Goal: Task Accomplishment & Management: Complete application form

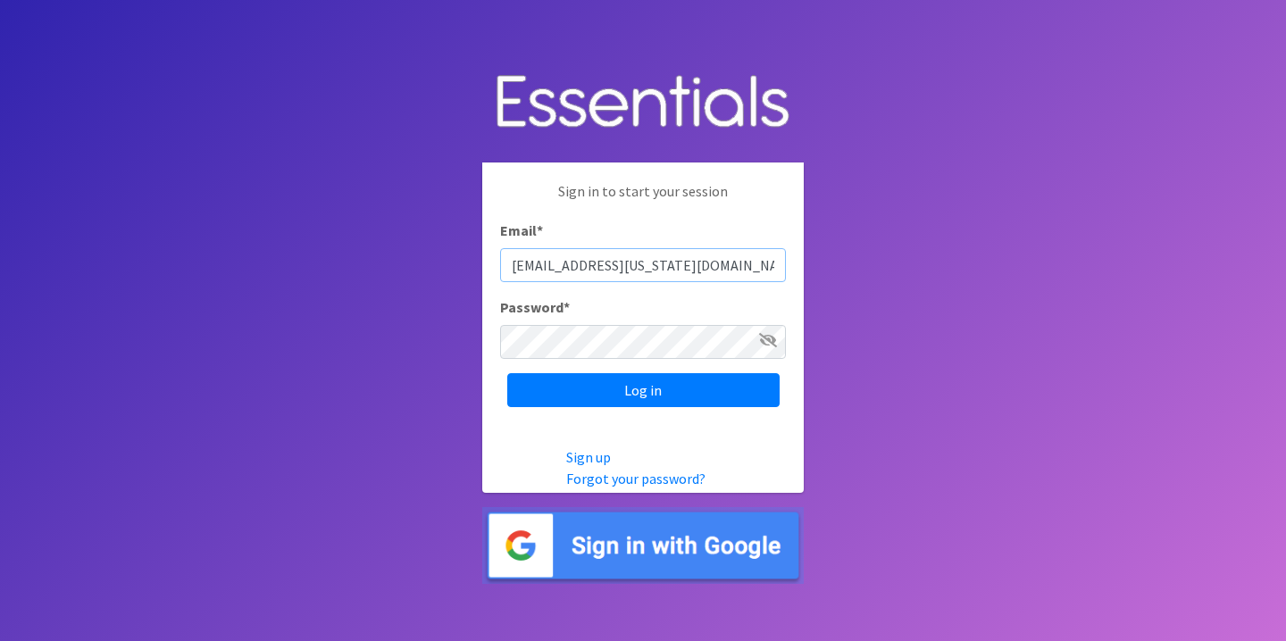
type input "[EMAIL_ADDRESS][US_STATE][DOMAIN_NAME]"
click at [770, 337] on icon at bounding box center [768, 340] width 18 height 14
click at [616, 396] on input "Log in" at bounding box center [643, 390] width 272 height 34
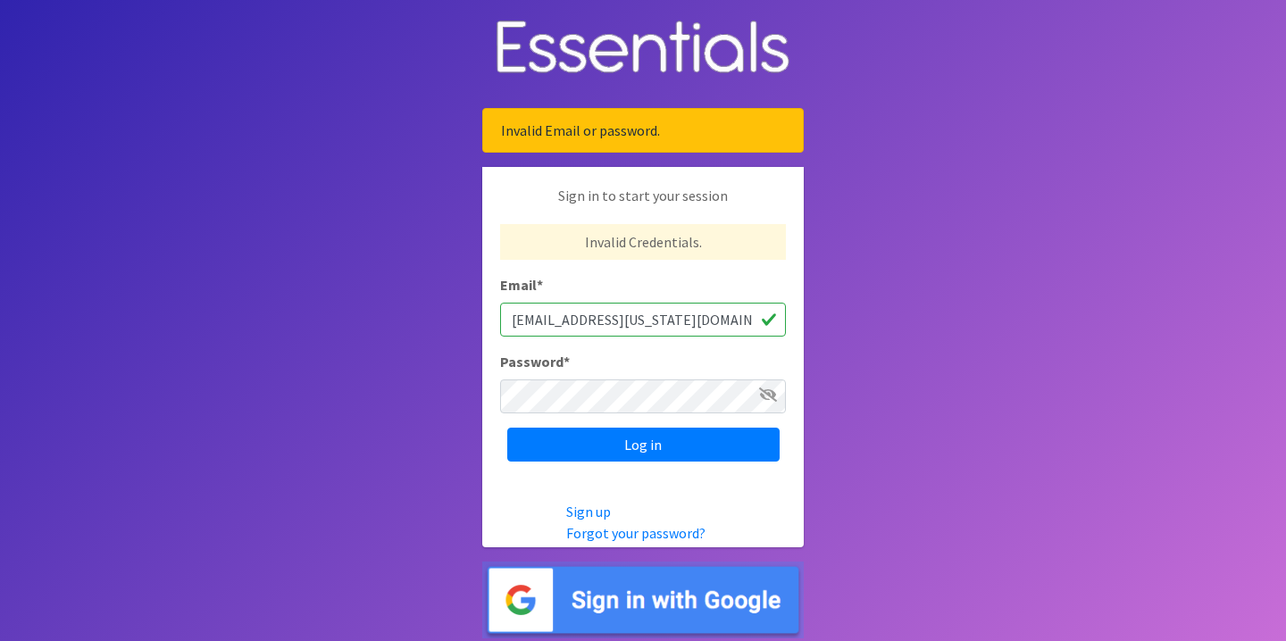
click at [775, 401] on span at bounding box center [768, 394] width 18 height 21
click at [771, 394] on icon at bounding box center [768, 395] width 18 height 14
click at [575, 432] on input "Log in" at bounding box center [643, 445] width 272 height 34
click at [773, 397] on icon at bounding box center [768, 395] width 18 height 14
click at [597, 457] on input "Log in" at bounding box center [643, 445] width 272 height 34
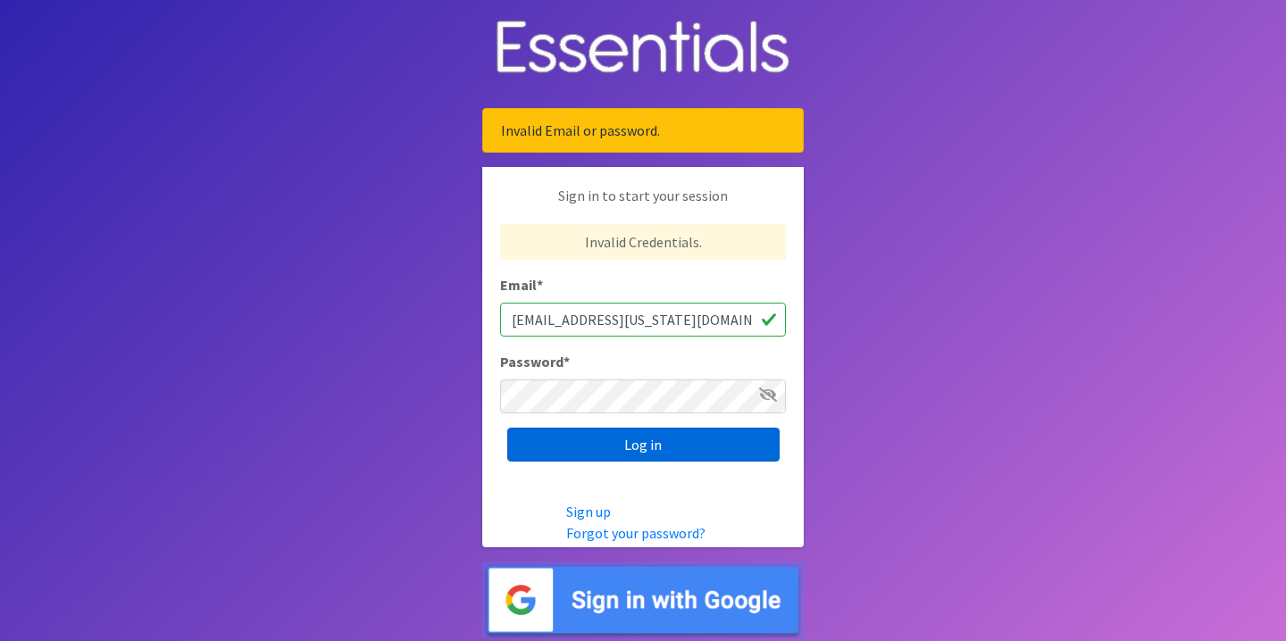
click at [688, 434] on input "Log in" at bounding box center [643, 445] width 272 height 34
click at [665, 535] on link "Forgot your password?" at bounding box center [635, 533] width 139 height 18
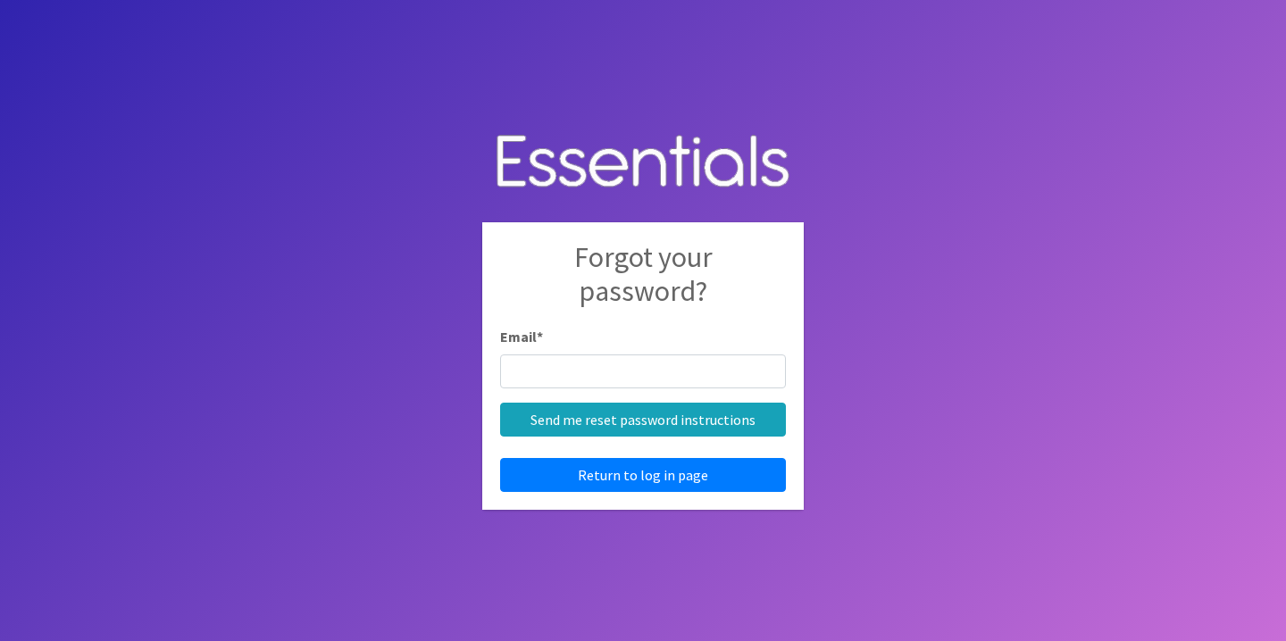
click at [617, 371] on input "Email *" at bounding box center [643, 372] width 286 height 34
type input "[EMAIL_ADDRESS][US_STATE][DOMAIN_NAME]"
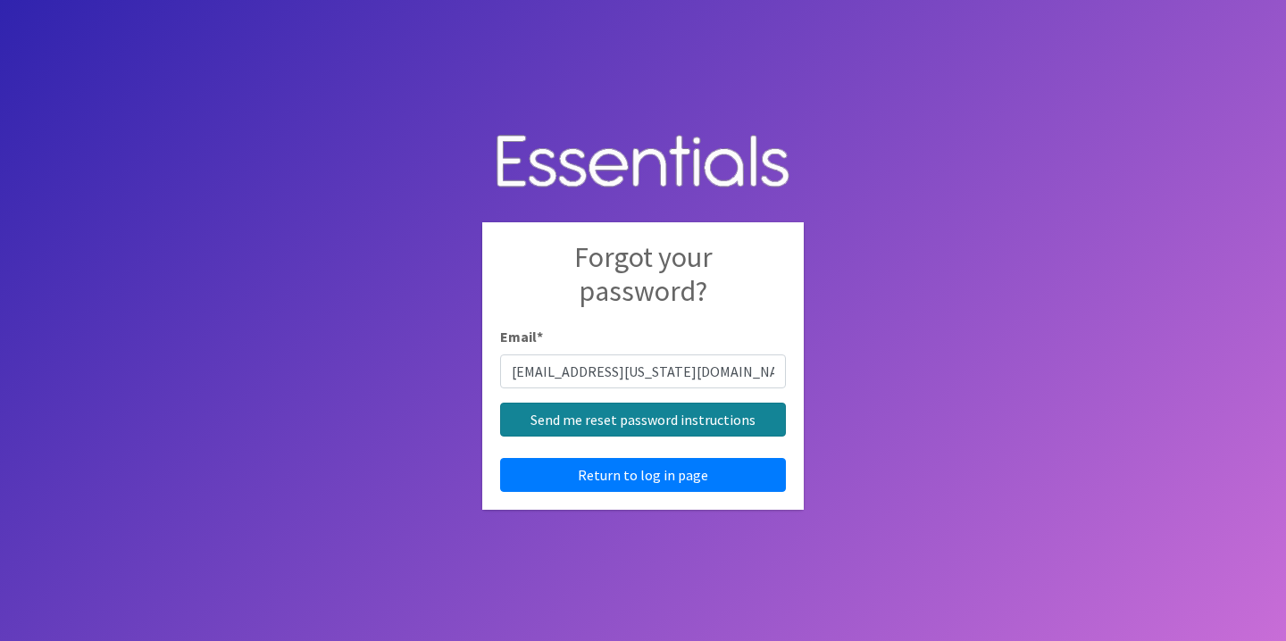
click at [628, 416] on input "Send me reset password instructions" at bounding box center [643, 420] width 286 height 34
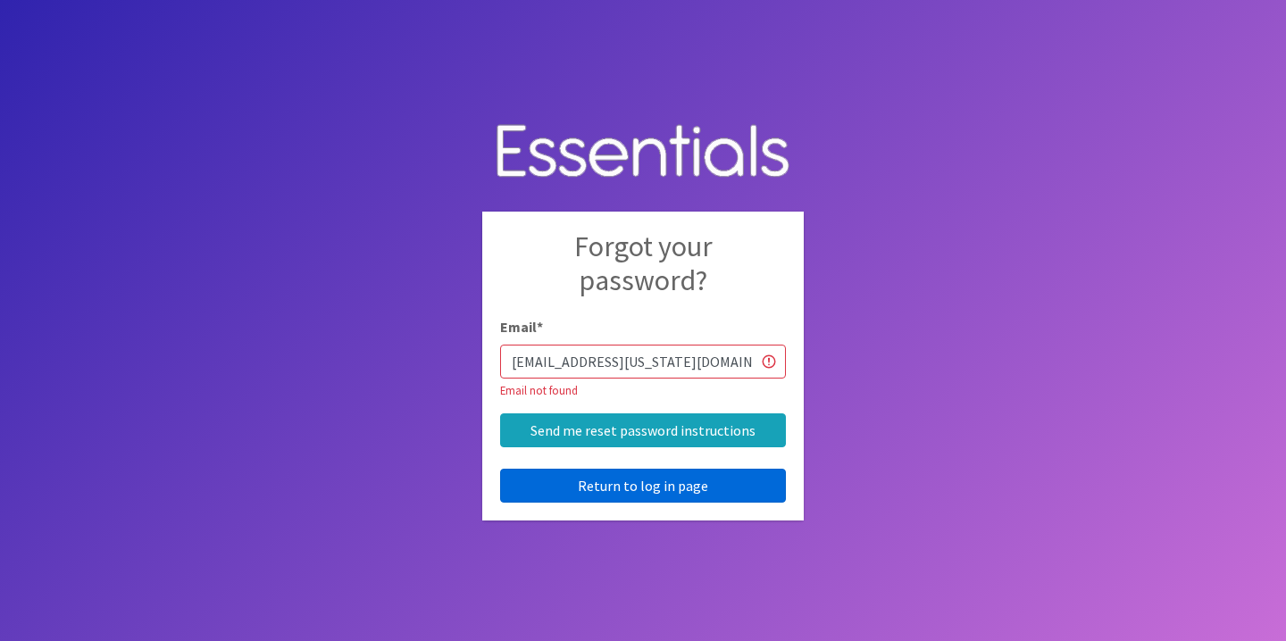
click at [642, 495] on link "Return to log in page" at bounding box center [643, 486] width 286 height 34
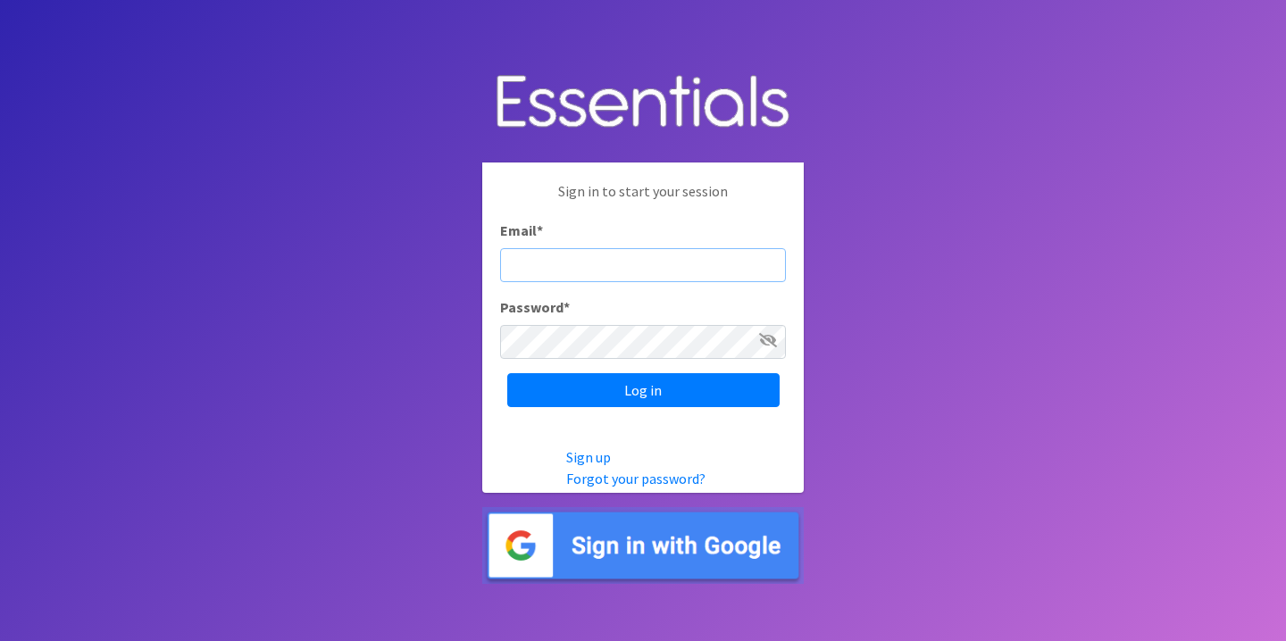
click at [578, 274] on input "Email *" at bounding box center [643, 265] width 286 height 34
click at [599, 302] on div "Password *" at bounding box center [643, 328] width 286 height 63
click at [584, 272] on input "Email *" at bounding box center [643, 265] width 286 height 34
type input "honcare@hawaii.edu"
click at [617, 322] on div "Password *" at bounding box center [643, 328] width 286 height 63
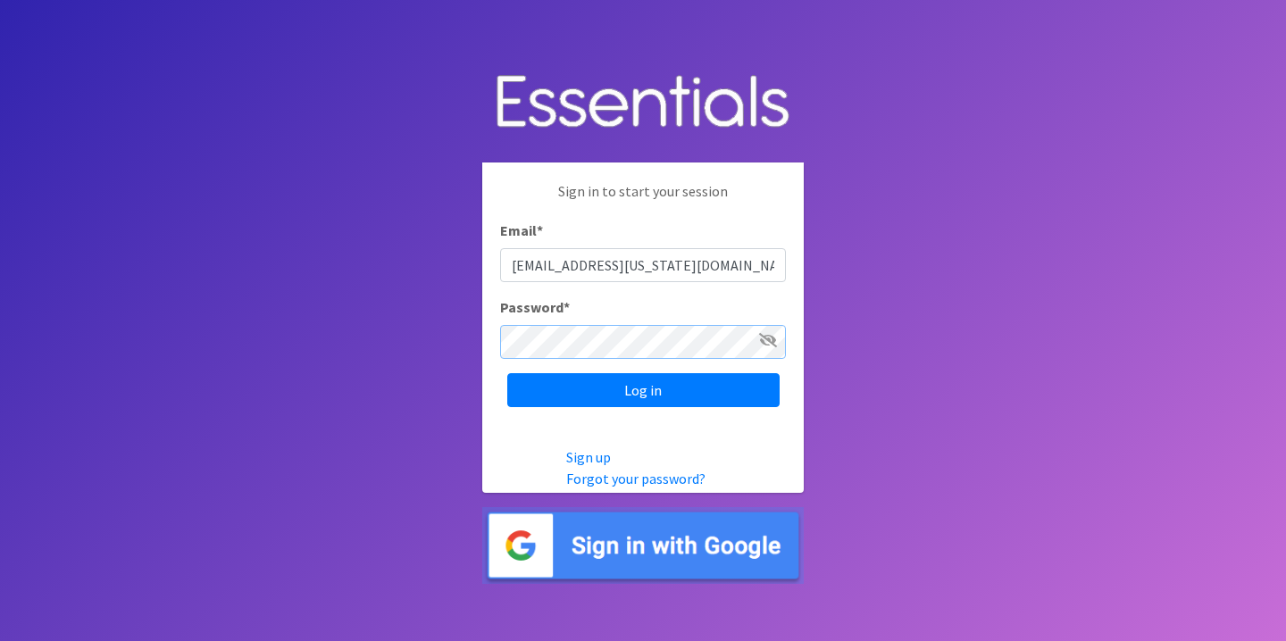
click at [507, 373] on input "Log in" at bounding box center [643, 390] width 272 height 34
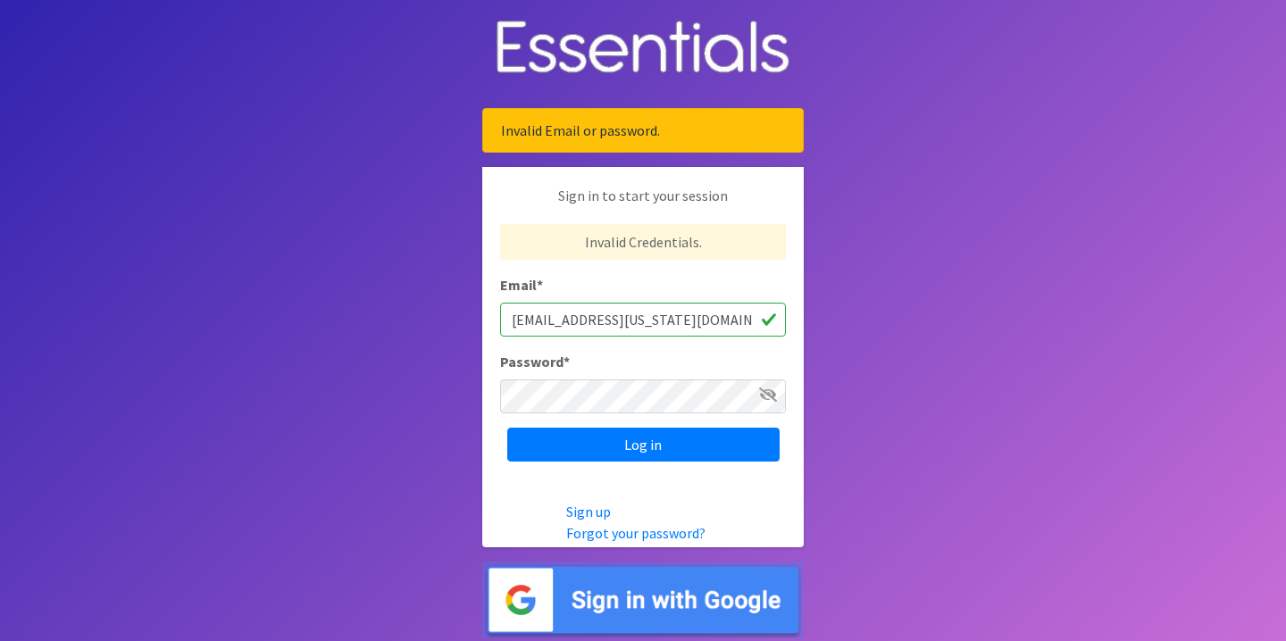
drag, startPoint x: 658, startPoint y: 307, endPoint x: 433, endPoint y: 275, distance: 226.5
click at [433, 275] on body "Invalid Email or password. Sign in to start your session Invalid Credentials. E…" at bounding box center [643, 320] width 1286 height 641
drag, startPoint x: 659, startPoint y: 316, endPoint x: 490, endPoint y: 312, distance: 168.9
click at [490, 312] on div "Sign in to start your session Invalid Credentials. Email * [EMAIL_ADDRESS][US_S…" at bounding box center [643, 323] width 322 height 313
paste input "inamc"
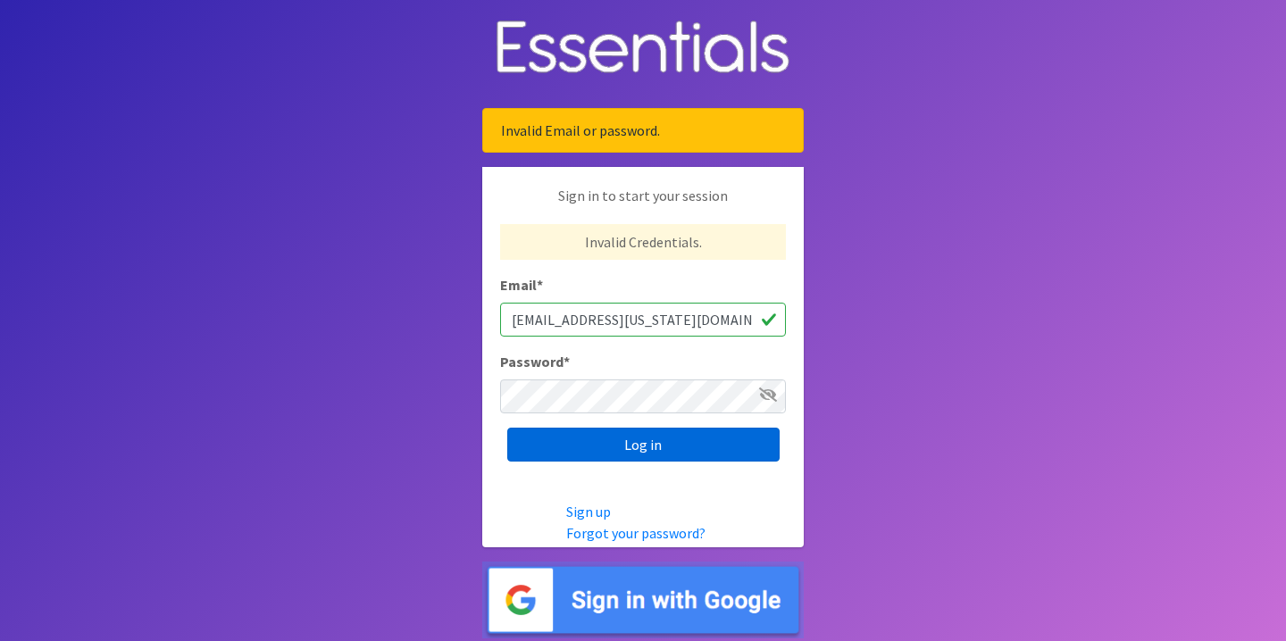
type input "[EMAIL_ADDRESS][US_STATE][DOMAIN_NAME]"
click at [575, 455] on input "Log in" at bounding box center [643, 445] width 272 height 34
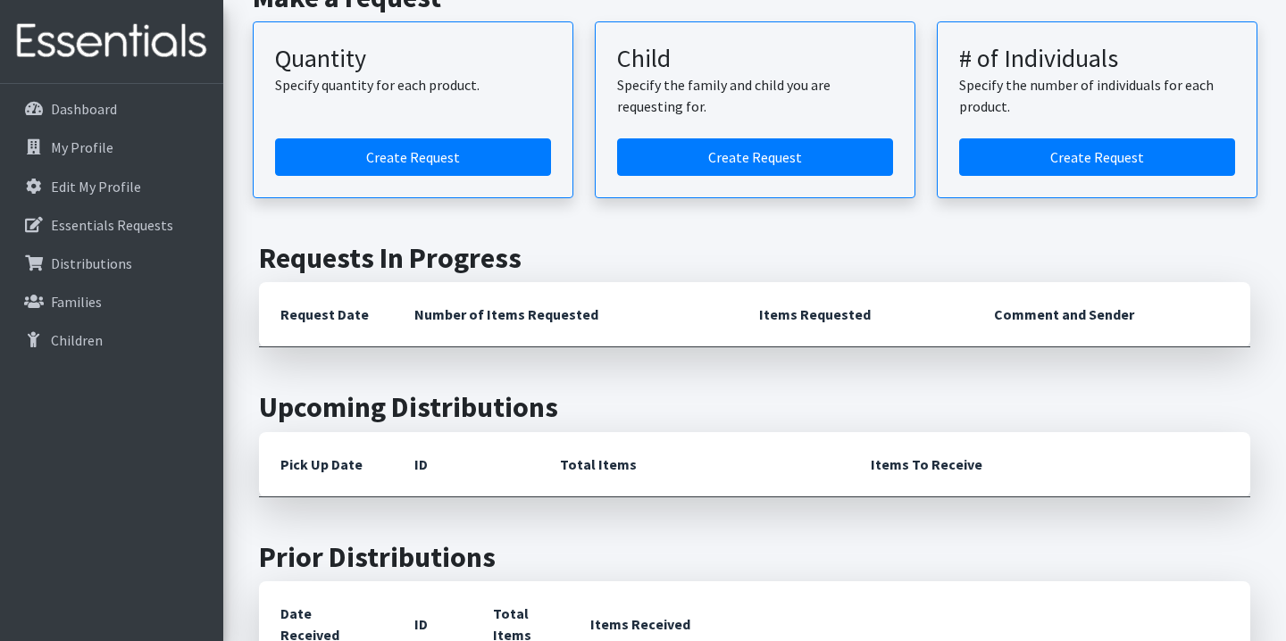
scroll to position [258, 0]
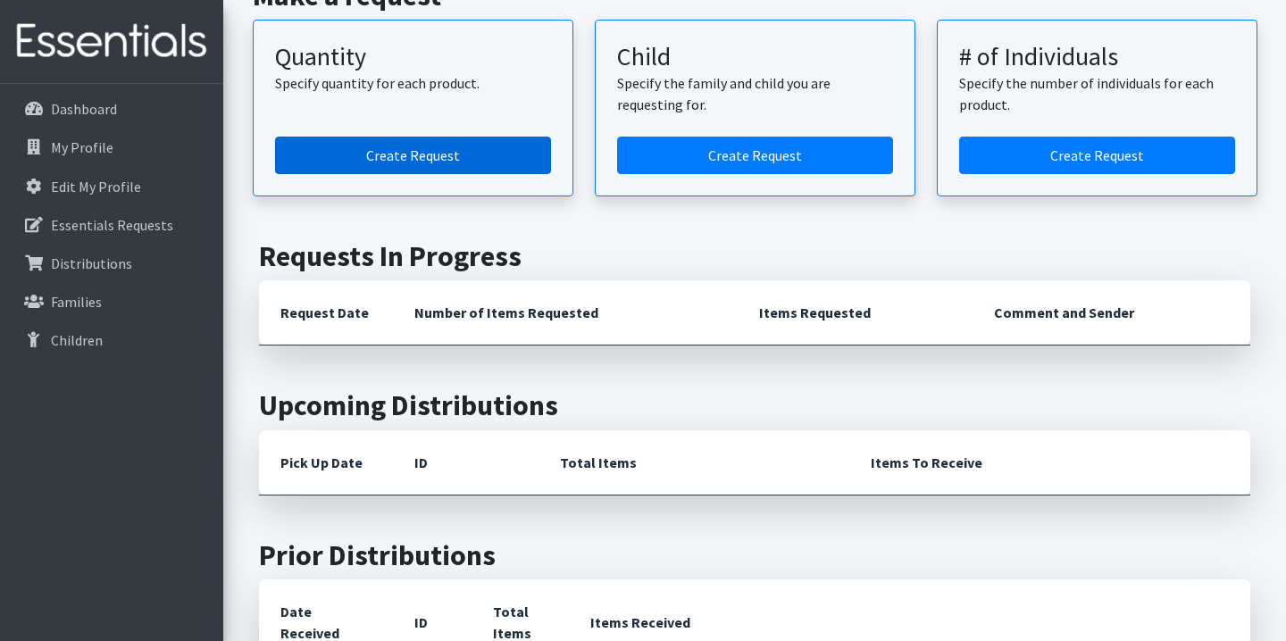
click at [473, 167] on link "Create Request" at bounding box center [413, 156] width 276 height 38
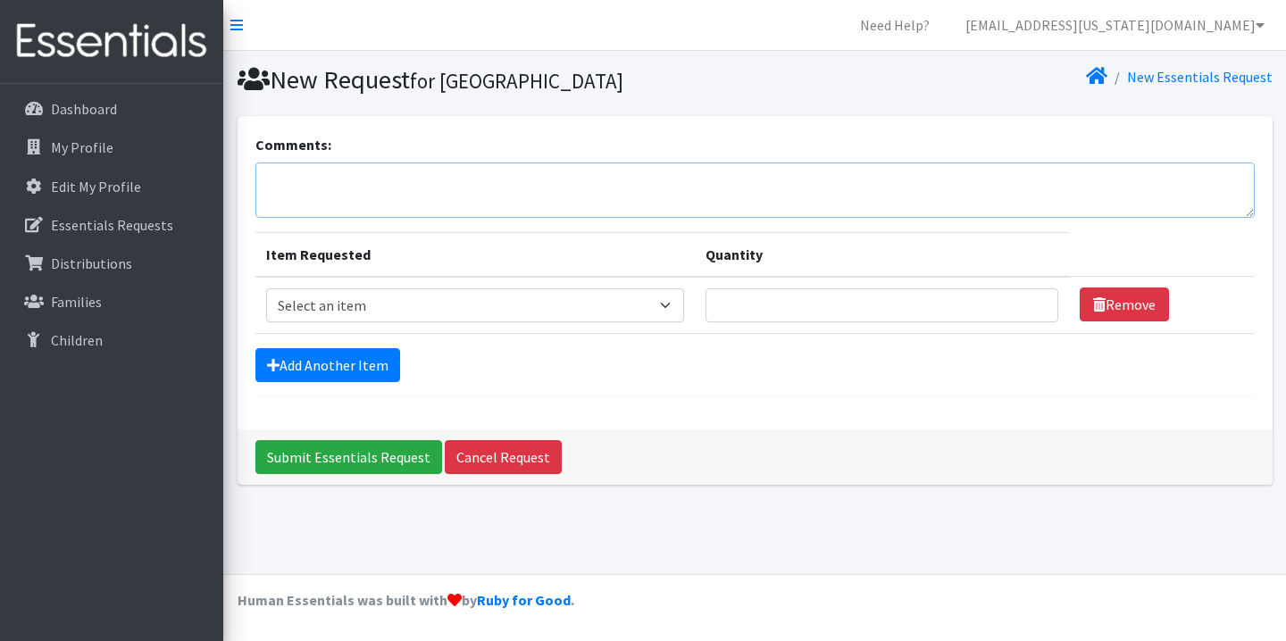
click at [444, 208] on textarea "Comments:" at bounding box center [755, 190] width 1000 height 55
click at [488, 307] on select "Select an item Kids (Newborn) Kids (Preemie)** Limited Kids (Size 1) Kids (Size…" at bounding box center [475, 306] width 419 height 34
select select "1830"
click at [266, 289] on select "Select an item Kids (Newborn) Kids (Preemie)** Limited Kids (Size 1) Kids (Size…" at bounding box center [475, 306] width 419 height 34
click at [504, 314] on select "Select an item Kids (Newborn) Kids (Preemie)** Limited Kids (Size 1) Kids (Size…" at bounding box center [475, 306] width 419 height 34
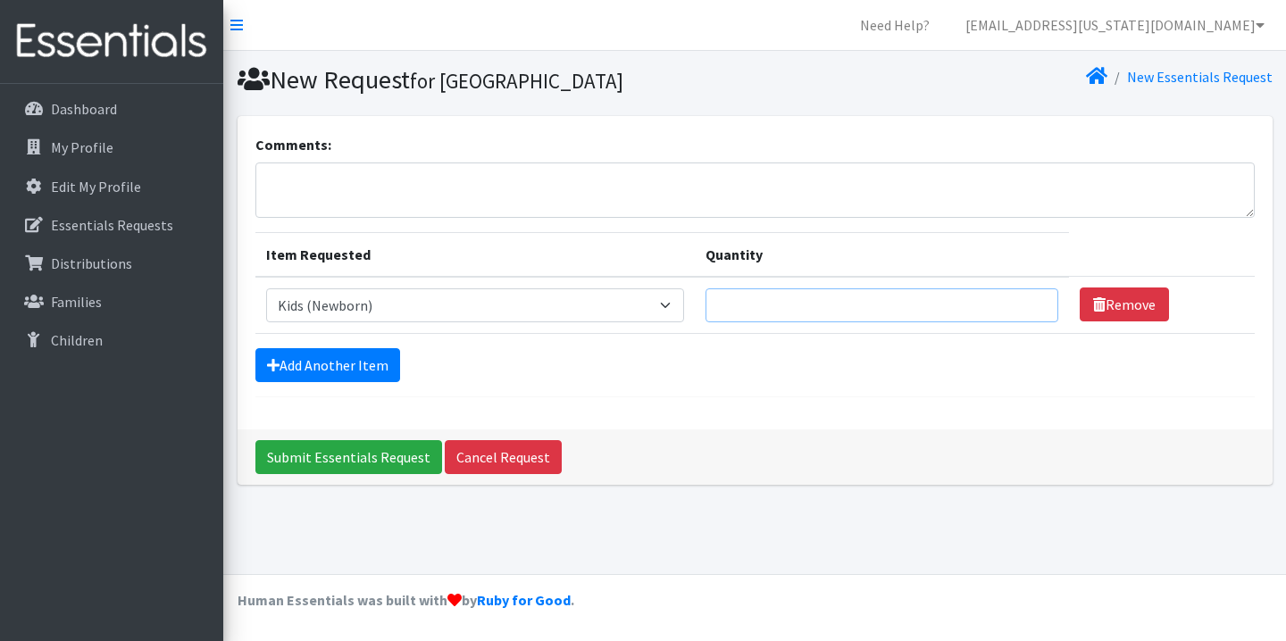
click at [767, 306] on input "Quantity" at bounding box center [882, 306] width 353 height 34
click at [1024, 305] on input "1" at bounding box center [882, 306] width 353 height 34
click at [1024, 295] on input "1" at bounding box center [882, 306] width 353 height 34
click at [1024, 296] on input "2" at bounding box center [882, 306] width 353 height 34
click at [1024, 296] on input "3" at bounding box center [882, 306] width 353 height 34
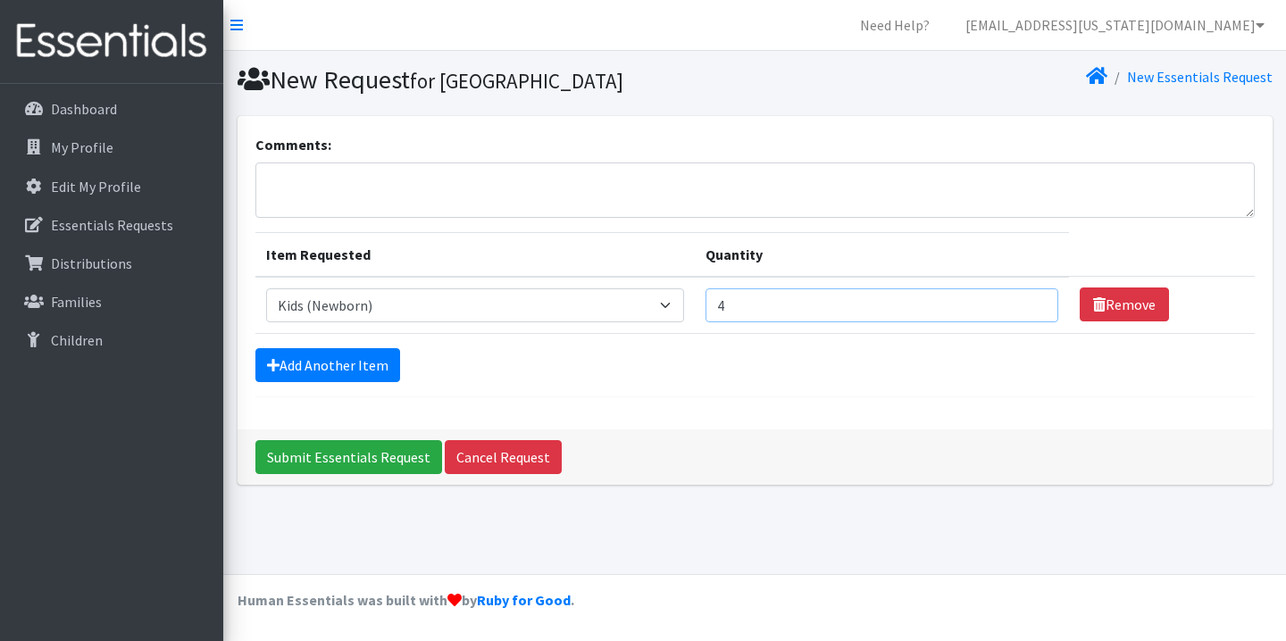
click at [1024, 296] on input "4" at bounding box center [882, 306] width 353 height 34
click at [1024, 296] on input "5" at bounding box center [882, 306] width 353 height 34
click at [1024, 296] on input "6" at bounding box center [882, 306] width 353 height 34
click at [1024, 296] on input "7" at bounding box center [882, 306] width 353 height 34
click at [1024, 296] on input "8" at bounding box center [882, 306] width 353 height 34
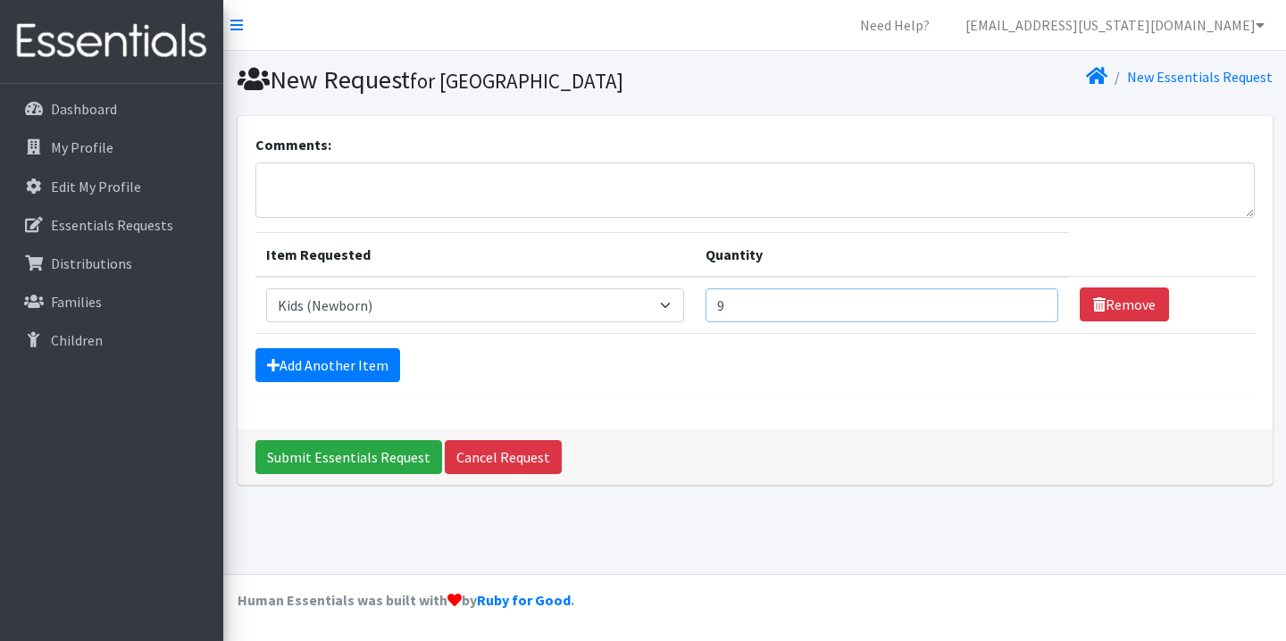
click at [1024, 296] on input "9" at bounding box center [882, 306] width 353 height 34
click at [1024, 296] on input "10" at bounding box center [882, 306] width 353 height 34
click at [1024, 296] on input "11" at bounding box center [882, 306] width 353 height 34
click at [1024, 296] on input "12" at bounding box center [882, 306] width 353 height 34
click at [1024, 296] on input "13" at bounding box center [882, 306] width 353 height 34
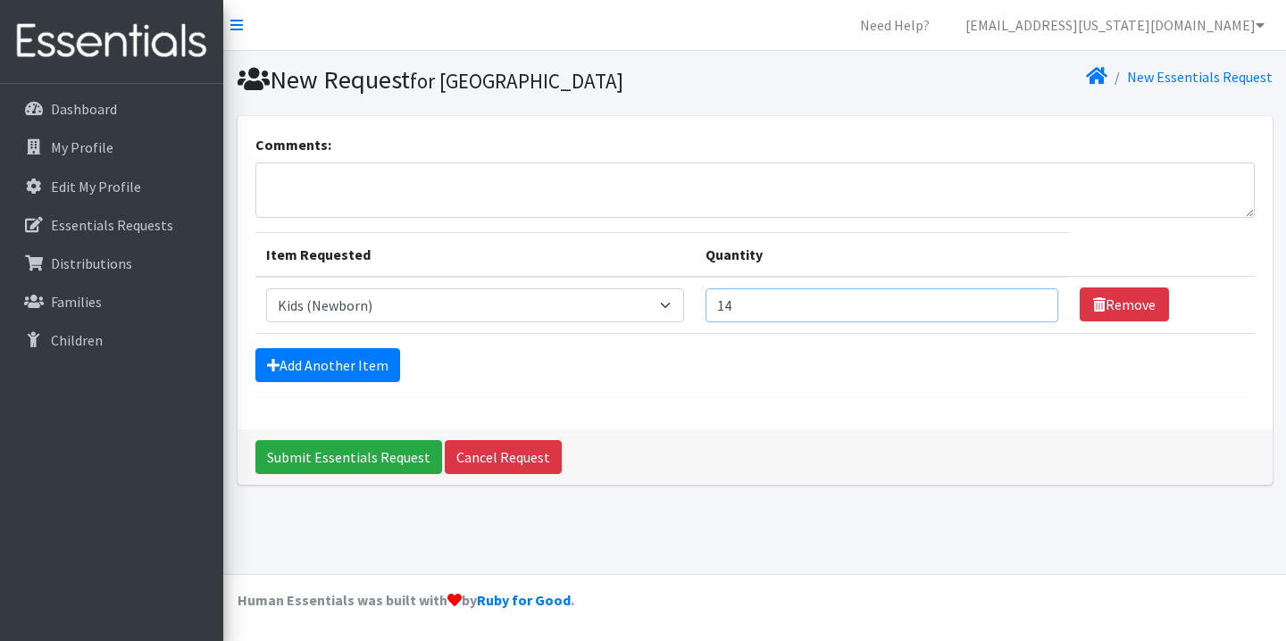
click at [1024, 296] on input "14" at bounding box center [882, 306] width 353 height 34
click at [1024, 296] on input "15" at bounding box center [882, 306] width 353 height 34
click at [1024, 296] on input "16" at bounding box center [882, 306] width 353 height 34
click at [1024, 296] on input "17" at bounding box center [882, 306] width 353 height 34
click at [1024, 296] on input "18" at bounding box center [882, 306] width 353 height 34
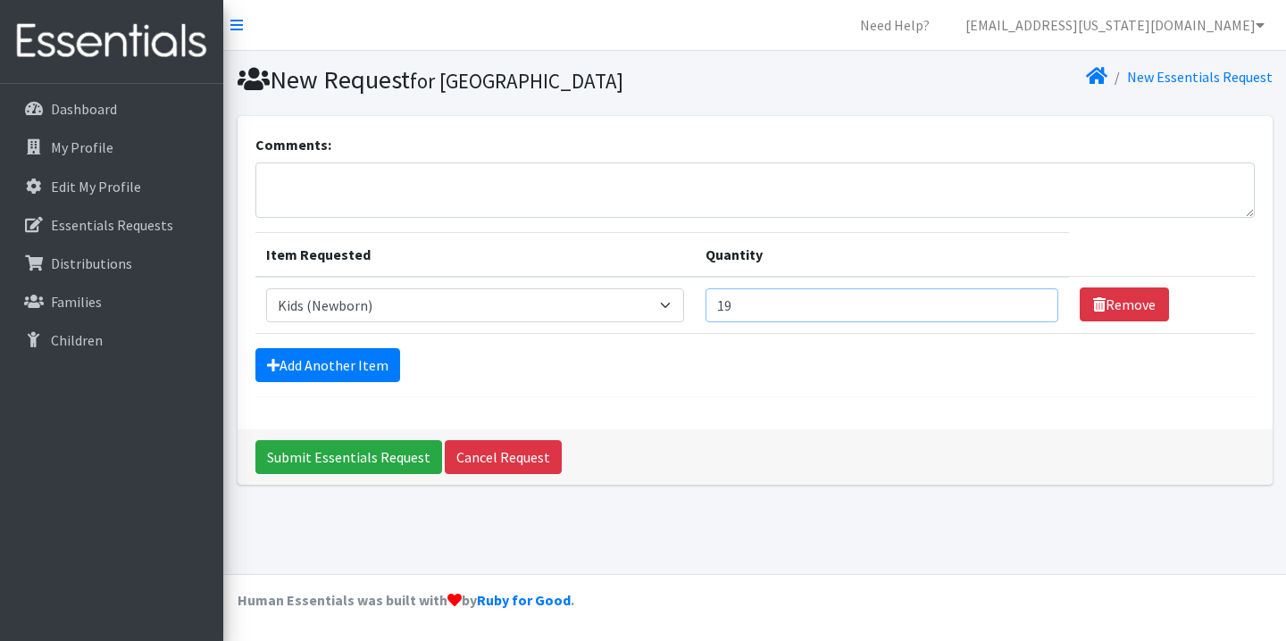
click at [1024, 296] on input "19" at bounding box center [882, 306] width 353 height 34
type input "20"
click at [1024, 296] on input "20" at bounding box center [882, 306] width 353 height 34
click at [348, 369] on link "Add Another Item" at bounding box center [327, 365] width 145 height 34
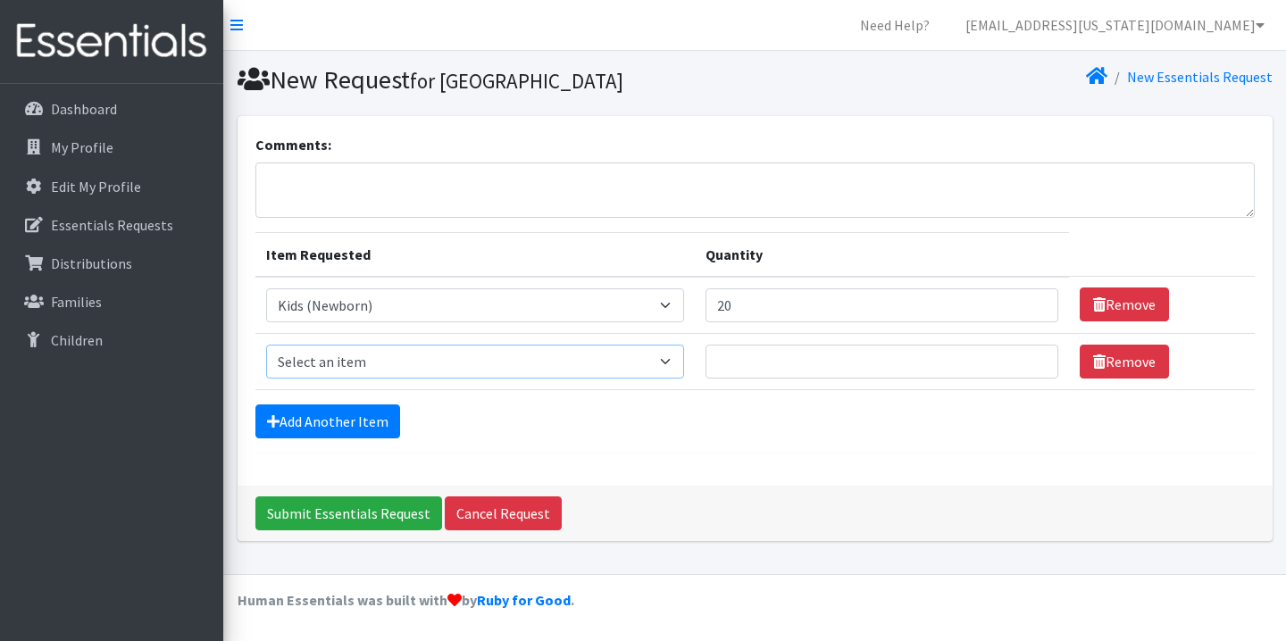
click at [350, 371] on select "Select an item Kids (Newborn) Kids (Preemie)** Limited Kids (Size 1) Kids (Size…" at bounding box center [475, 362] width 419 height 34
select select "1831"
click at [266, 345] on select "Select an item Kids (Newborn) Kids (Preemie)** Limited Kids (Size 1) Kids (Size…" at bounding box center [475, 362] width 419 height 34
click at [977, 368] on input "Quantity" at bounding box center [882, 362] width 353 height 34
click at [1026, 360] on input "1" at bounding box center [882, 362] width 353 height 34
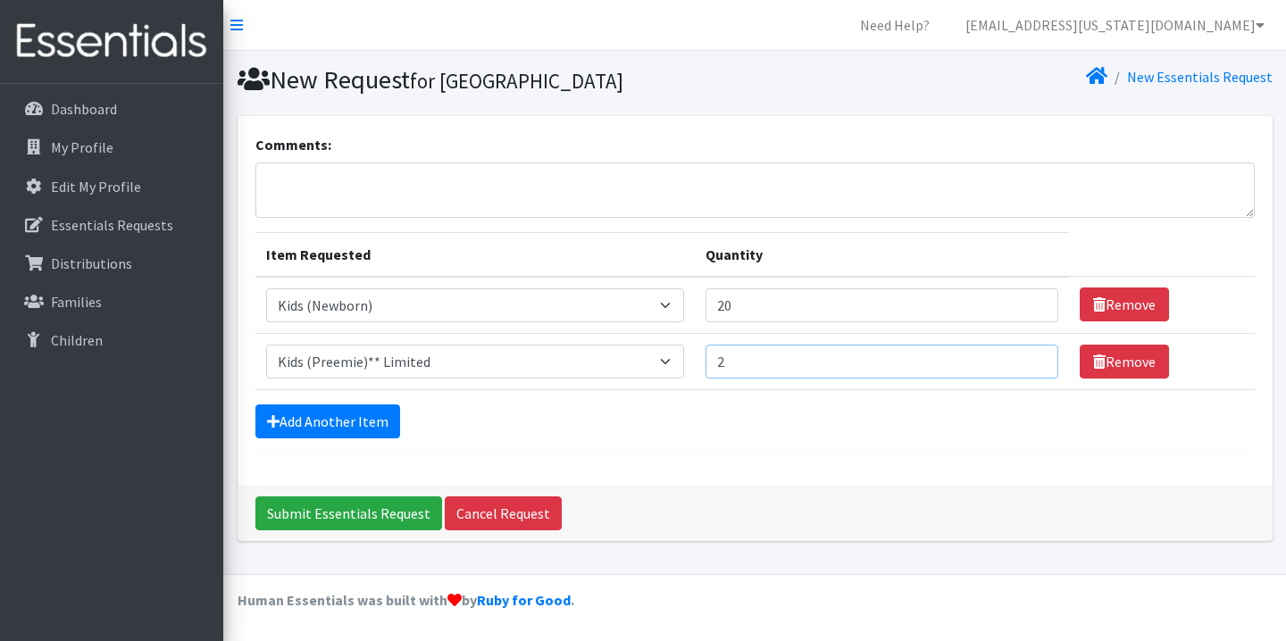
click at [1026, 360] on input "2" at bounding box center [882, 362] width 353 height 34
click at [1026, 360] on input "3" at bounding box center [882, 362] width 353 height 34
click at [1026, 360] on input "4" at bounding box center [882, 362] width 353 height 34
click at [1026, 360] on input "5" at bounding box center [882, 362] width 353 height 34
click at [1026, 360] on input "6" at bounding box center [882, 362] width 353 height 34
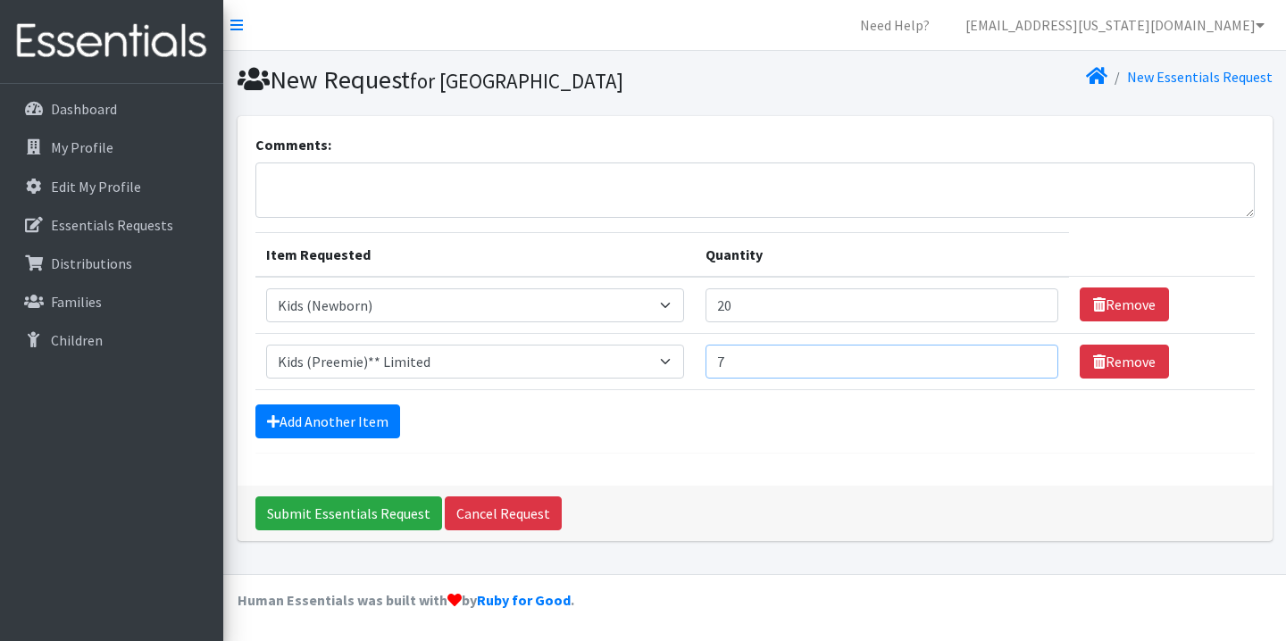
click at [1026, 360] on input "7" at bounding box center [882, 362] width 353 height 34
click at [1026, 360] on input "8" at bounding box center [882, 362] width 353 height 34
click at [1025, 356] on input "9" at bounding box center [882, 362] width 353 height 34
type input "10"
click at [1025, 356] on input "10" at bounding box center [882, 362] width 353 height 34
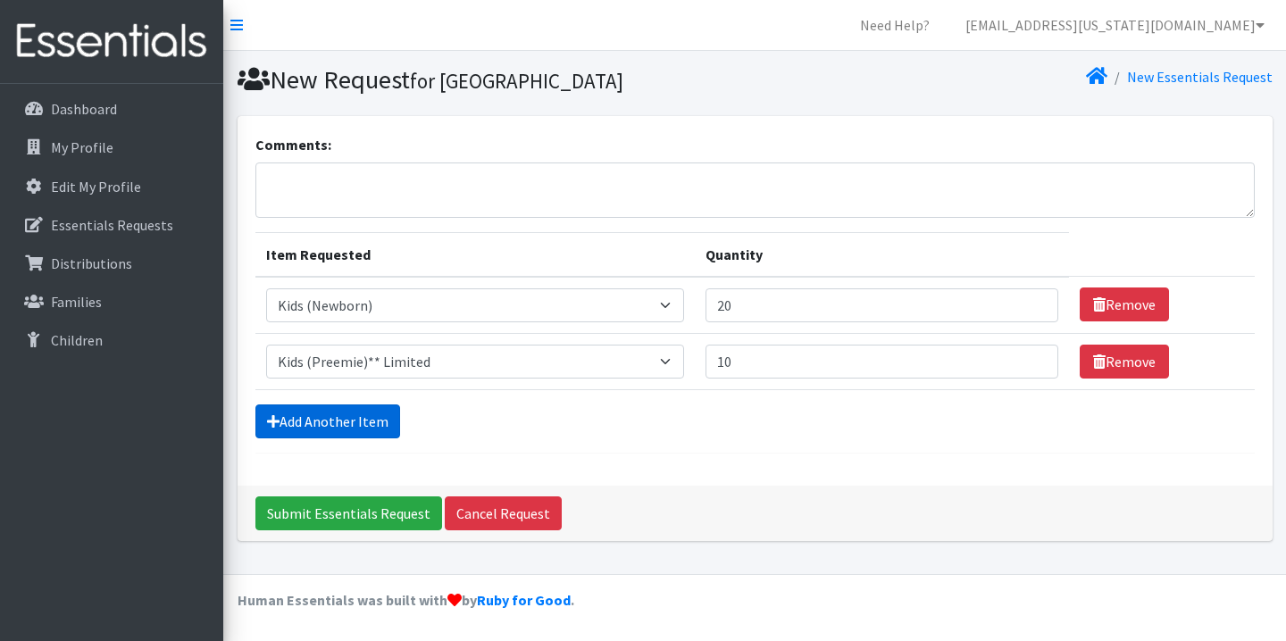
click at [325, 421] on link "Add Another Item" at bounding box center [327, 422] width 145 height 34
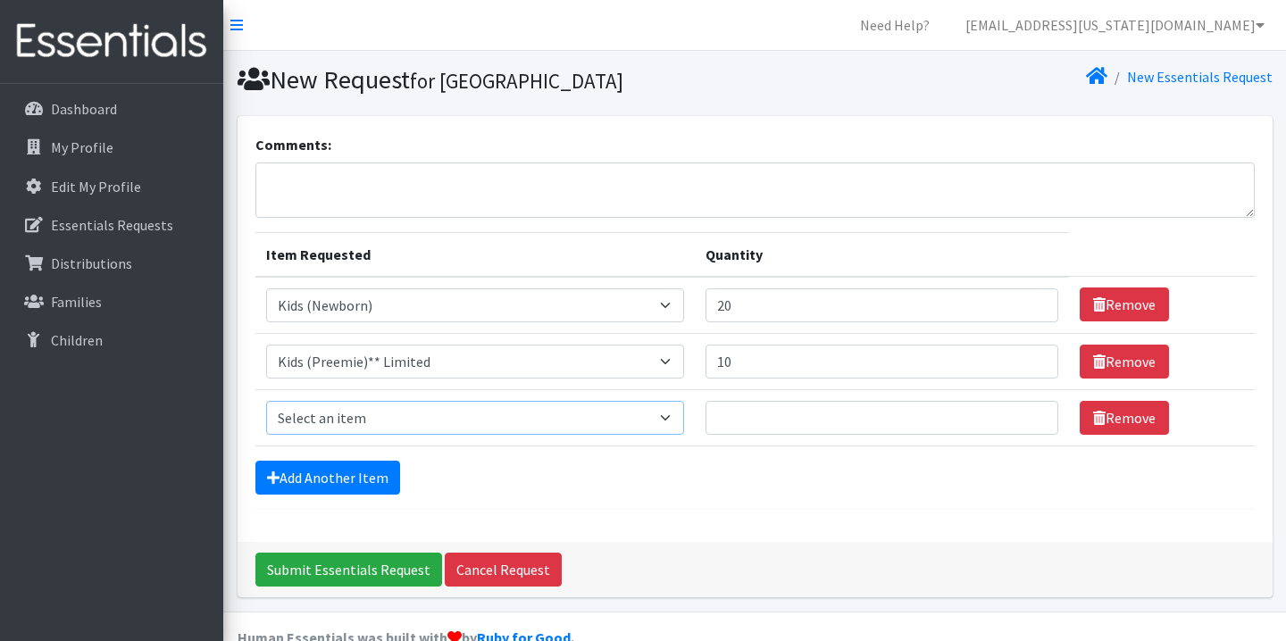
click at [383, 427] on select "Select an item Kids (Newborn) Kids (Preemie)** Limited Kids (Size 1) Kids (Size…" at bounding box center [475, 418] width 419 height 34
select select "1823"
click at [266, 401] on select "Select an item Kids (Newborn) Kids (Preemie)** Limited Kids (Size 1) Kids (Size…" at bounding box center [475, 418] width 419 height 34
click at [990, 414] on input "Quantity" at bounding box center [882, 418] width 353 height 34
click at [1024, 416] on input "1" at bounding box center [882, 418] width 353 height 34
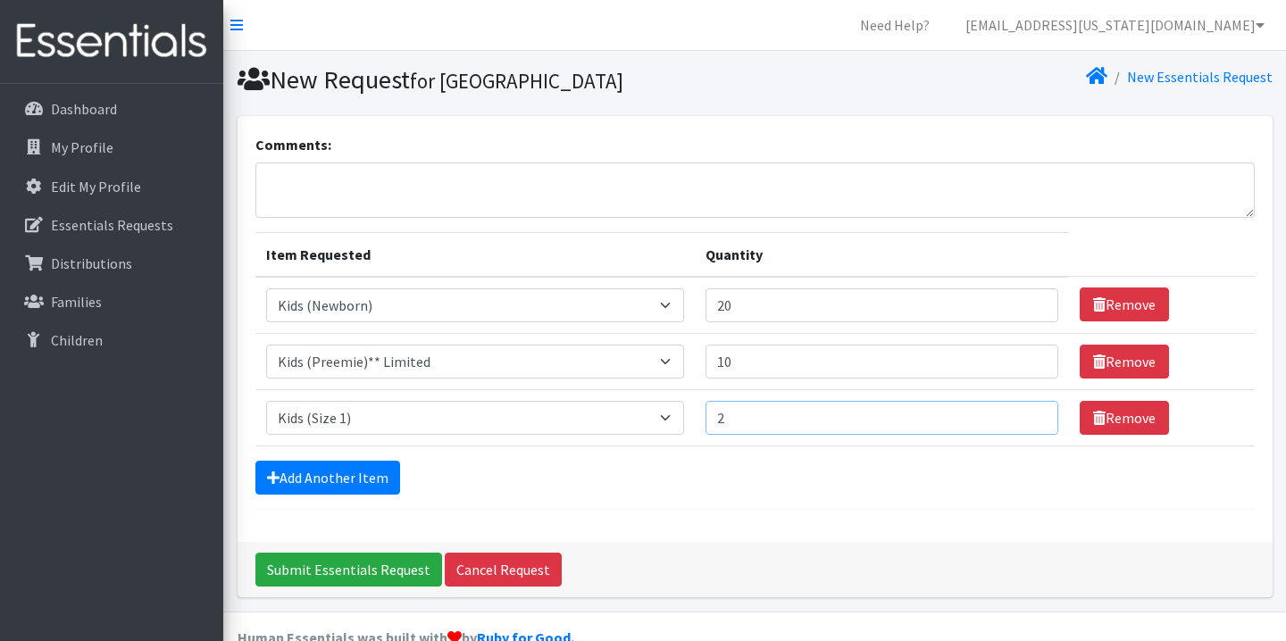
click at [1024, 416] on input "2" at bounding box center [882, 418] width 353 height 34
click at [1024, 416] on input "3" at bounding box center [882, 418] width 353 height 34
click at [1024, 416] on input "4" at bounding box center [882, 418] width 353 height 34
click at [1024, 416] on input "5" at bounding box center [882, 418] width 353 height 34
click at [1024, 416] on input "6" at bounding box center [882, 418] width 353 height 34
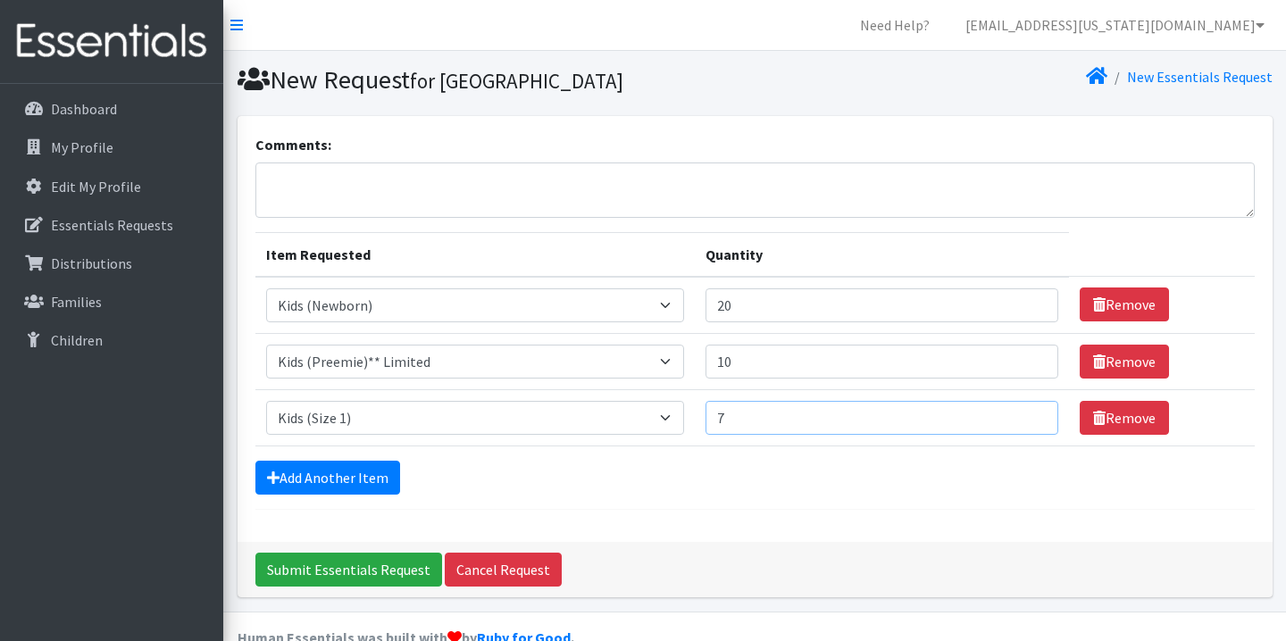
click at [1024, 416] on input "7" at bounding box center [882, 418] width 353 height 34
click at [1024, 416] on input "8" at bounding box center [882, 418] width 353 height 34
click at [1024, 416] on input "9" at bounding box center [882, 418] width 353 height 34
click at [1024, 416] on input "10" at bounding box center [882, 418] width 353 height 34
click at [1024, 416] on input "11" at bounding box center [882, 418] width 353 height 34
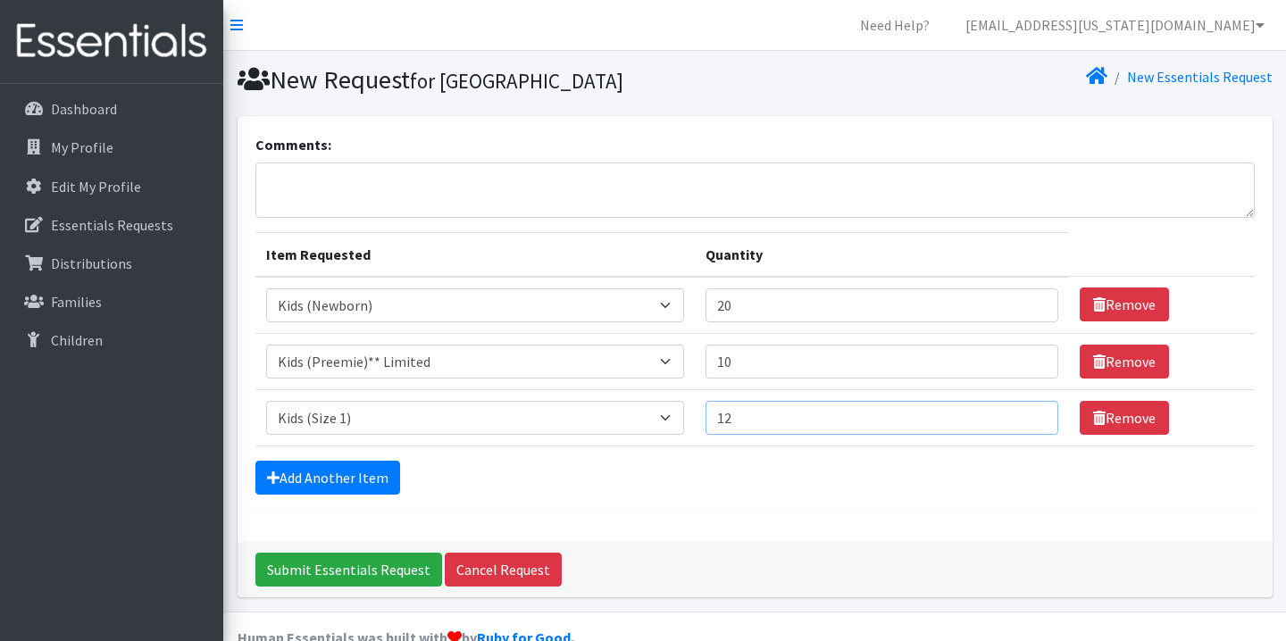
click at [1024, 416] on input "12" at bounding box center [882, 418] width 353 height 34
click at [1024, 416] on input "13" at bounding box center [882, 418] width 353 height 34
click at [1024, 416] on input "14" at bounding box center [882, 418] width 353 height 34
click at [1024, 416] on input "15" at bounding box center [882, 418] width 353 height 34
click at [1034, 412] on input "15" at bounding box center [882, 418] width 353 height 34
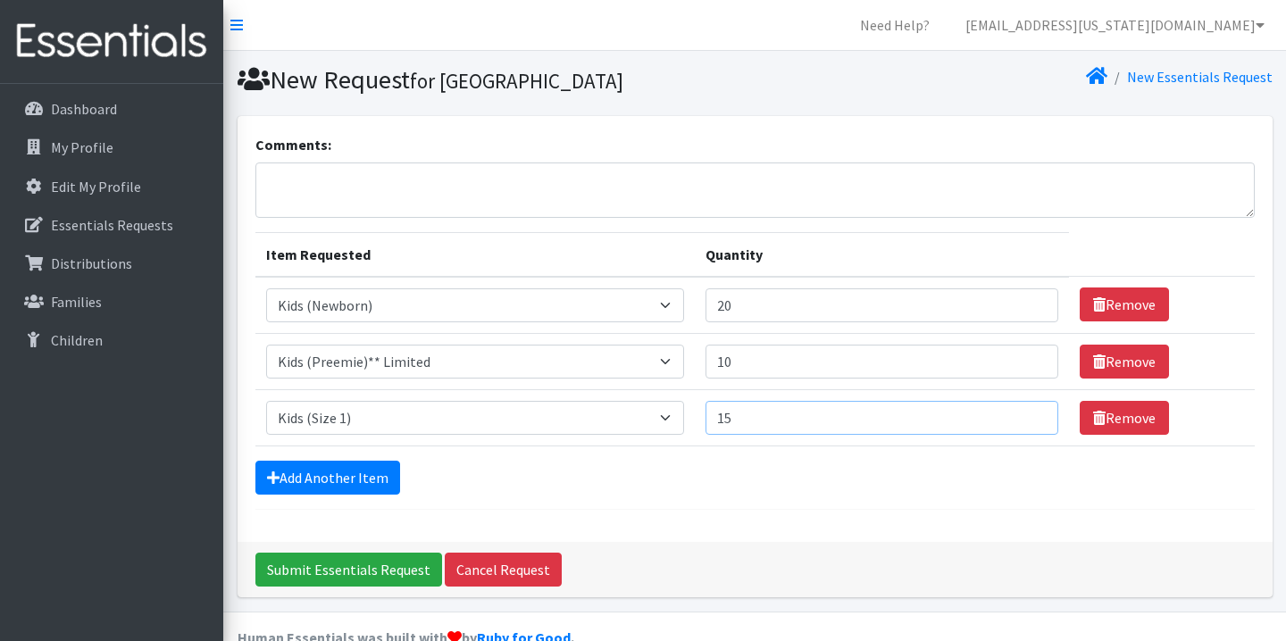
click at [1034, 412] on input "15" at bounding box center [882, 418] width 353 height 34
type input "16"
click at [1022, 414] on input "16" at bounding box center [882, 418] width 353 height 34
click at [369, 475] on link "Add Another Item" at bounding box center [327, 478] width 145 height 34
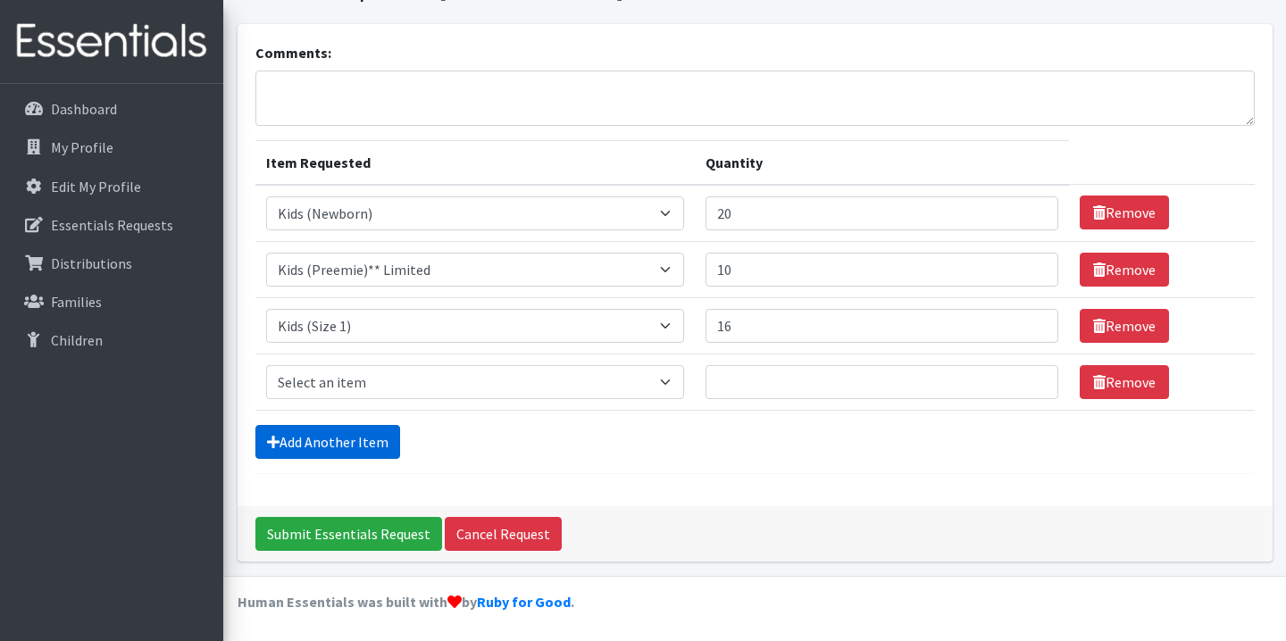
scroll to position [93, 0]
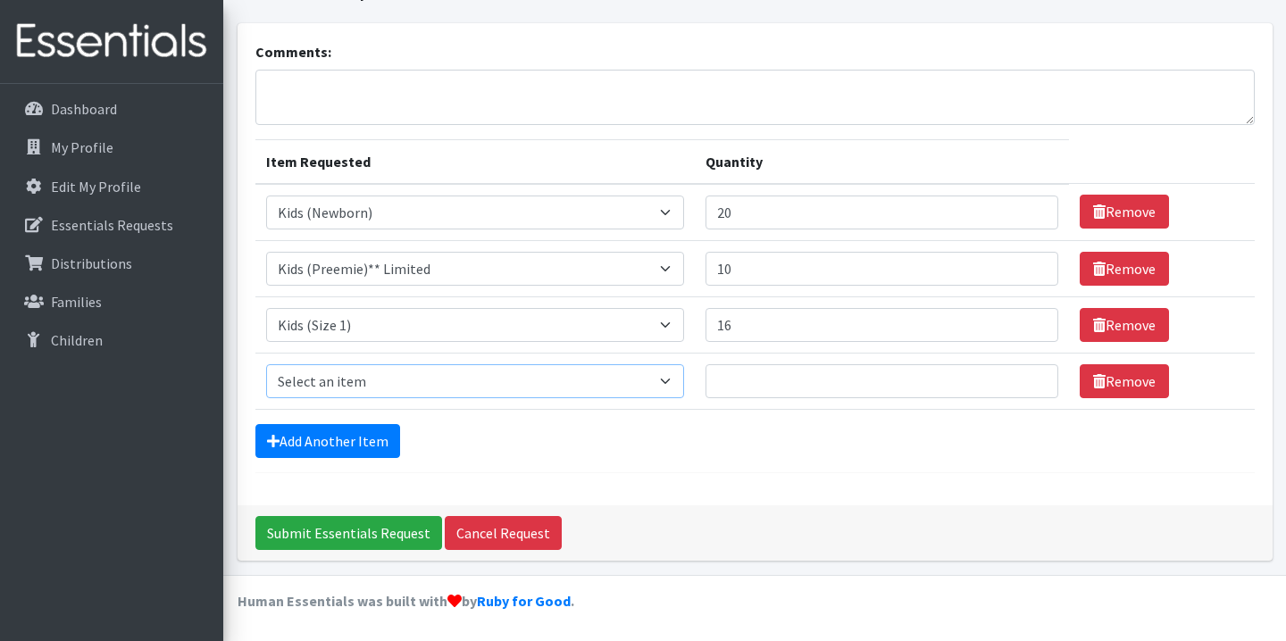
click at [396, 389] on select "Select an item Kids (Newborn) Kids (Preemie)** Limited Kids (Size 1) Kids (Size…" at bounding box center [475, 381] width 419 height 34
select select "1824"
click at [266, 364] on select "Select an item Kids (Newborn) Kids (Preemie)** Limited Kids (Size 1) Kids (Size…" at bounding box center [475, 381] width 419 height 34
click at [850, 387] on input "Quantity" at bounding box center [882, 381] width 353 height 34
click at [1026, 379] on input "1" at bounding box center [882, 381] width 353 height 34
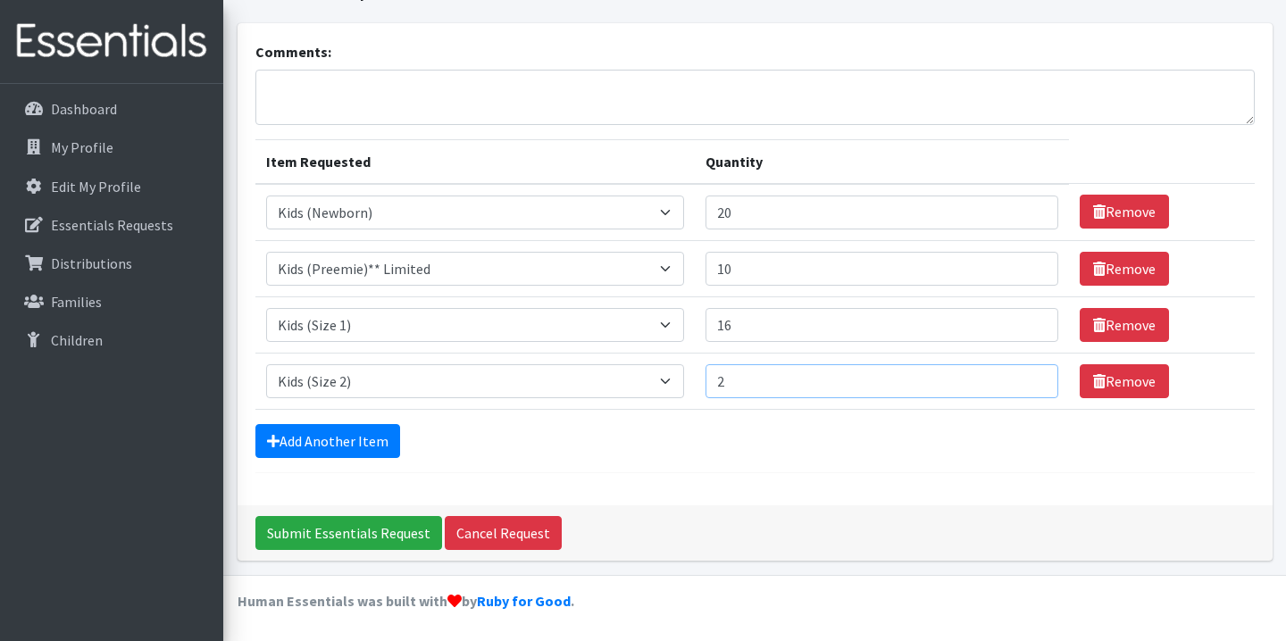
click at [1026, 379] on input "2" at bounding box center [882, 381] width 353 height 34
click at [1026, 379] on input "3" at bounding box center [882, 381] width 353 height 34
click at [1026, 379] on input "4" at bounding box center [882, 381] width 353 height 34
click at [1026, 379] on input "5" at bounding box center [882, 381] width 353 height 34
click at [1026, 379] on input "6" at bounding box center [882, 381] width 353 height 34
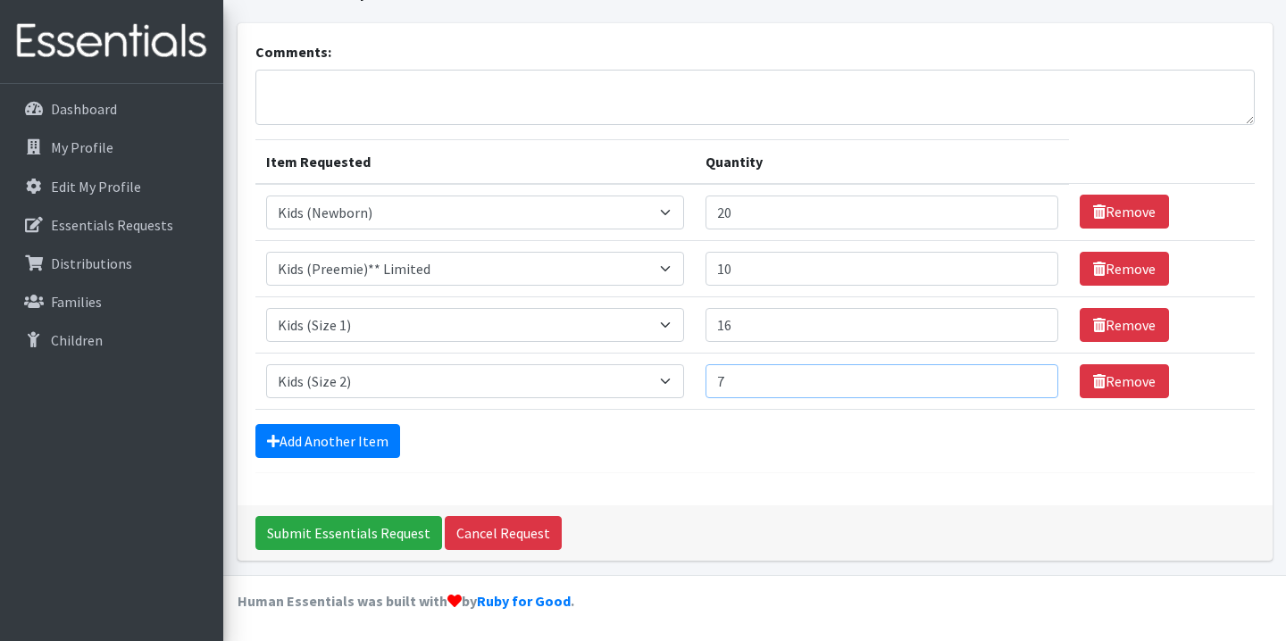
click at [1026, 379] on input "7" at bounding box center [882, 381] width 353 height 34
click at [1026, 379] on input "8" at bounding box center [882, 381] width 353 height 34
click at [1026, 379] on input "9" at bounding box center [882, 381] width 353 height 34
click at [1026, 379] on input "10" at bounding box center [882, 381] width 353 height 34
click at [1026, 379] on input "11" at bounding box center [882, 381] width 353 height 34
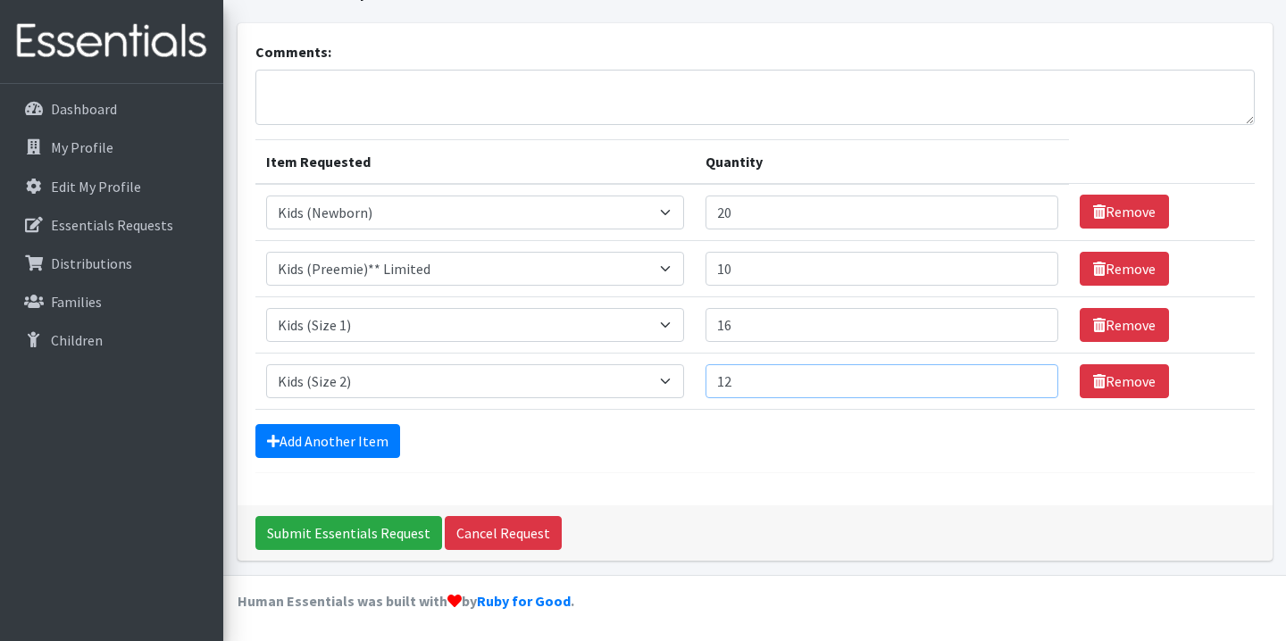
click at [1026, 379] on input "12" at bounding box center [882, 381] width 353 height 34
click at [1026, 379] on input "13" at bounding box center [882, 381] width 353 height 34
click at [1026, 379] on input "14" at bounding box center [882, 381] width 353 height 34
click at [1026, 379] on input "15" at bounding box center [882, 381] width 353 height 34
type input "16"
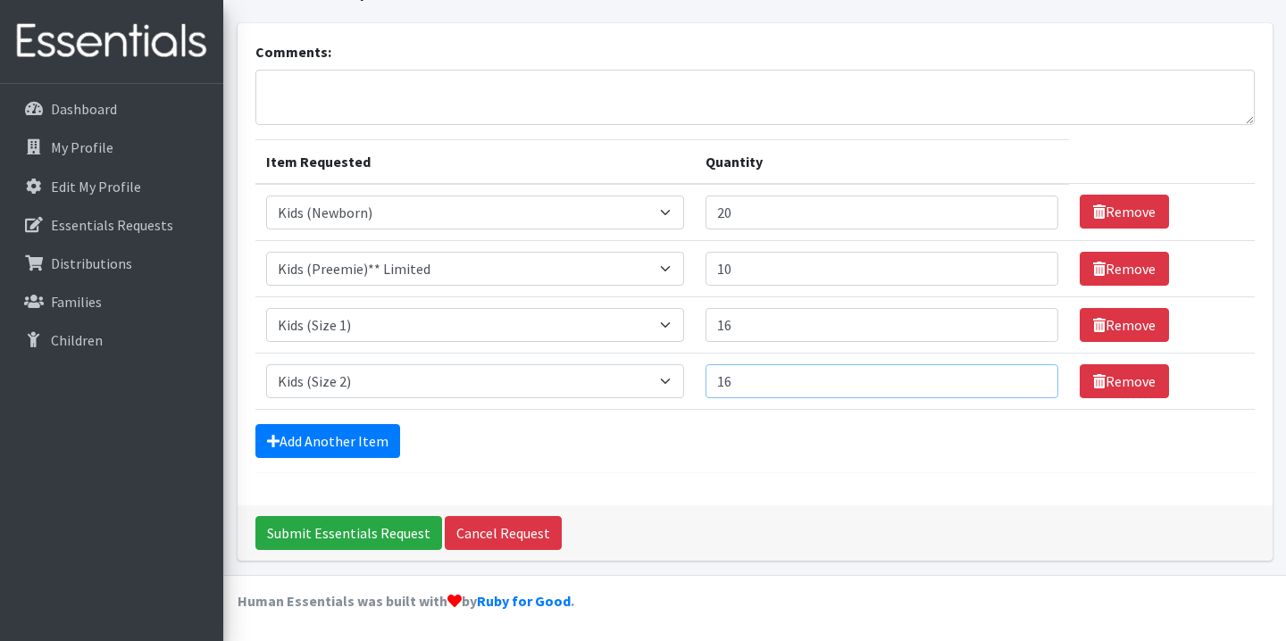
click at [1026, 379] on input "16" at bounding box center [882, 381] width 353 height 34
click at [366, 439] on link "Add Another Item" at bounding box center [327, 441] width 145 height 34
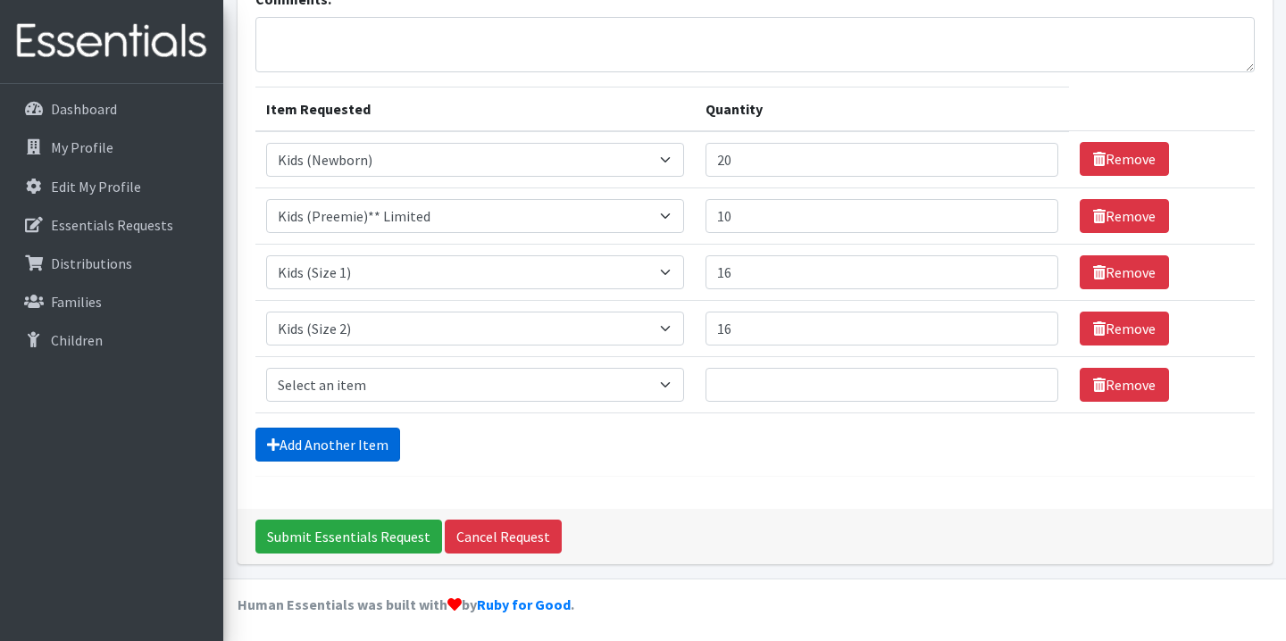
scroll to position [149, 0]
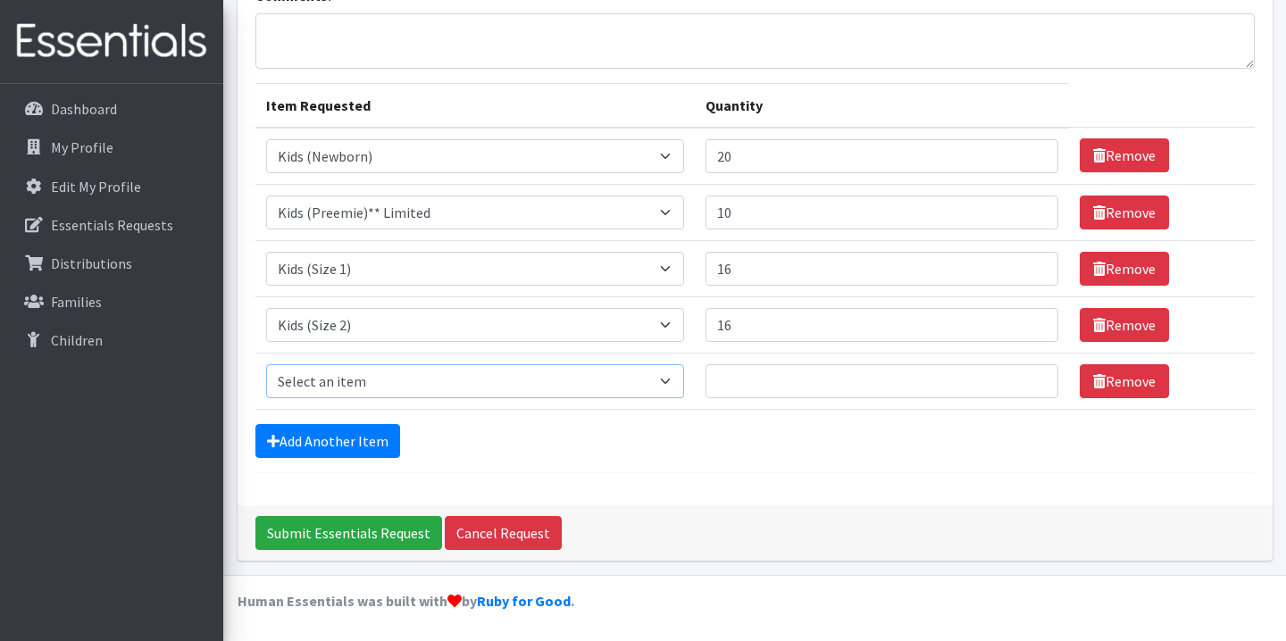
click at [386, 382] on select "Select an item Kids (Newborn) Kids (Preemie)** Limited Kids (Size 1) Kids (Size…" at bounding box center [475, 381] width 419 height 34
click at [604, 389] on select "Select an item Kids (Newborn) Kids (Preemie)** Limited Kids (Size 1) Kids (Size…" at bounding box center [475, 381] width 419 height 34
select select "1828"
click at [266, 364] on select "Select an item Kids (Newborn) Kids (Preemie)** Limited Kids (Size 1) Kids (Size…" at bounding box center [475, 381] width 419 height 34
click at [955, 398] on td "Quantity" at bounding box center [882, 381] width 374 height 56
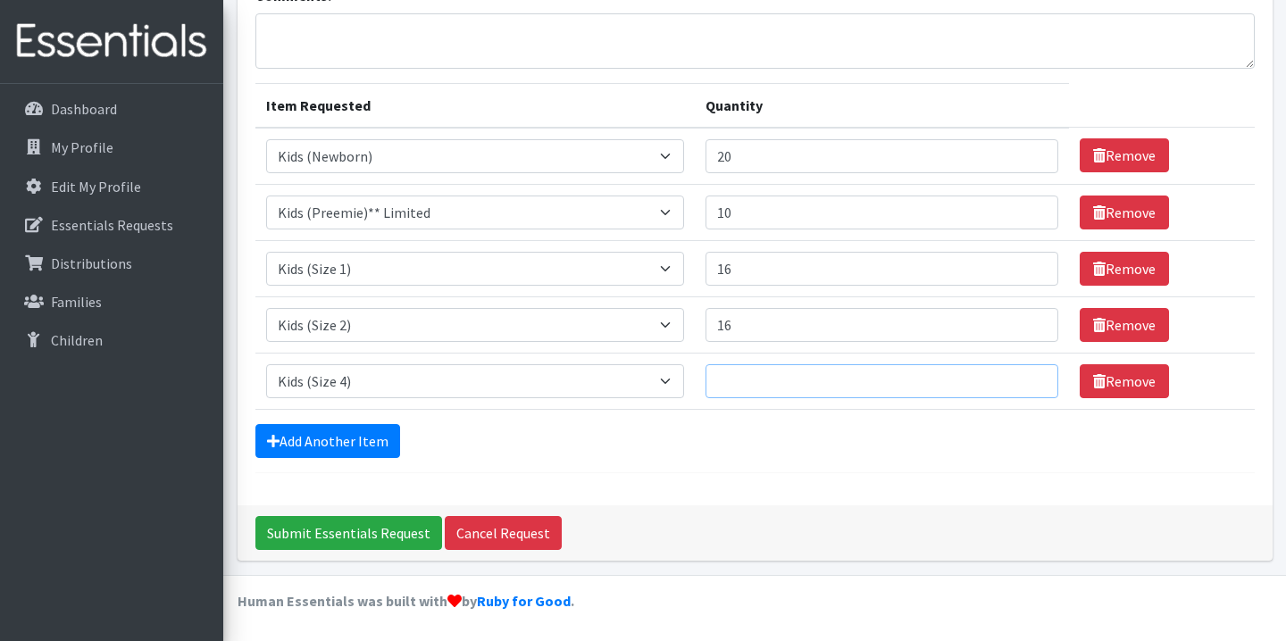
click at [978, 371] on input "Quantity" at bounding box center [882, 381] width 353 height 34
click at [1021, 376] on input "1" at bounding box center [882, 381] width 353 height 34
click at [1021, 376] on input "2" at bounding box center [882, 381] width 353 height 34
click at [1021, 376] on input "3" at bounding box center [882, 381] width 353 height 34
click at [1021, 376] on input "4" at bounding box center [882, 381] width 353 height 34
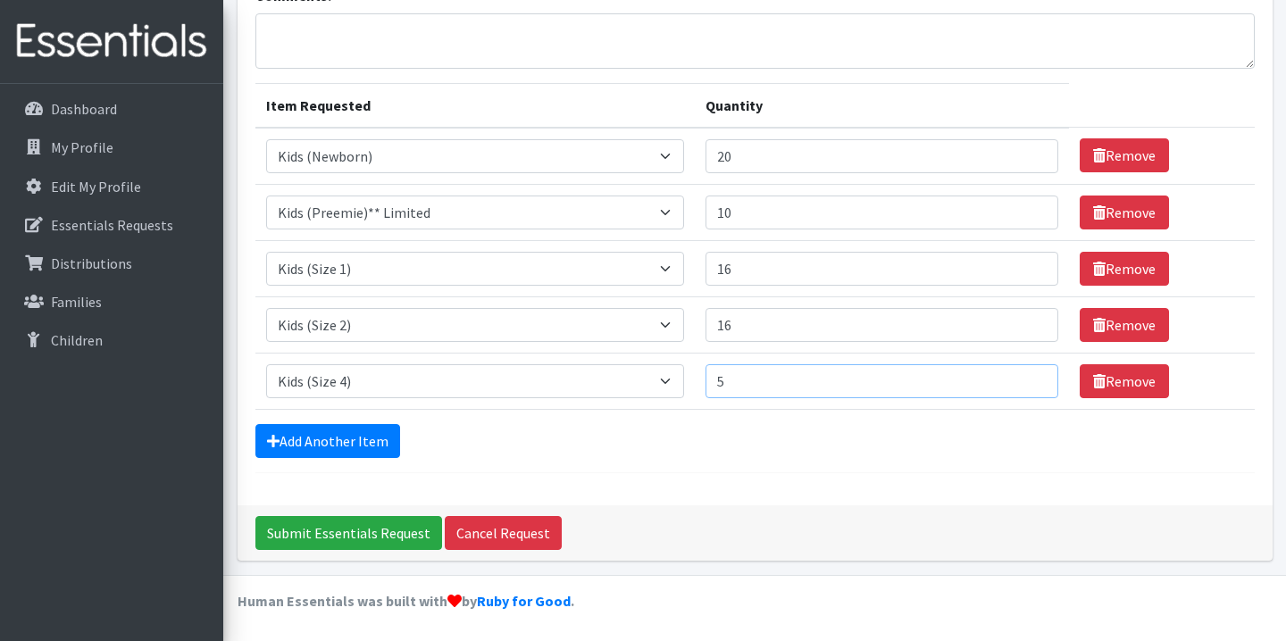
click at [1021, 376] on input "5" at bounding box center [882, 381] width 353 height 34
click at [1021, 376] on input "6" at bounding box center [882, 381] width 353 height 34
click at [1021, 376] on input "7" at bounding box center [882, 381] width 353 height 34
click at [1021, 376] on input "8" at bounding box center [882, 381] width 353 height 34
click at [1021, 376] on input "9" at bounding box center [882, 381] width 353 height 34
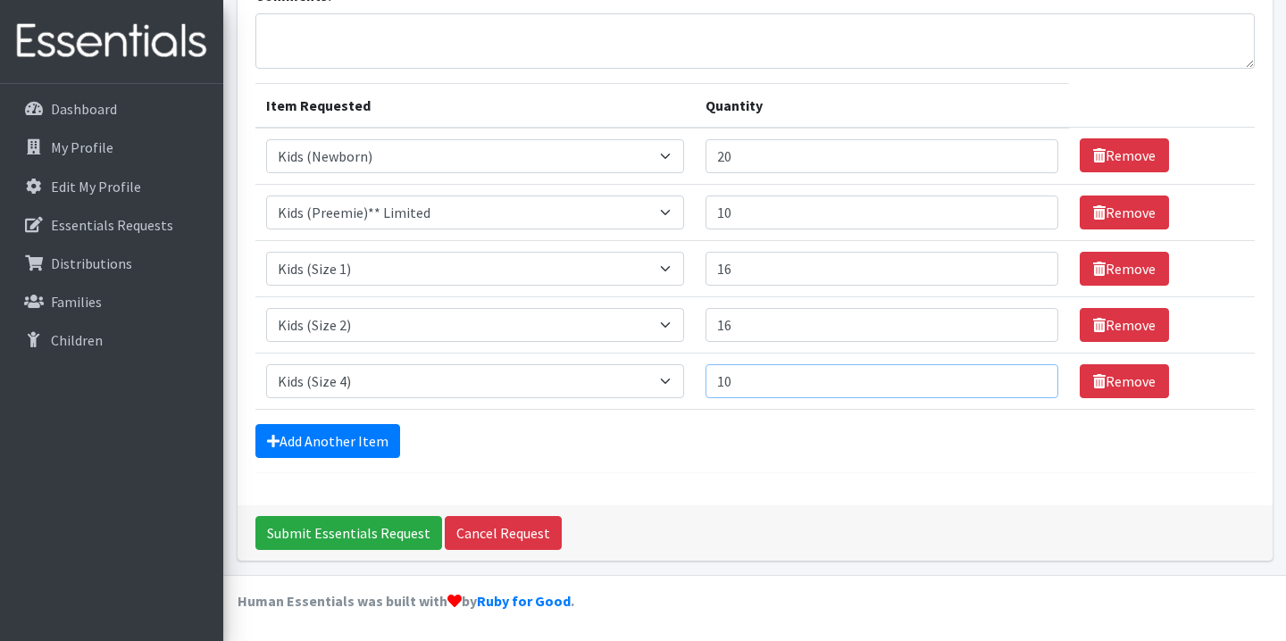
click at [1021, 376] on input "10" at bounding box center [882, 381] width 353 height 34
click at [1021, 376] on input "11" at bounding box center [882, 381] width 353 height 34
click at [1021, 376] on input "12" at bounding box center [882, 381] width 353 height 34
click at [1021, 376] on input "13" at bounding box center [882, 381] width 353 height 34
click at [1021, 376] on input "14" at bounding box center [882, 381] width 353 height 34
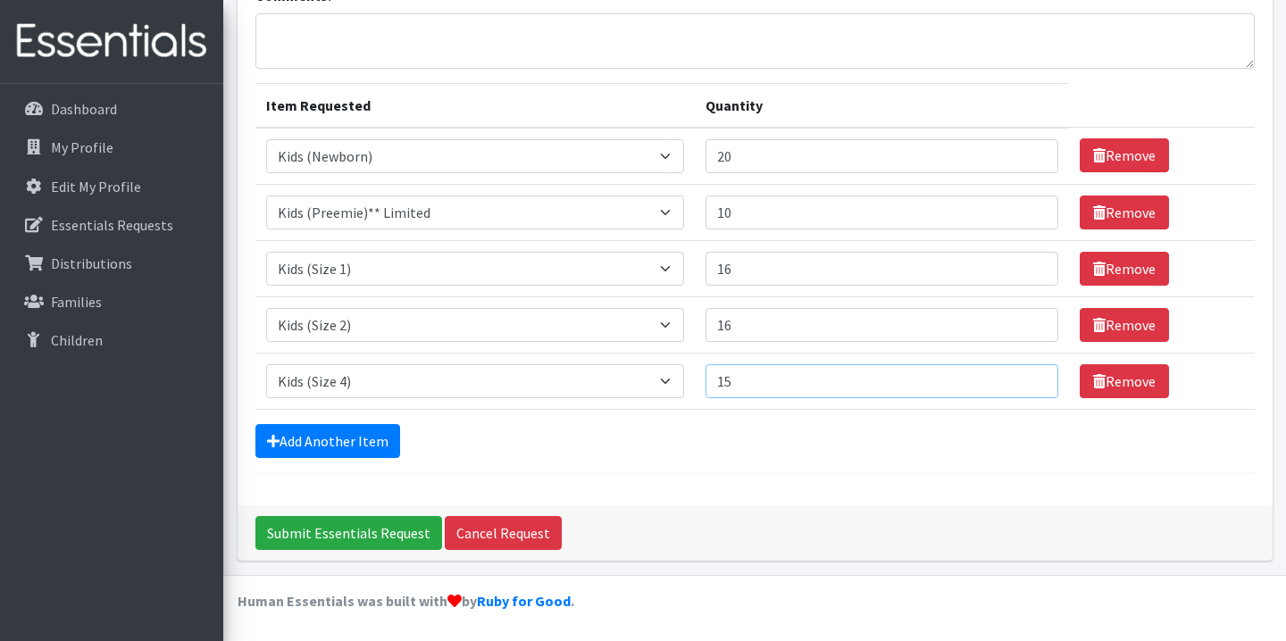
click at [1021, 376] on input "15" at bounding box center [882, 381] width 353 height 34
click at [1021, 376] on input "16" at bounding box center [882, 381] width 353 height 34
click at [1021, 376] on input "17" at bounding box center [882, 381] width 353 height 34
type input "18"
click at [1021, 376] on input "18" at bounding box center [882, 381] width 353 height 34
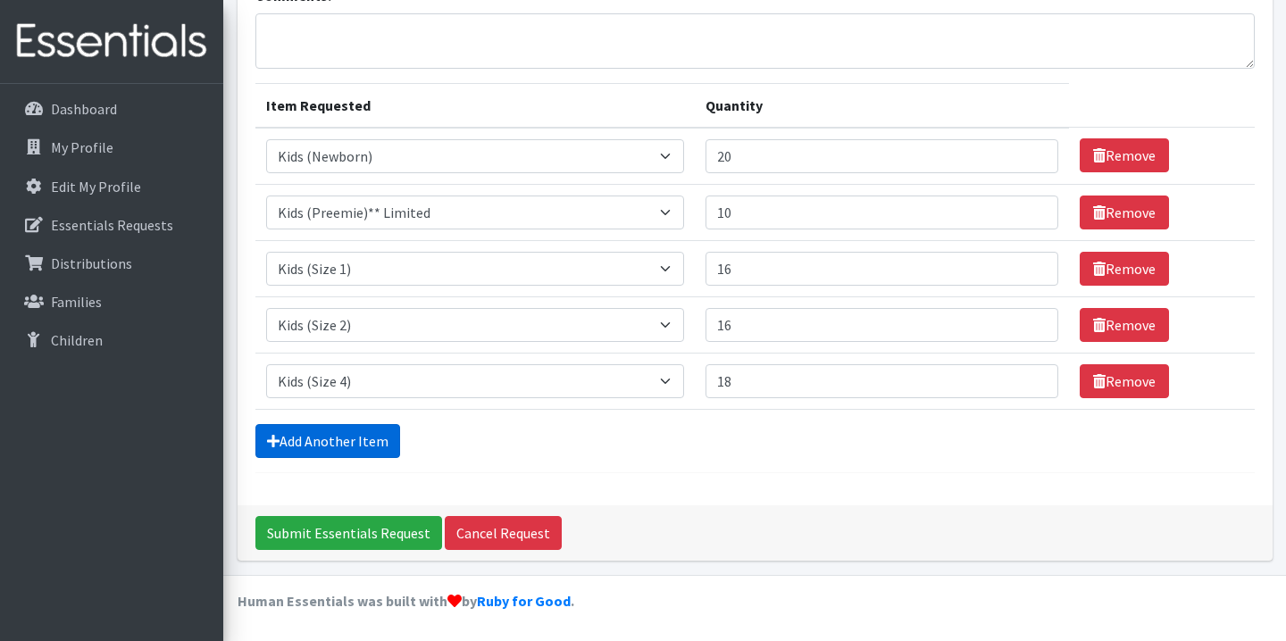
click at [350, 447] on link "Add Another Item" at bounding box center [327, 441] width 145 height 34
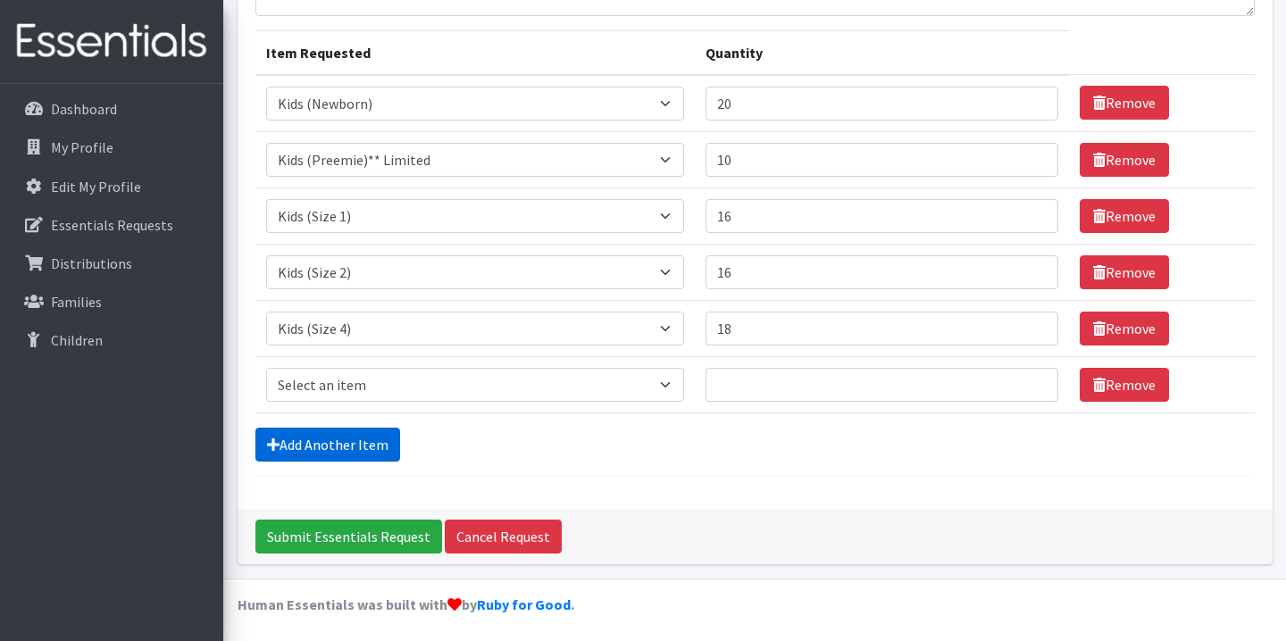
scroll to position [205, 0]
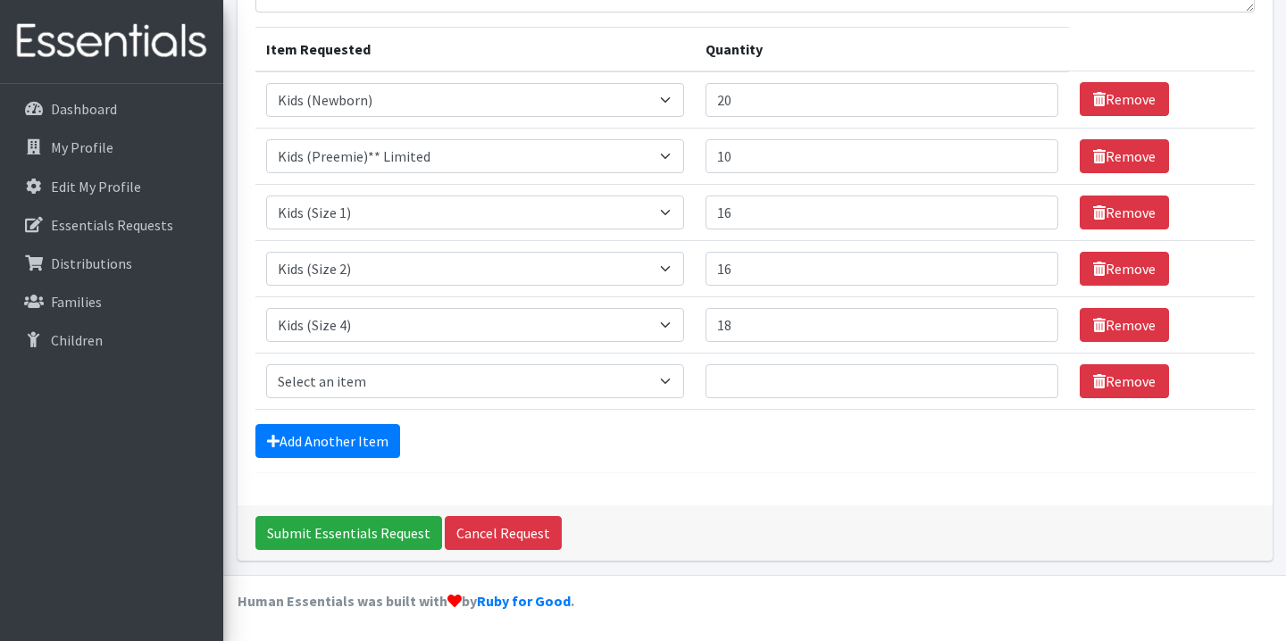
click at [396, 363] on td "Item Requested Select an item Kids (Newborn) Kids (Preemie)** Limited Kids (Siz…" at bounding box center [475, 381] width 440 height 56
click at [396, 379] on select "Select an item Kids (Newborn) Kids (Preemie)** Limited Kids (Size 1) Kids (Size…" at bounding box center [475, 381] width 419 height 34
select select "1832"
click at [266, 364] on select "Select an item Kids (Newborn) Kids (Preemie)** Limited Kids (Size 1) Kids (Size…" at bounding box center [475, 381] width 419 height 34
click at [850, 382] on input "Quantity" at bounding box center [882, 381] width 353 height 34
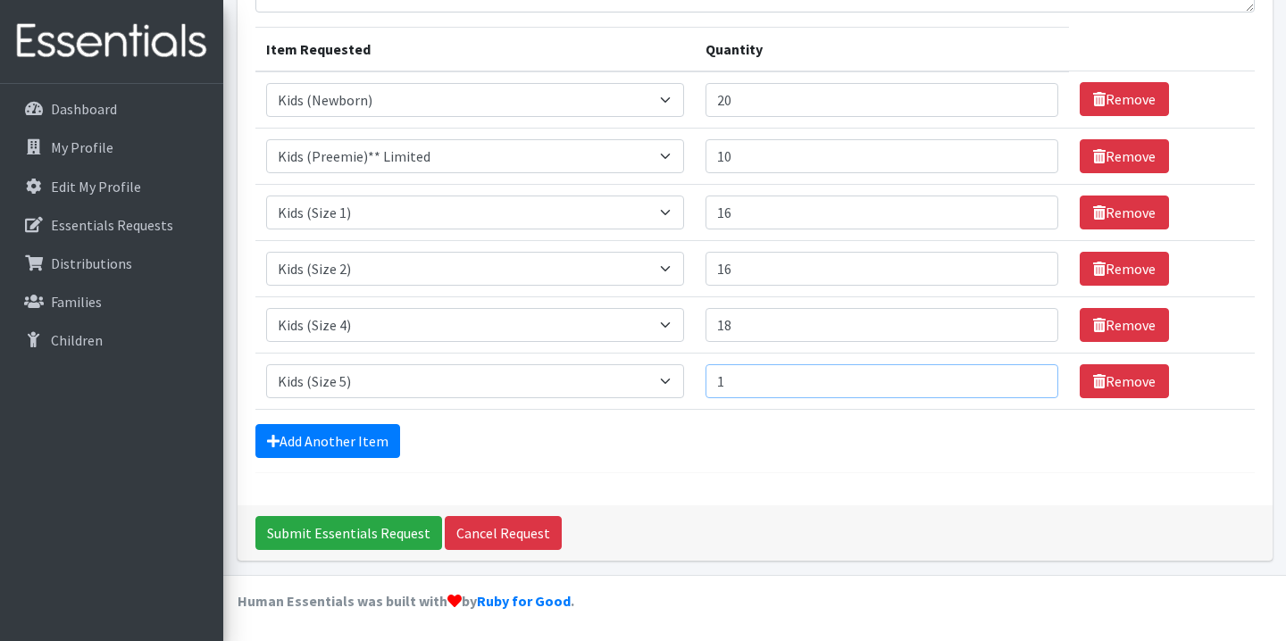
click at [1020, 381] on input "1" at bounding box center [882, 381] width 353 height 34
click at [1020, 377] on input "2" at bounding box center [882, 381] width 353 height 34
click at [1020, 377] on input "3" at bounding box center [882, 381] width 353 height 34
click at [1020, 377] on input "4" at bounding box center [882, 381] width 353 height 34
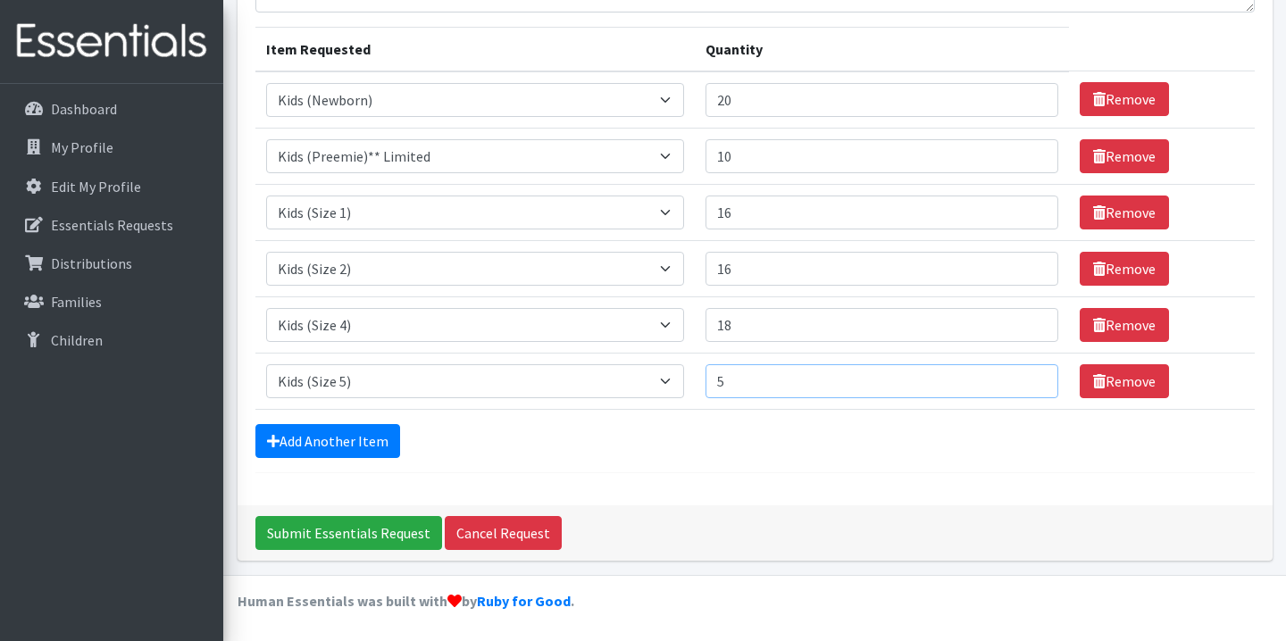
click at [1020, 377] on input "5" at bounding box center [882, 381] width 353 height 34
click at [1020, 377] on input "6" at bounding box center [882, 381] width 353 height 34
click at [1020, 377] on input "7" at bounding box center [882, 381] width 353 height 34
click at [1020, 377] on input "8" at bounding box center [882, 381] width 353 height 34
click at [1020, 377] on input "9" at bounding box center [882, 381] width 353 height 34
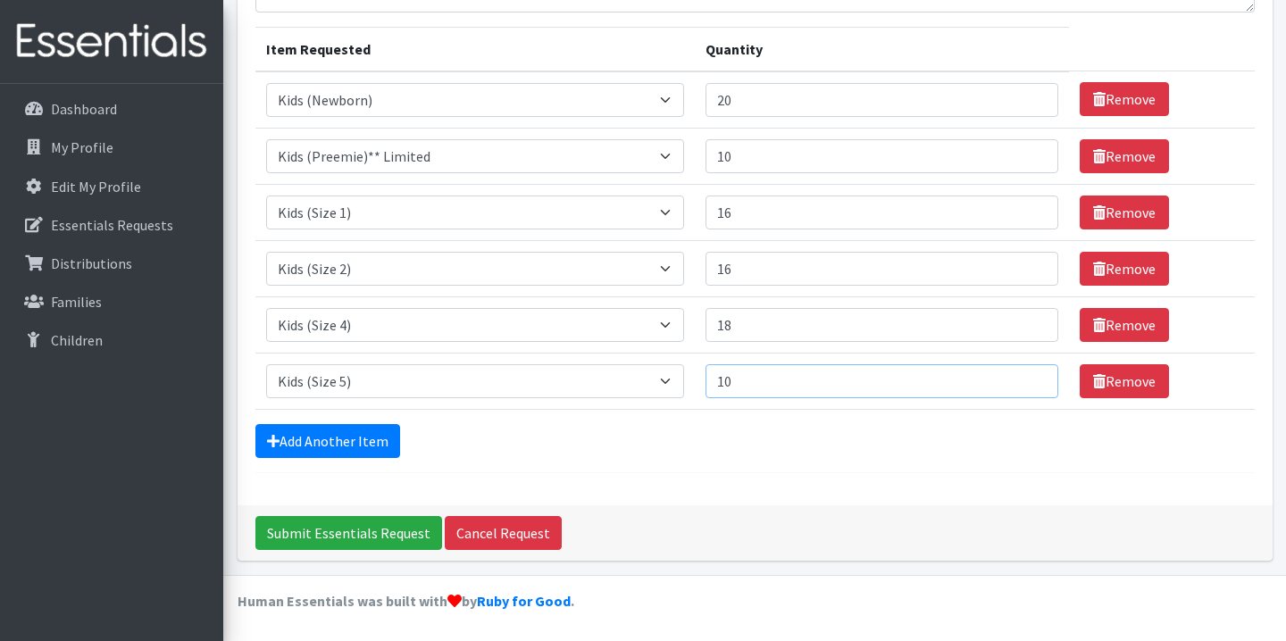
click at [1020, 377] on input "10" at bounding box center [882, 381] width 353 height 34
click at [1020, 377] on input "11" at bounding box center [882, 381] width 353 height 34
click at [1020, 377] on input "12" at bounding box center [882, 381] width 353 height 34
click at [1020, 377] on input "13" at bounding box center [882, 381] width 353 height 34
click at [1020, 377] on input "14" at bounding box center [882, 381] width 353 height 34
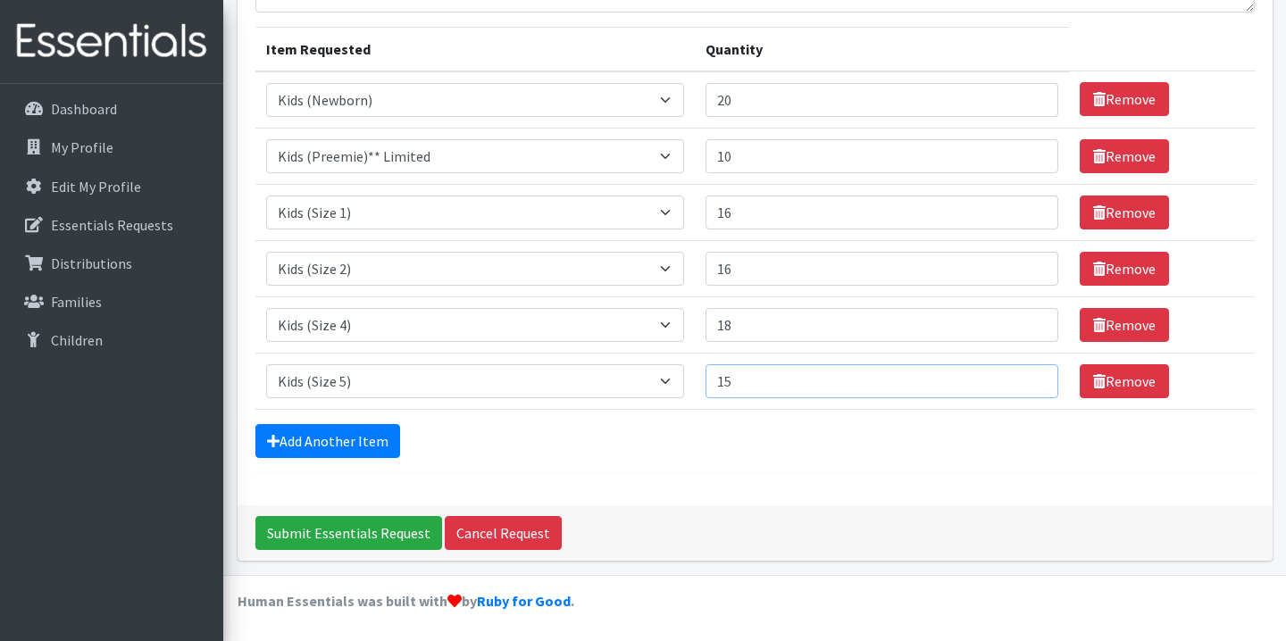
click at [1020, 377] on input "15" at bounding box center [882, 381] width 353 height 34
click at [1020, 377] on input "16" at bounding box center [882, 381] width 353 height 34
click at [1020, 377] on input "17" at bounding box center [882, 381] width 353 height 34
click at [1020, 377] on input "18" at bounding box center [882, 381] width 353 height 34
click at [1020, 377] on input "19" at bounding box center [882, 381] width 353 height 34
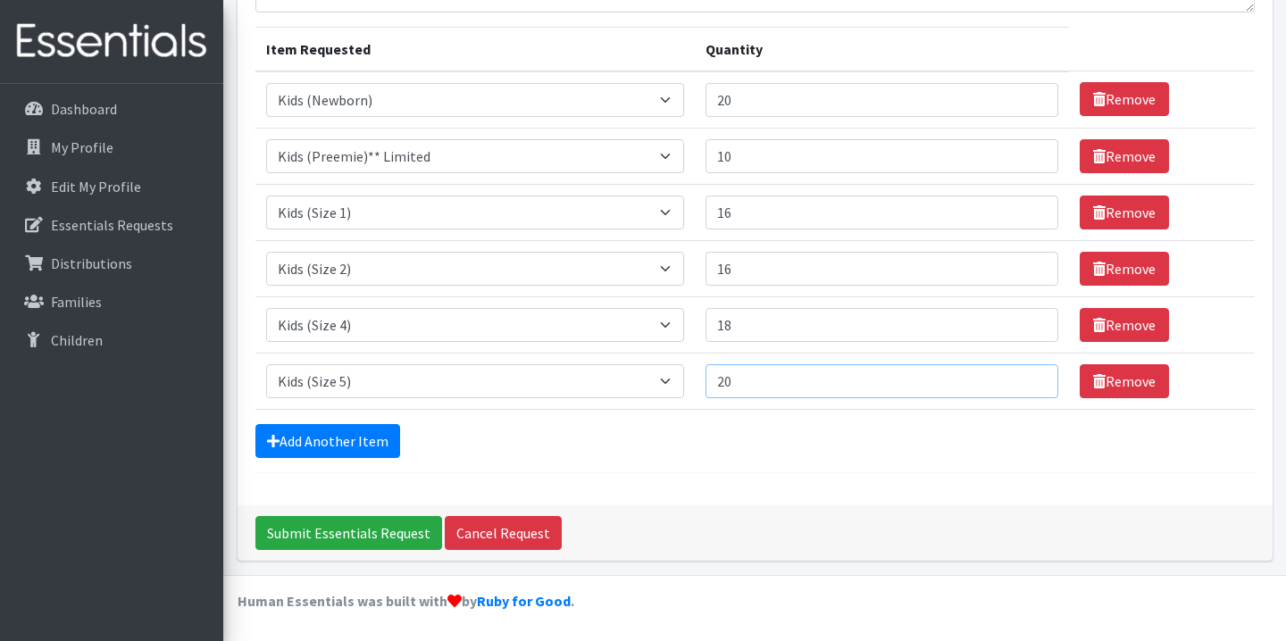
click at [1020, 377] on input "20" at bounding box center [882, 381] width 353 height 34
click at [1020, 377] on input "21" at bounding box center [882, 381] width 353 height 34
click at [1020, 377] on input "22" at bounding box center [882, 381] width 353 height 34
click at [1020, 377] on input "23" at bounding box center [882, 381] width 353 height 34
click at [1020, 377] on input "24" at bounding box center [882, 381] width 353 height 34
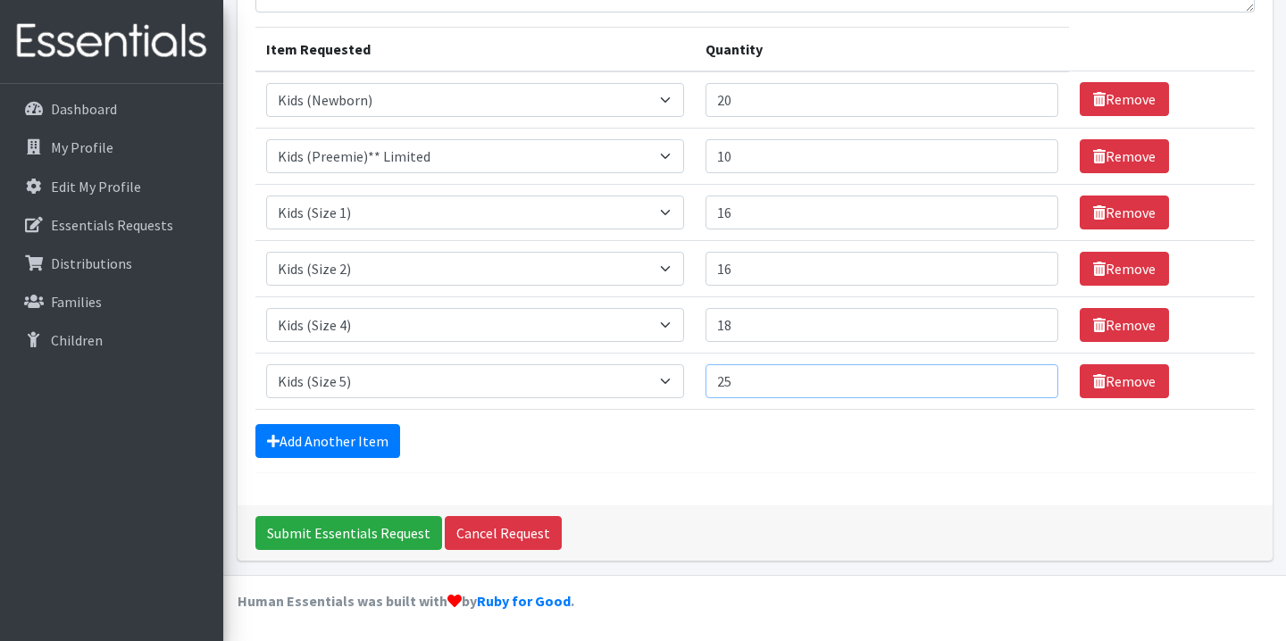
click at [1020, 377] on input "25" at bounding box center [882, 381] width 353 height 34
click at [1020, 377] on input "26" at bounding box center [882, 381] width 353 height 34
click at [1022, 378] on input "27" at bounding box center [882, 381] width 353 height 34
click at [1023, 387] on input "26" at bounding box center [882, 381] width 353 height 34
click at [1023, 387] on input "25" at bounding box center [882, 381] width 353 height 34
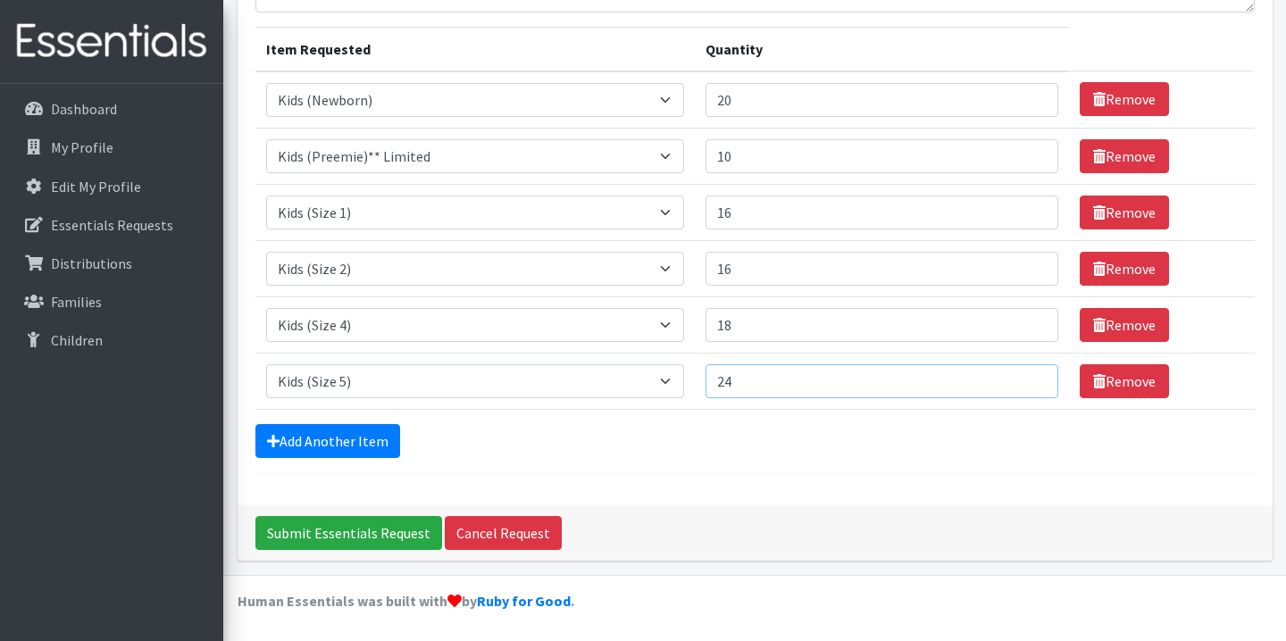
click at [1023, 387] on input "24" at bounding box center [882, 381] width 353 height 34
click at [1023, 387] on input "23" at bounding box center [882, 381] width 353 height 34
click at [1023, 387] on input "22" at bounding box center [882, 381] width 353 height 34
click at [1023, 387] on input "21" at bounding box center [882, 381] width 353 height 34
type input "20"
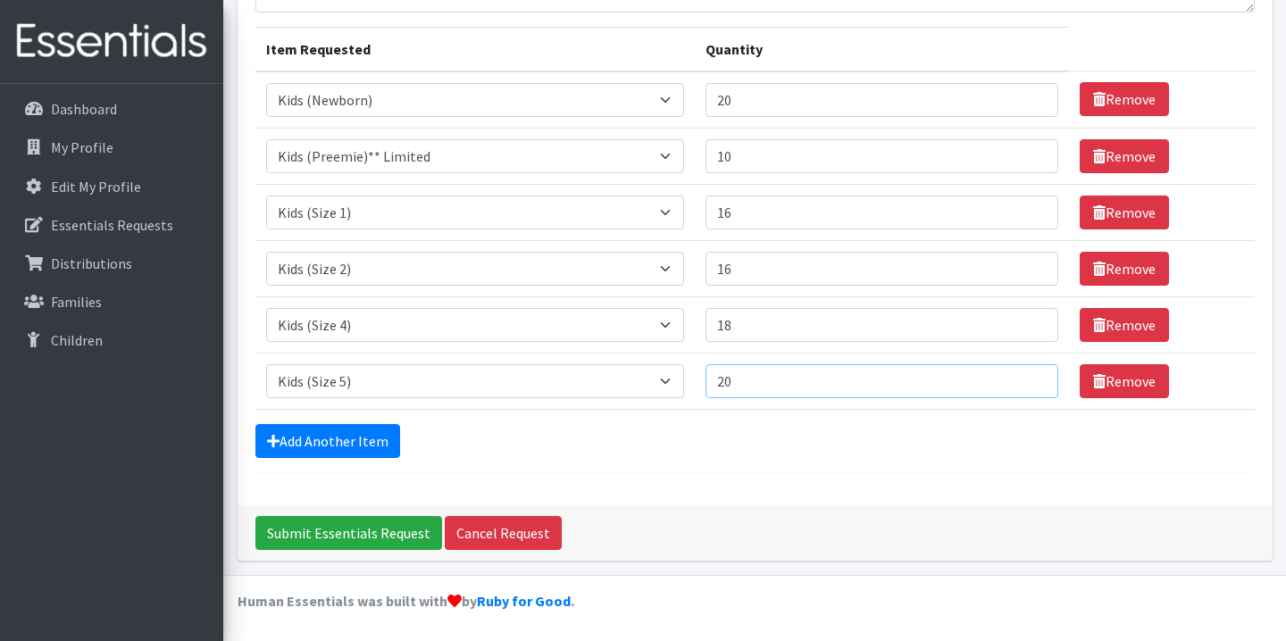
click at [1023, 387] on input "20" at bounding box center [882, 381] width 353 height 34
click at [347, 439] on link "Add Another Item" at bounding box center [327, 441] width 145 height 34
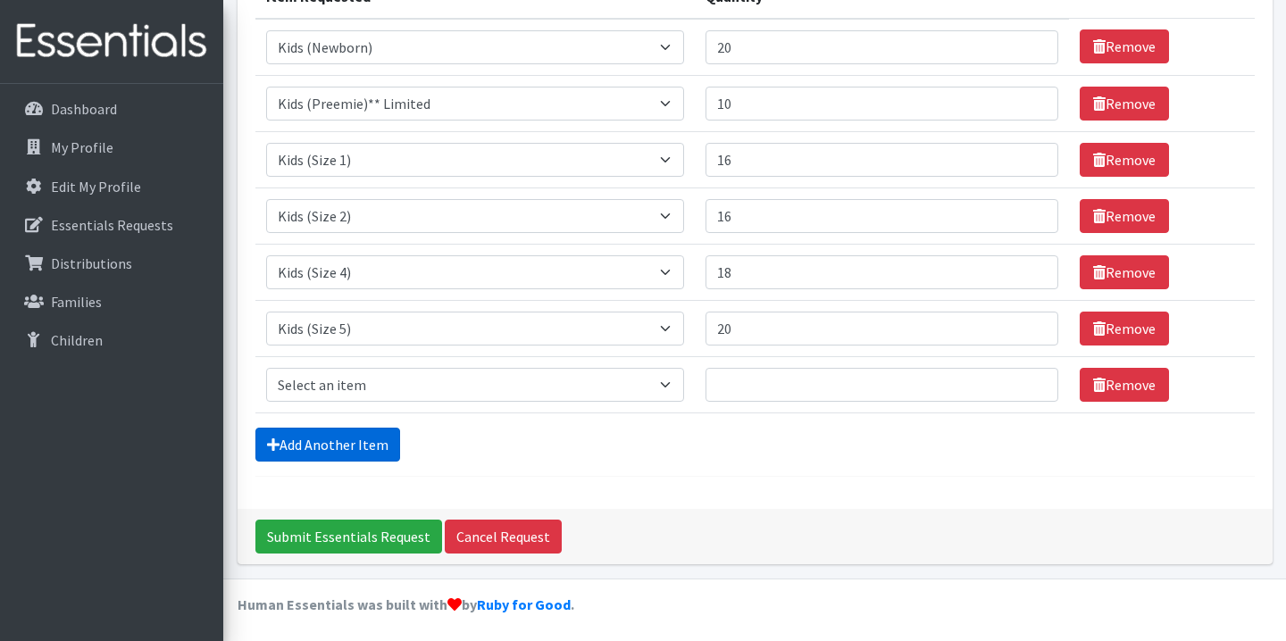
scroll to position [262, 0]
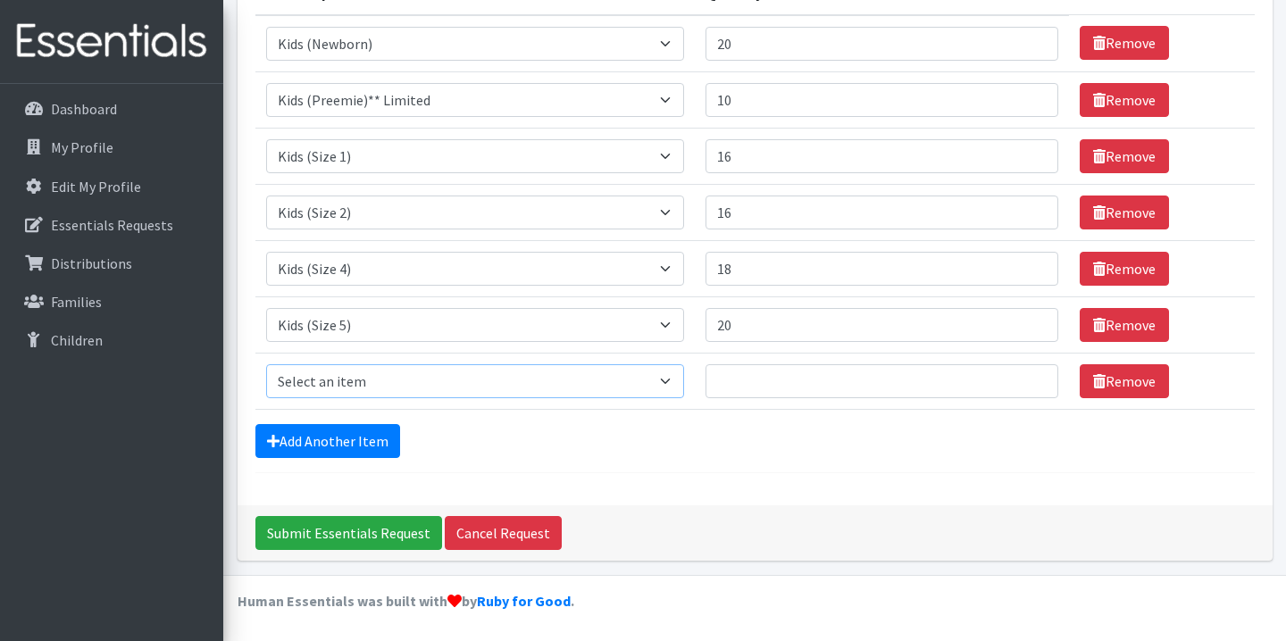
click at [392, 379] on select "Select an item Kids (Newborn) Kids (Preemie)** Limited Kids (Size 1) Kids (Size…" at bounding box center [475, 381] width 419 height 34
select select "1834"
click at [266, 364] on select "Select an item Kids (Newborn) Kids (Preemie)** Limited Kids (Size 1) Kids (Size…" at bounding box center [475, 381] width 419 height 34
click at [981, 388] on input "Quantity" at bounding box center [882, 381] width 353 height 34
click at [1026, 377] on input "1" at bounding box center [882, 381] width 353 height 34
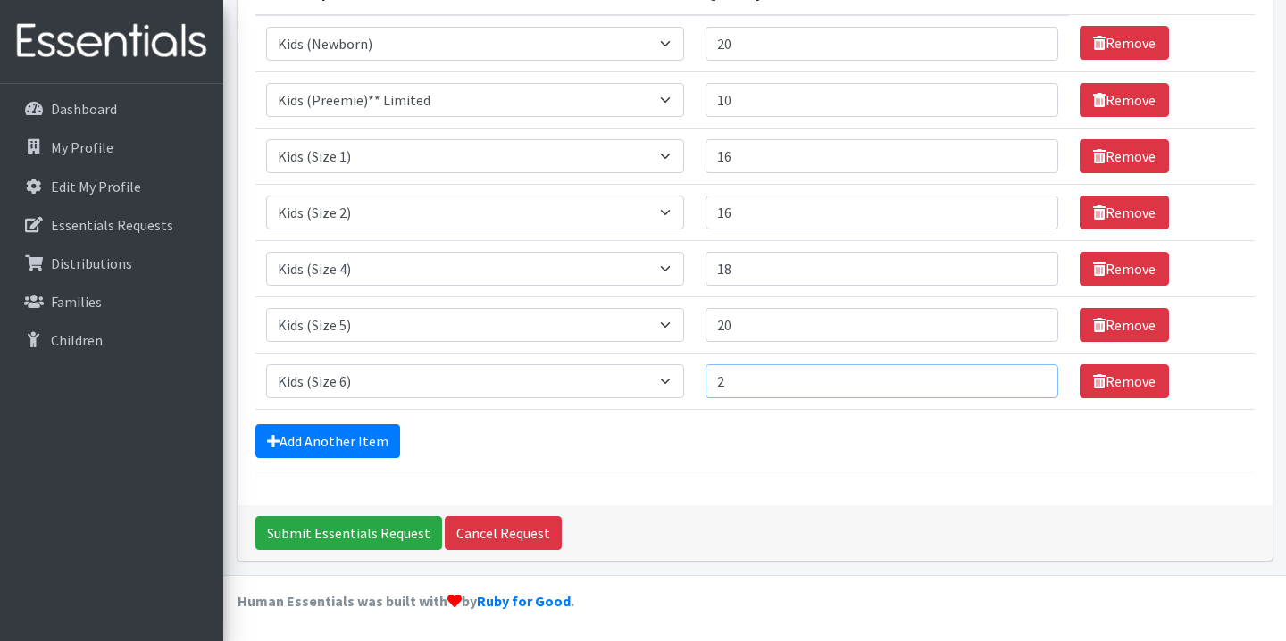
click at [1026, 377] on input "2" at bounding box center [882, 381] width 353 height 34
click at [1026, 377] on input "3" at bounding box center [882, 381] width 353 height 34
click at [1026, 377] on input "4" at bounding box center [882, 381] width 353 height 34
click at [1026, 377] on input "5" at bounding box center [882, 381] width 353 height 34
click at [1026, 377] on input "6" at bounding box center [882, 381] width 353 height 34
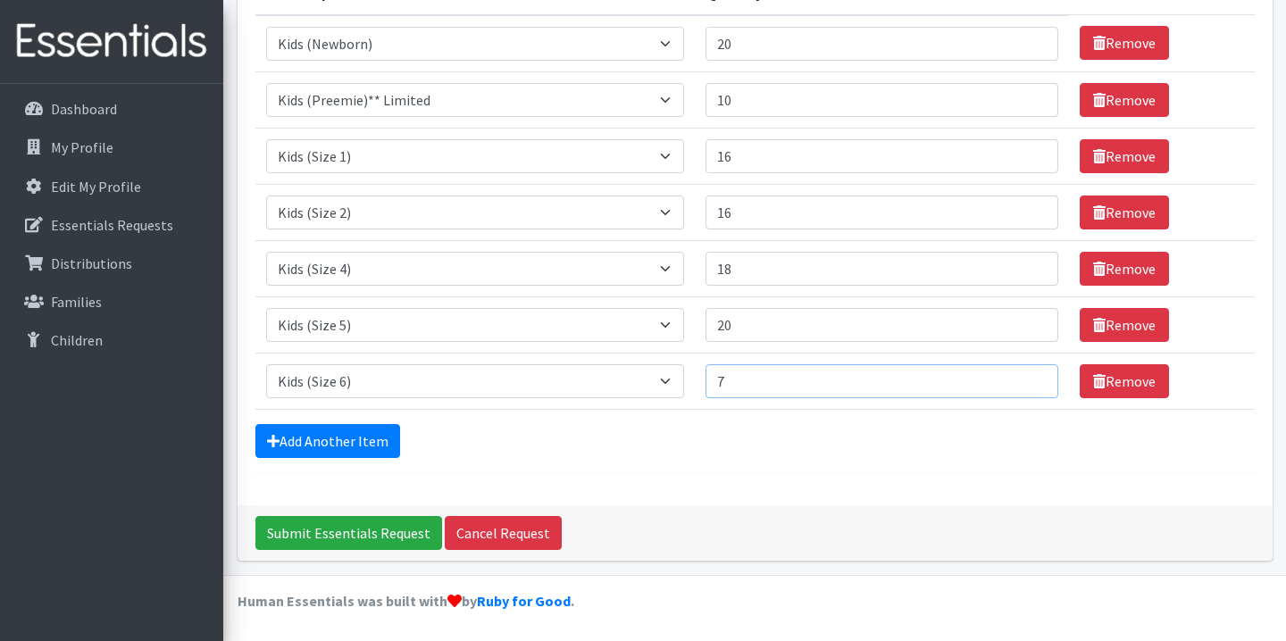
click at [1026, 377] on input "7" at bounding box center [882, 381] width 353 height 34
click at [1026, 377] on input "8" at bounding box center [882, 381] width 353 height 34
click at [1026, 377] on input "9" at bounding box center [882, 381] width 353 height 34
click at [1026, 377] on input "10" at bounding box center [882, 381] width 353 height 34
click at [1026, 377] on input "11" at bounding box center [882, 381] width 353 height 34
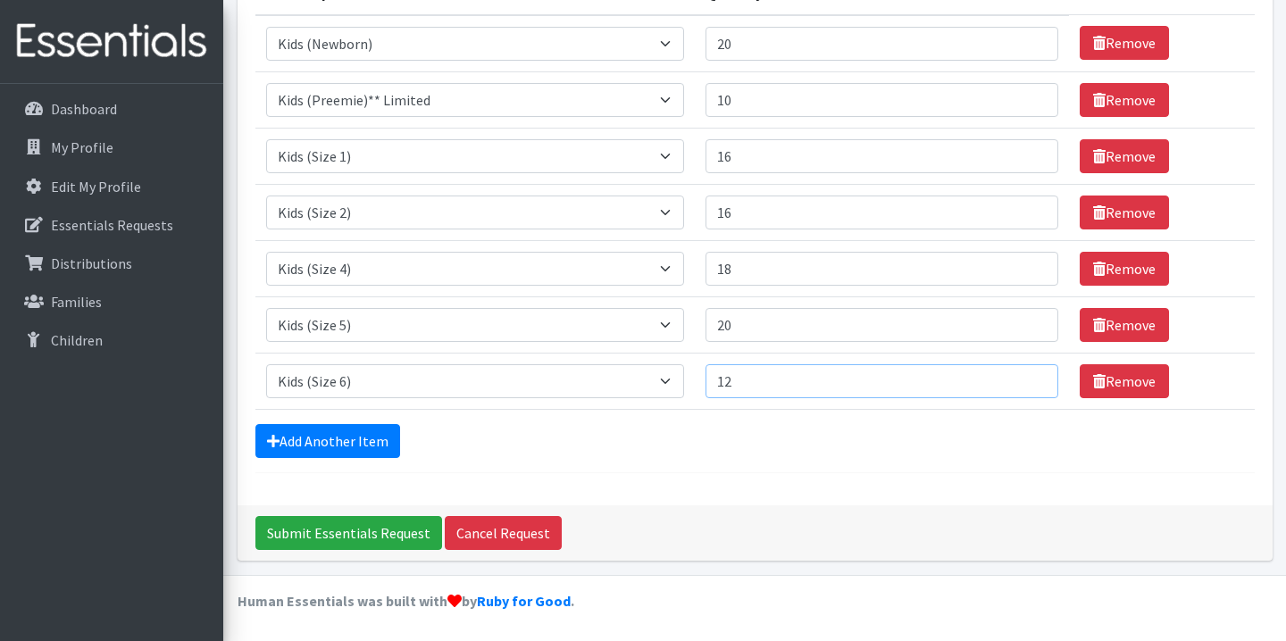
click at [1026, 377] on input "12" at bounding box center [882, 381] width 353 height 34
click at [1026, 377] on input "13" at bounding box center [882, 381] width 353 height 34
click at [1026, 377] on input "14" at bounding box center [882, 381] width 353 height 34
click at [1026, 377] on input "15" at bounding box center [882, 381] width 353 height 34
click at [1026, 377] on input "16" at bounding box center [882, 381] width 353 height 34
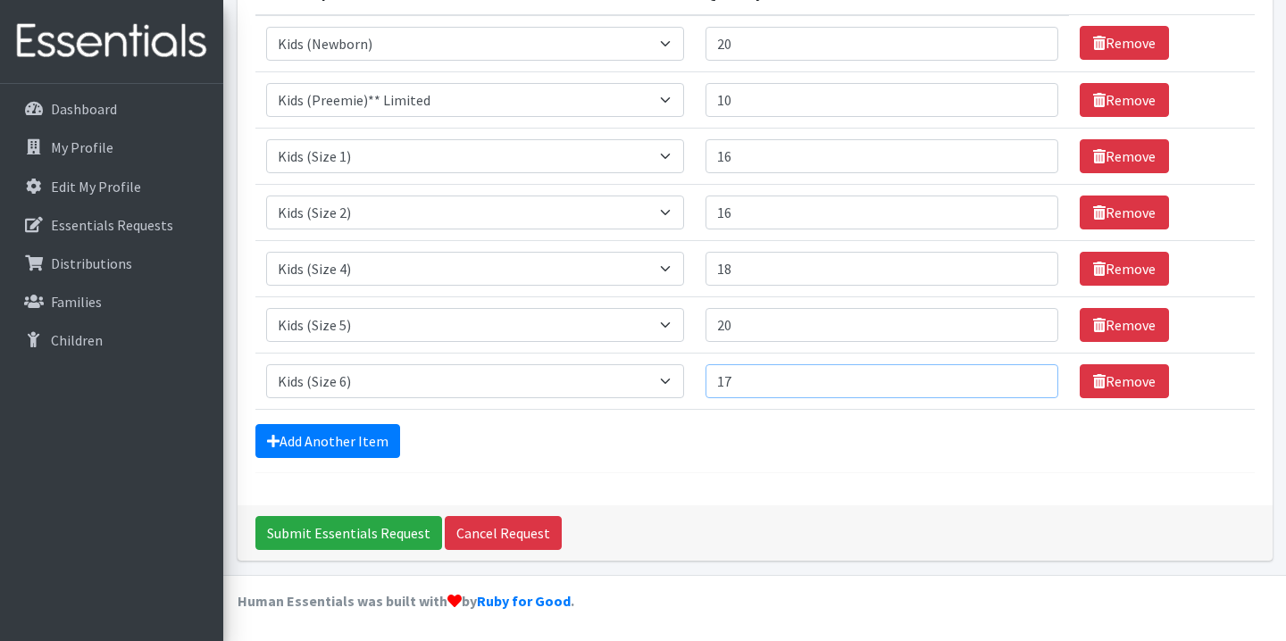
click at [1026, 377] on input "17" at bounding box center [882, 381] width 353 height 34
click at [1026, 377] on input "18" at bounding box center [882, 381] width 353 height 34
click at [1026, 377] on input "19" at bounding box center [882, 381] width 353 height 34
type input "20"
click at [1026, 377] on input "20" at bounding box center [882, 381] width 353 height 34
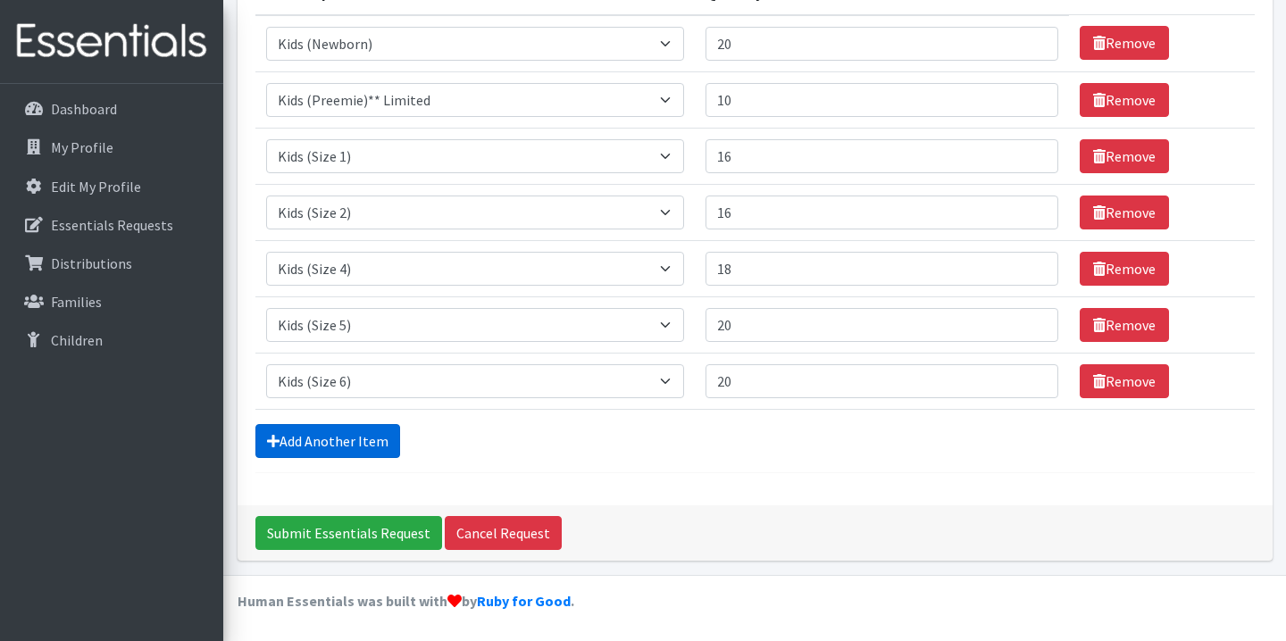
click at [318, 445] on link "Add Another Item" at bounding box center [327, 441] width 145 height 34
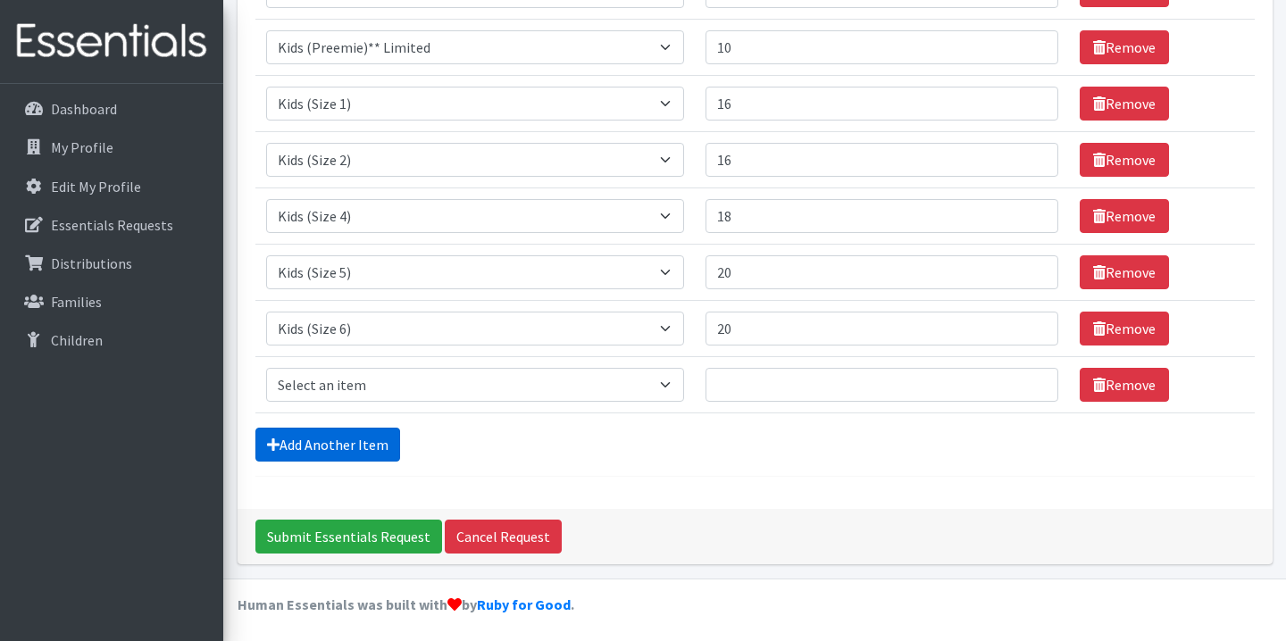
scroll to position [318, 0]
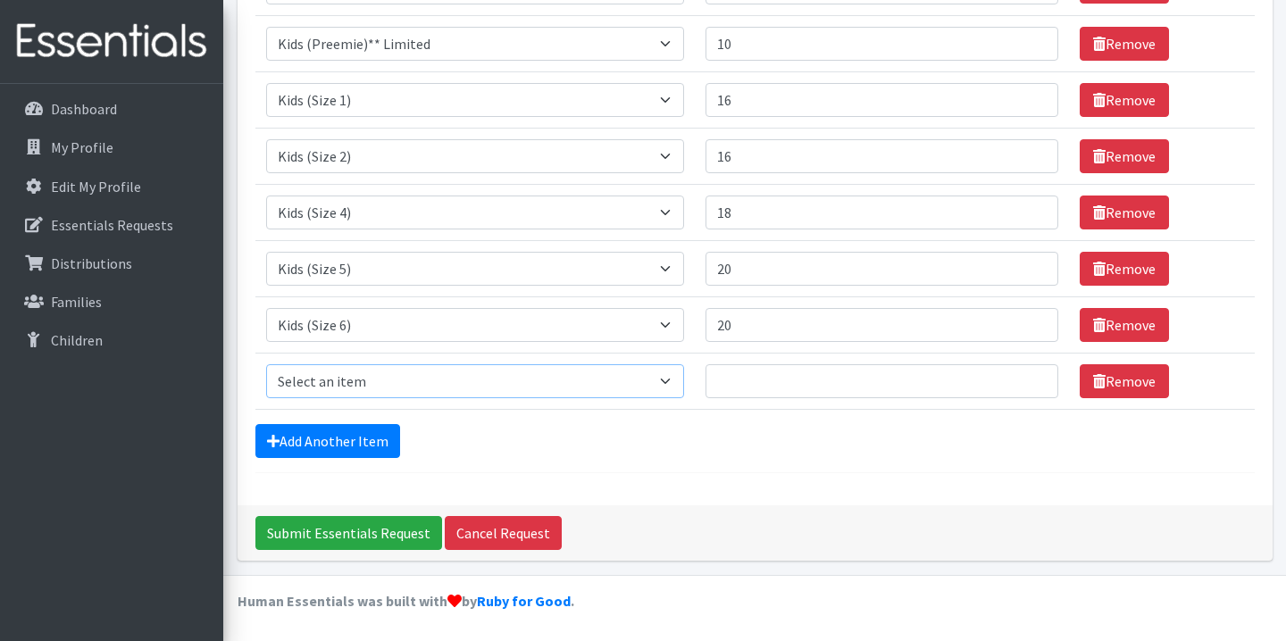
click at [337, 392] on select "Select an item Kids (Newborn) Kids (Preemie)** Limited Kids (Size 1) Kids (Size…" at bounding box center [475, 381] width 419 height 34
select select "7519"
click at [266, 364] on select "Select an item Kids (Newborn) Kids (Preemie)** Limited Kids (Size 1) Kids (Size…" at bounding box center [475, 381] width 419 height 34
click at [1025, 379] on input "1" at bounding box center [882, 381] width 353 height 34
click at [1025, 379] on input "2" at bounding box center [882, 381] width 353 height 34
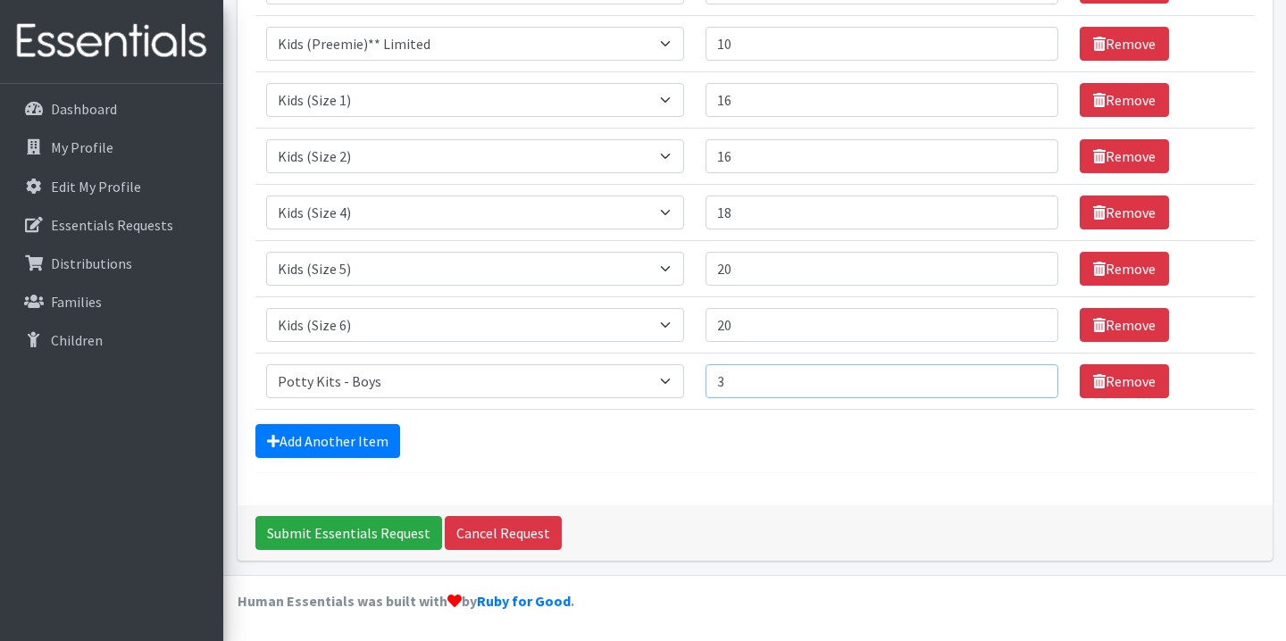
click at [1025, 379] on input "3" at bounding box center [882, 381] width 353 height 34
click at [1025, 379] on input "4" at bounding box center [882, 381] width 353 height 34
click at [1025, 379] on input "5" at bounding box center [882, 381] width 353 height 34
click at [1025, 379] on input "6" at bounding box center [882, 381] width 353 height 34
click at [1025, 379] on input "7" at bounding box center [882, 381] width 353 height 34
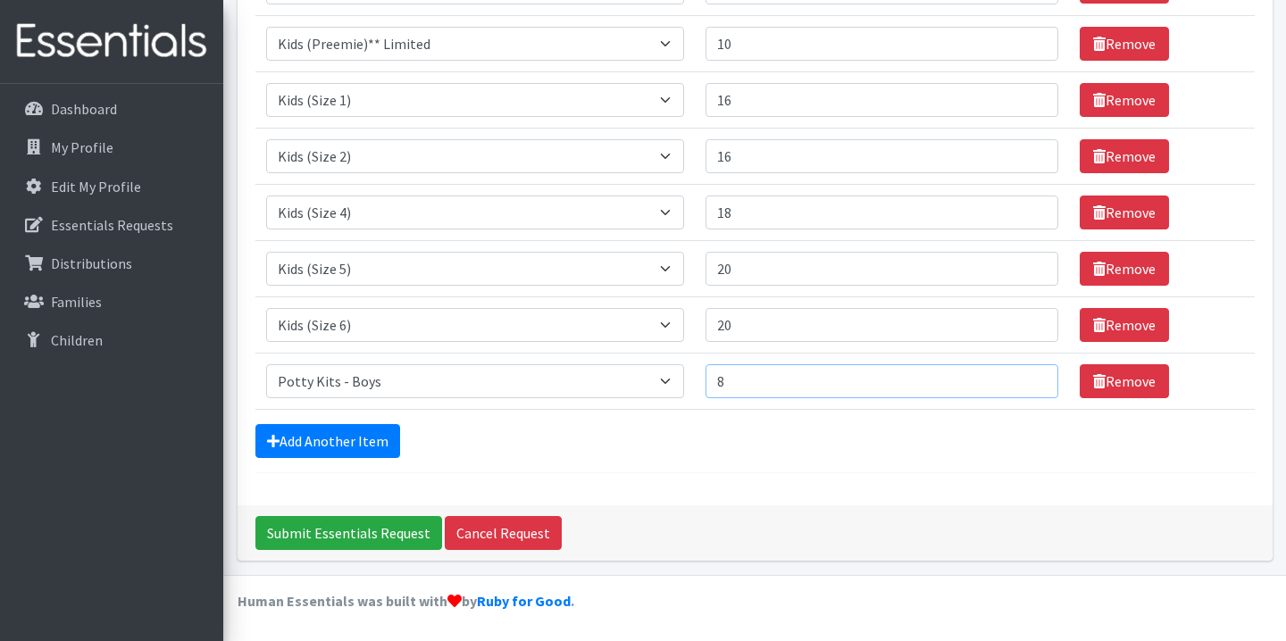
click at [1025, 379] on input "8" at bounding box center [882, 381] width 353 height 34
click at [1025, 379] on input "9" at bounding box center [882, 381] width 353 height 34
type input "10"
click at [1025, 379] on input "10" at bounding box center [882, 381] width 353 height 34
click at [312, 432] on link "Add Another Item" at bounding box center [327, 441] width 145 height 34
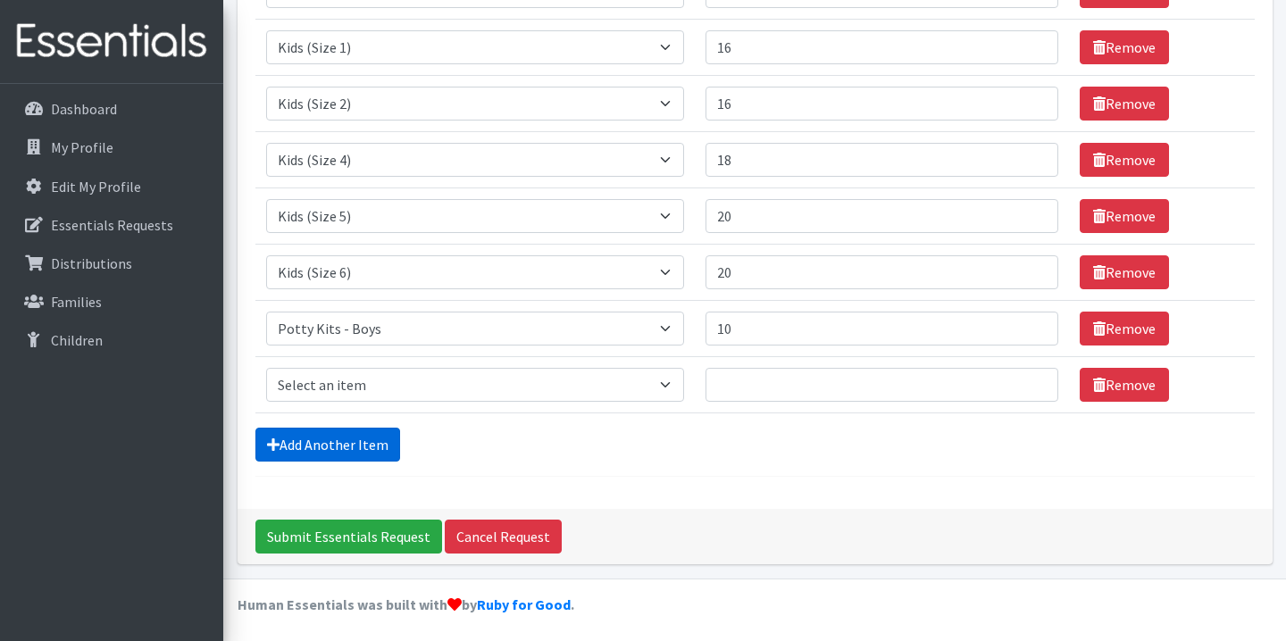
scroll to position [374, 0]
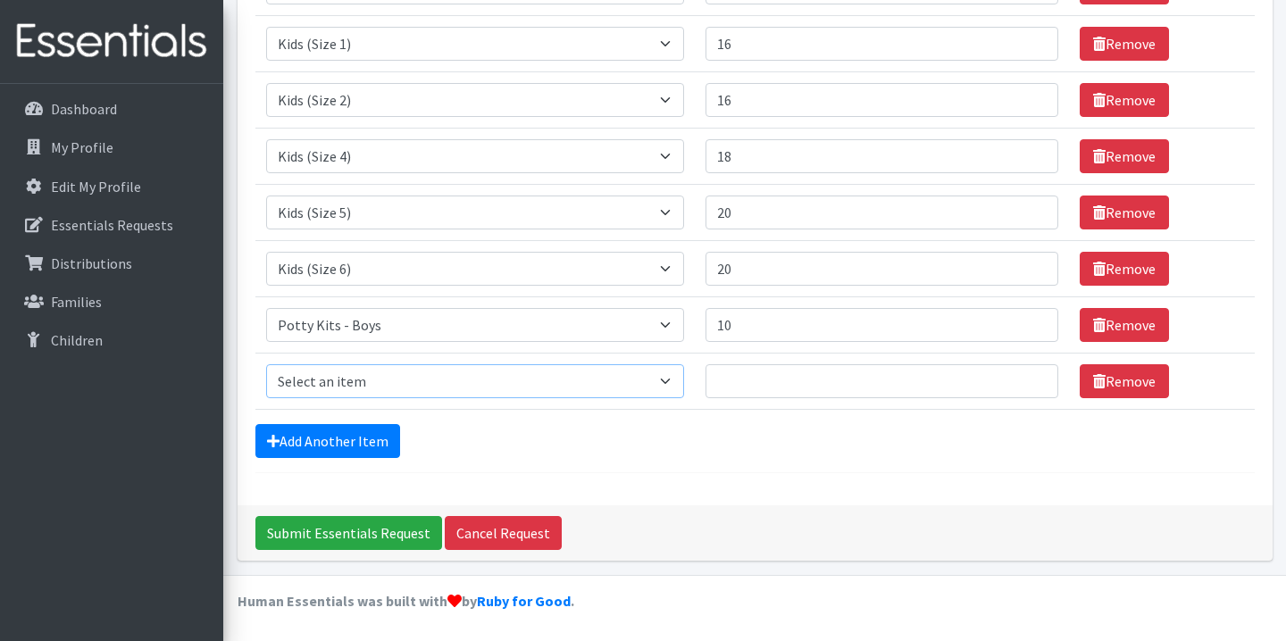
click at [373, 391] on select "Select an item Kids (Newborn) Kids (Preemie)** Limited Kids (Size 1) Kids (Size…" at bounding box center [475, 381] width 419 height 34
select select "7518"
click at [266, 364] on select "Select an item Kids (Newborn) Kids (Preemie)** Limited Kids (Size 1) Kids (Size…" at bounding box center [475, 381] width 419 height 34
click at [1026, 374] on input "1" at bounding box center [882, 381] width 353 height 34
click at [1026, 374] on input "2" at bounding box center [882, 381] width 353 height 34
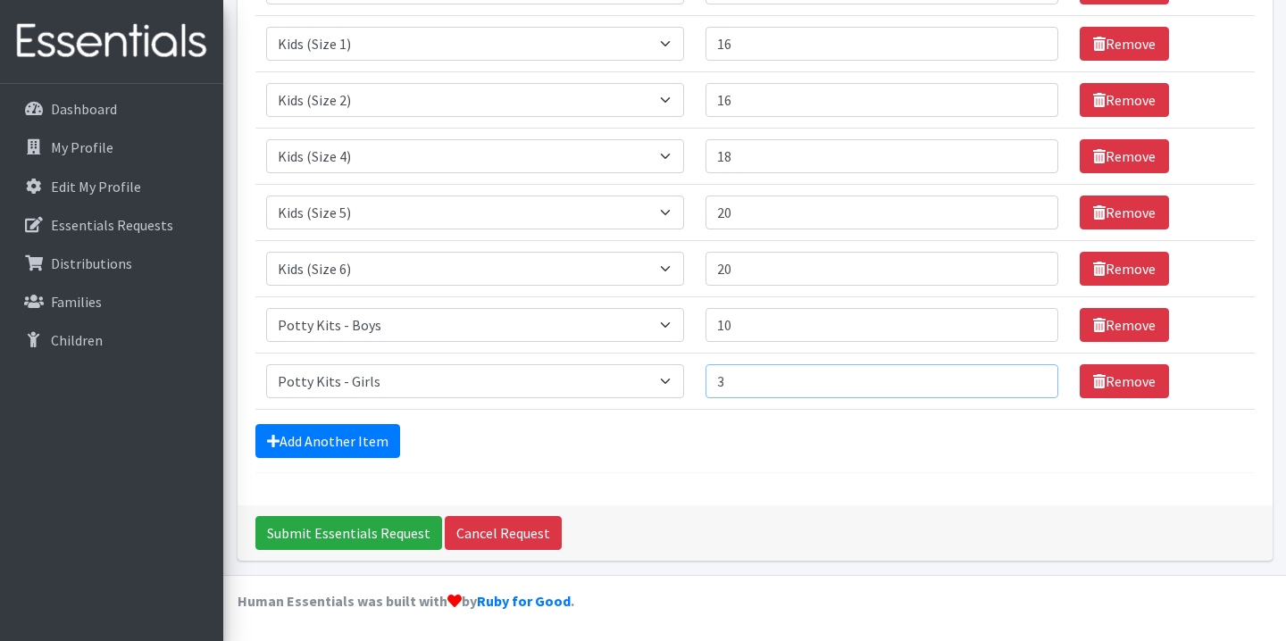
click at [1026, 374] on input "3" at bounding box center [882, 381] width 353 height 34
click at [1026, 374] on input "4" at bounding box center [882, 381] width 353 height 34
click at [1026, 374] on input "5" at bounding box center [882, 381] width 353 height 34
click at [1026, 374] on input "6" at bounding box center [882, 381] width 353 height 34
click at [1026, 374] on input "7" at bounding box center [882, 381] width 353 height 34
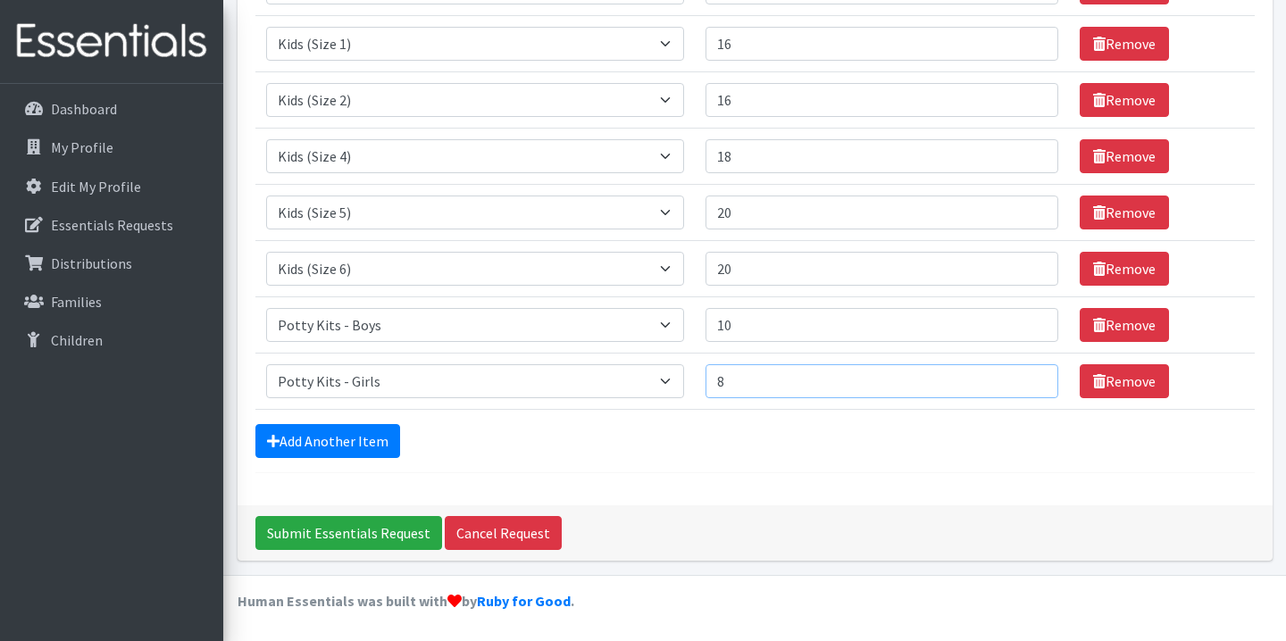
click at [1026, 374] on input "8" at bounding box center [882, 381] width 353 height 34
click at [1026, 374] on input "9" at bounding box center [882, 381] width 353 height 34
click at [1026, 374] on input "10" at bounding box center [882, 381] width 353 height 34
click at [1026, 374] on input "11" at bounding box center [882, 381] width 353 height 34
click at [1026, 374] on input "12" at bounding box center [882, 381] width 353 height 34
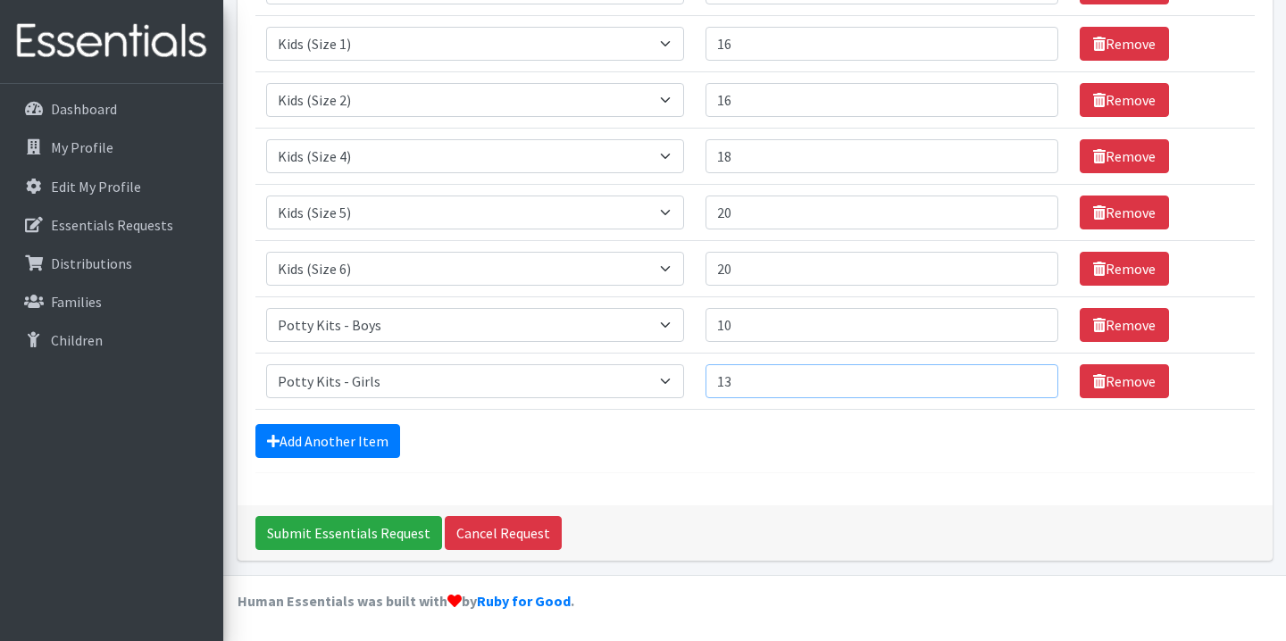
click at [1026, 374] on input "13" at bounding box center [882, 381] width 353 height 34
click at [1026, 374] on input "14" at bounding box center [882, 381] width 353 height 34
click at [1026, 374] on input "15" at bounding box center [882, 381] width 353 height 34
click at [1026, 374] on input "16" at bounding box center [882, 381] width 353 height 34
click at [1026, 374] on input "17" at bounding box center [882, 381] width 353 height 34
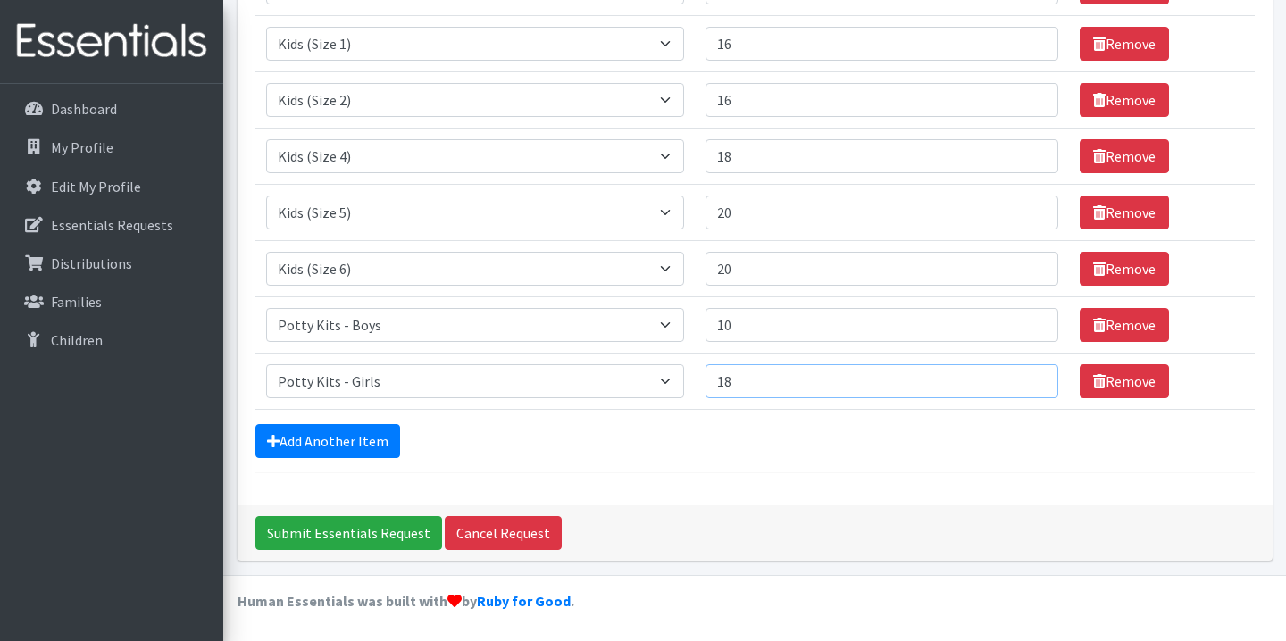
click at [1026, 374] on input "18" at bounding box center [882, 381] width 353 height 34
click at [1026, 374] on input "19" at bounding box center [882, 381] width 353 height 34
type input "20"
click at [1026, 374] on input "20" at bounding box center [882, 381] width 353 height 34
click at [1025, 321] on input "11" at bounding box center [882, 325] width 353 height 34
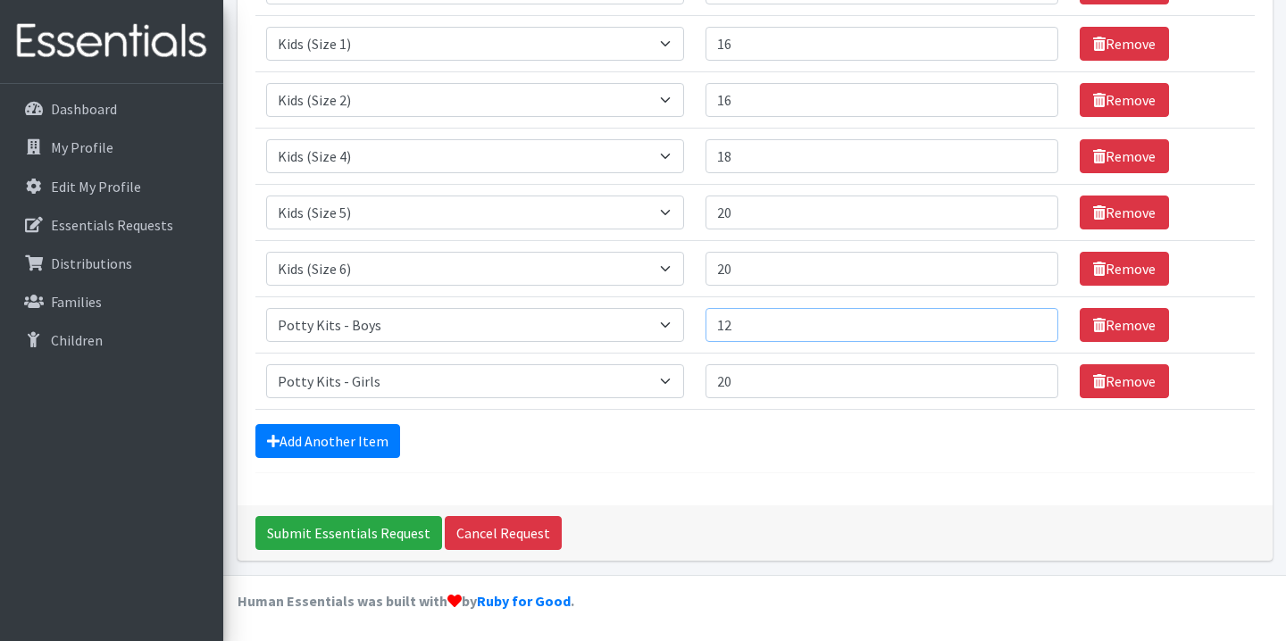
click at [1025, 321] on input "12" at bounding box center [882, 325] width 353 height 34
click at [1025, 321] on input "13" at bounding box center [882, 325] width 353 height 34
click at [1025, 321] on input "14" at bounding box center [882, 325] width 353 height 34
click at [1025, 321] on input "15" at bounding box center [882, 325] width 353 height 34
click at [1025, 321] on input "16" at bounding box center [882, 325] width 353 height 34
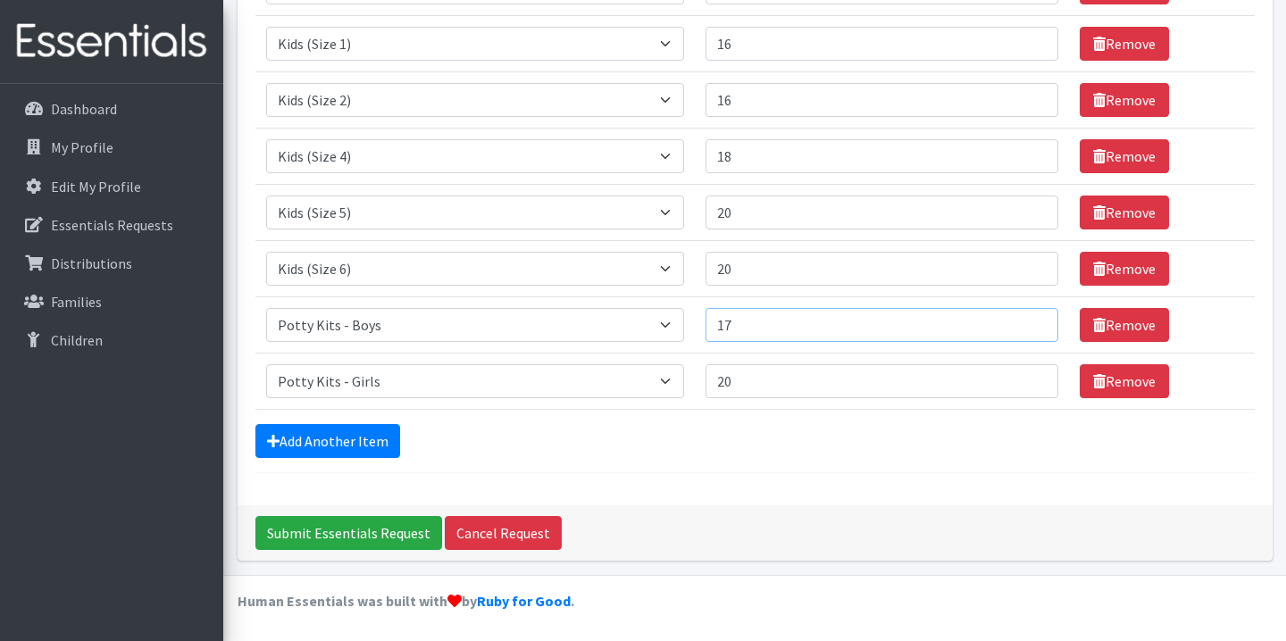
click at [1025, 321] on input "17" at bounding box center [882, 325] width 353 height 34
click at [1025, 321] on input "18" at bounding box center [882, 325] width 353 height 34
click at [1025, 321] on input "19" at bounding box center [882, 325] width 353 height 34
type input "20"
click at [1025, 321] on input "20" at bounding box center [882, 325] width 353 height 34
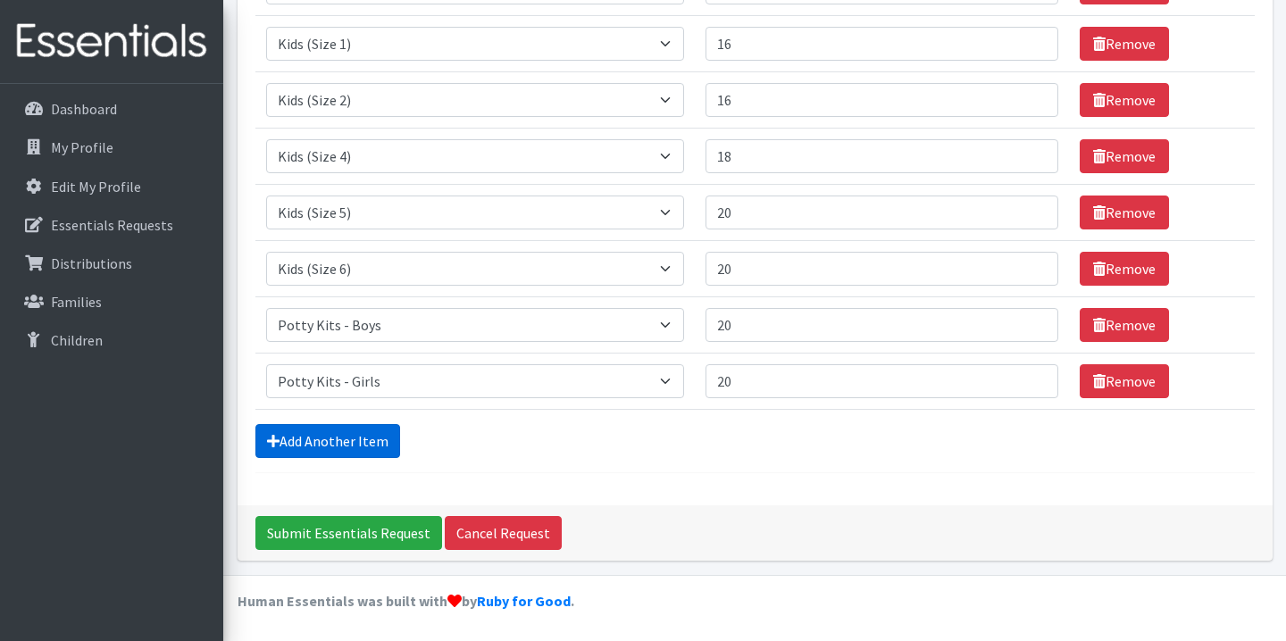
click at [300, 448] on link "Add Another Item" at bounding box center [327, 441] width 145 height 34
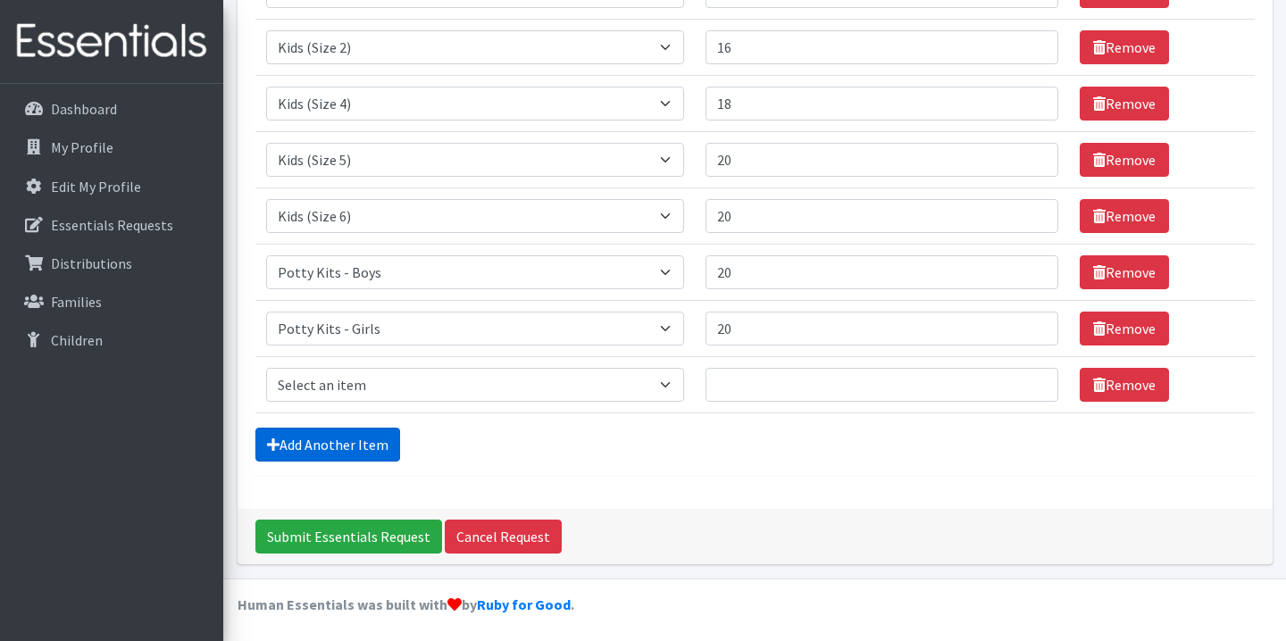
scroll to position [431, 0]
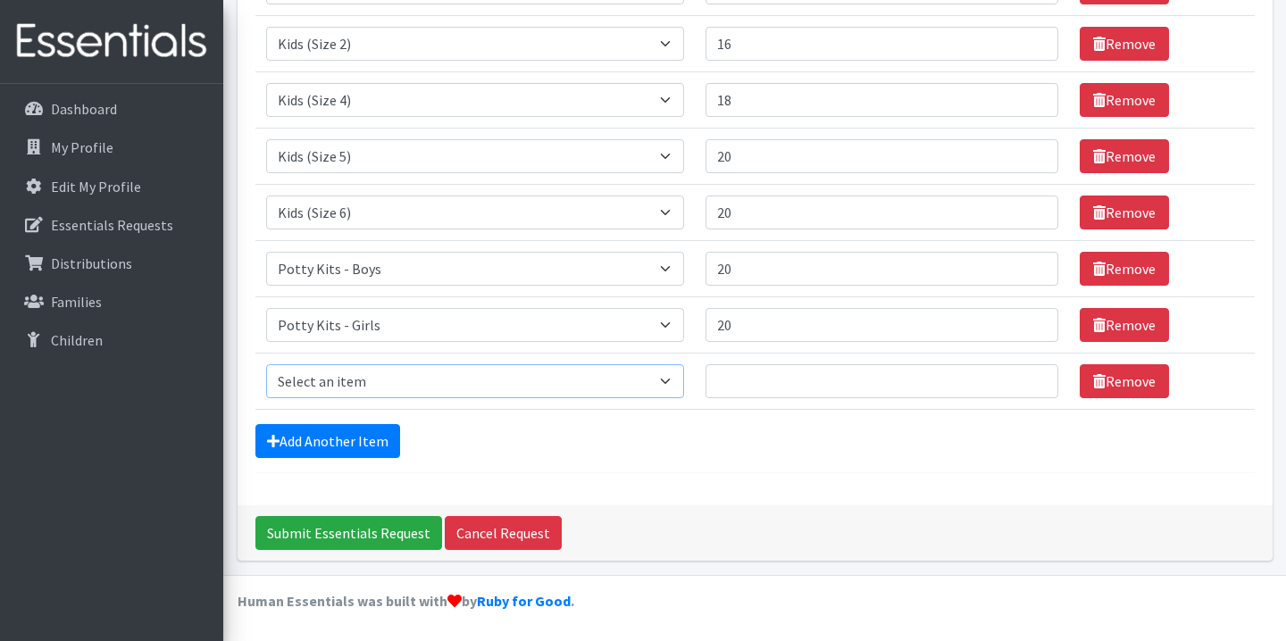
click at [356, 392] on select "Select an item Kids (Newborn) Kids (Preemie)** Limited Kids (Size 1) Kids (Size…" at bounding box center [475, 381] width 419 height 34
select select "1833"
click at [266, 364] on select "Select an item Kids (Newborn) Kids (Preemie)** Limited Kids (Size 1) Kids (Size…" at bounding box center [475, 381] width 419 height 34
click at [1024, 379] on input "1" at bounding box center [882, 381] width 353 height 34
click at [1024, 379] on input "2" at bounding box center [882, 381] width 353 height 34
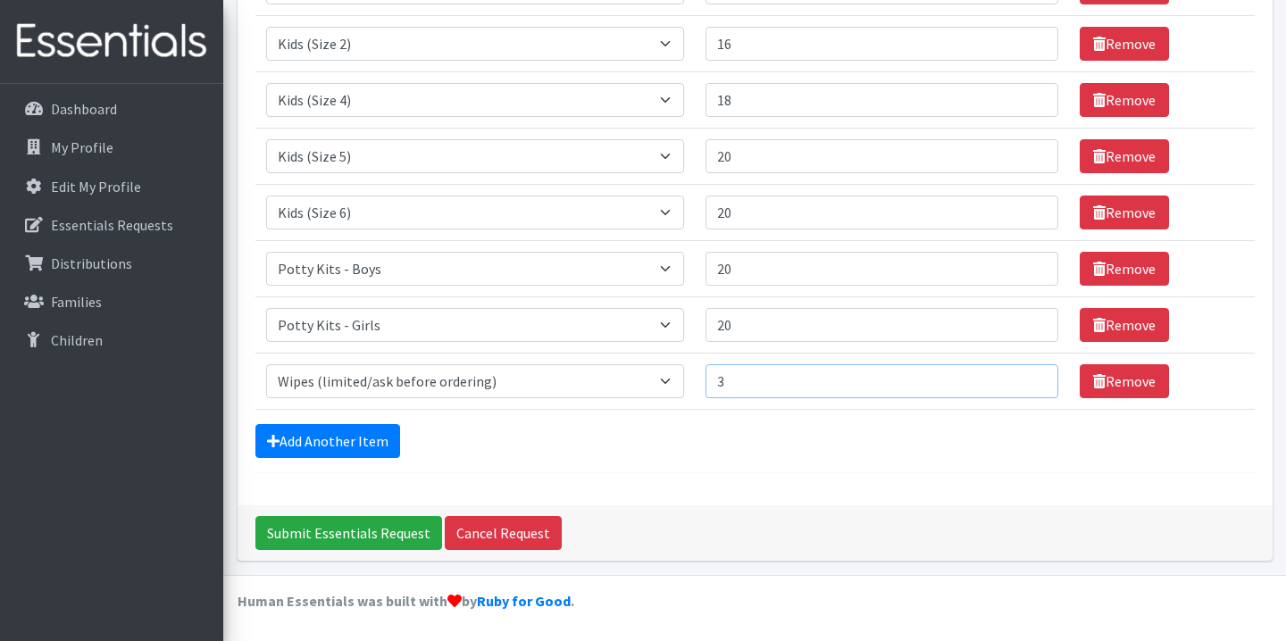
click at [1024, 379] on input "3" at bounding box center [882, 381] width 353 height 34
click at [1024, 379] on input "4" at bounding box center [882, 381] width 353 height 34
click at [1024, 379] on input "5" at bounding box center [882, 381] width 353 height 34
click at [1024, 379] on input "6" at bounding box center [882, 381] width 353 height 34
click at [1024, 379] on input "7" at bounding box center [882, 381] width 353 height 34
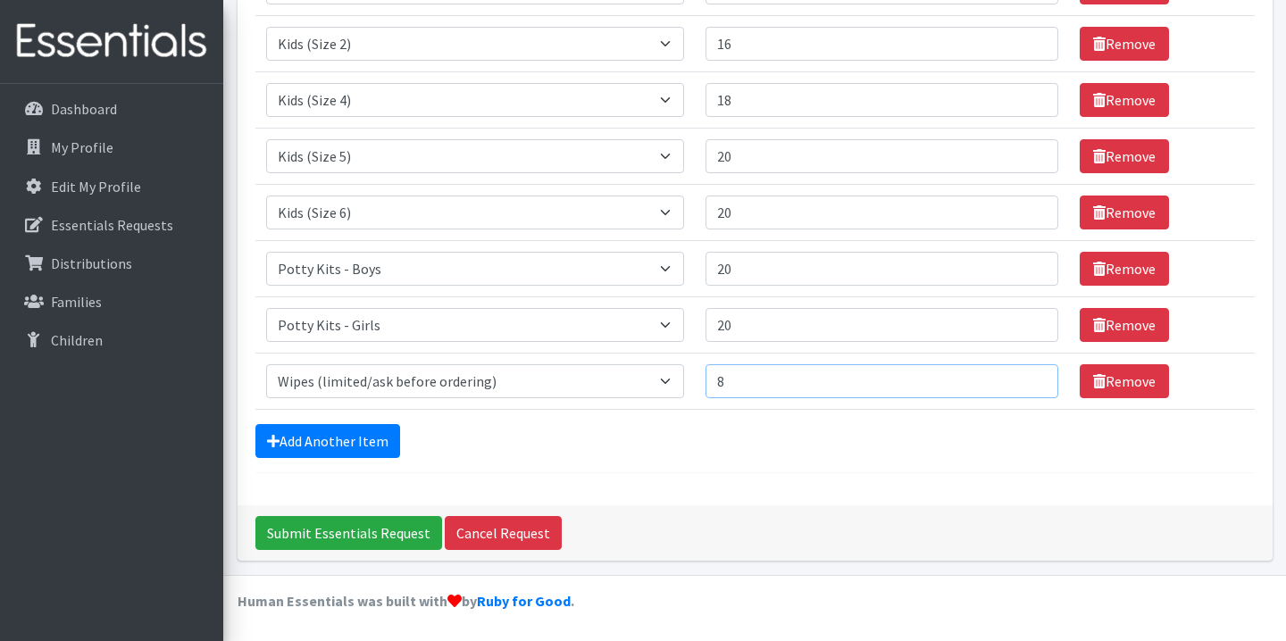
click at [1024, 379] on input "8" at bounding box center [882, 381] width 353 height 34
click at [1024, 379] on input "9" at bounding box center [882, 381] width 353 height 34
click at [1024, 379] on input "10" at bounding box center [882, 381] width 353 height 34
click at [1024, 379] on input "11" at bounding box center [882, 381] width 353 height 34
click at [1024, 379] on input "12" at bounding box center [882, 381] width 353 height 34
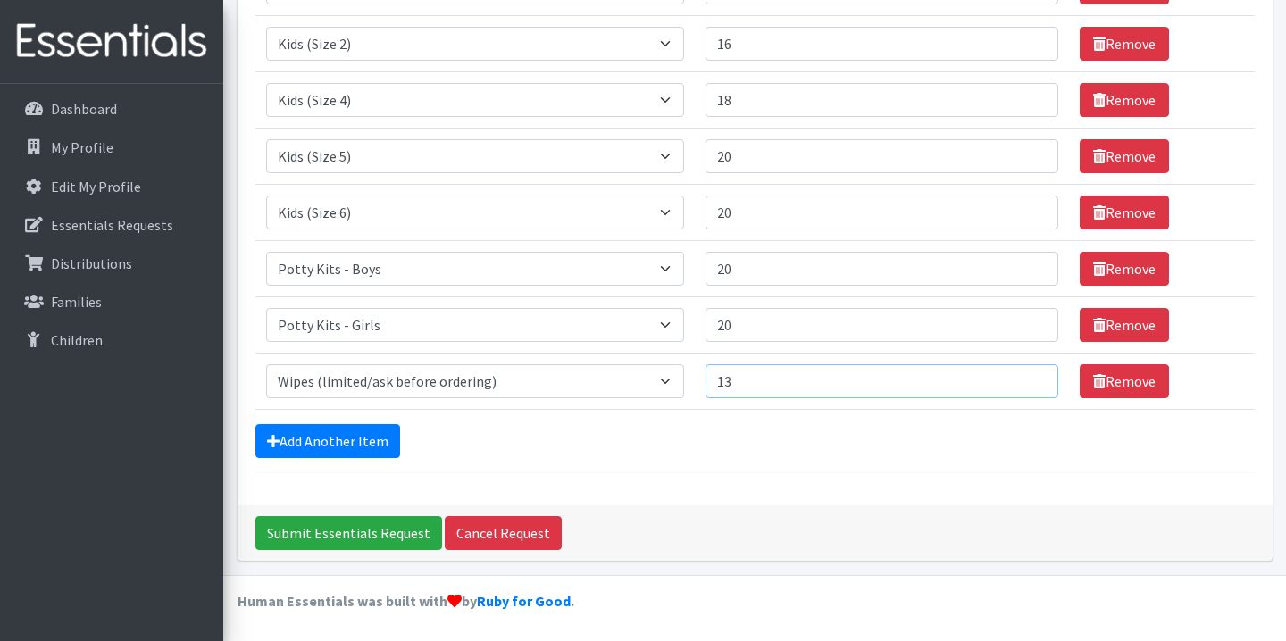
click at [1024, 379] on input "13" at bounding box center [882, 381] width 353 height 34
click at [1024, 379] on input "14" at bounding box center [882, 381] width 353 height 34
click at [1024, 379] on input "15" at bounding box center [882, 381] width 353 height 34
click at [1024, 379] on input "16" at bounding box center [882, 381] width 353 height 34
click at [1024, 379] on input "17" at bounding box center [882, 381] width 353 height 34
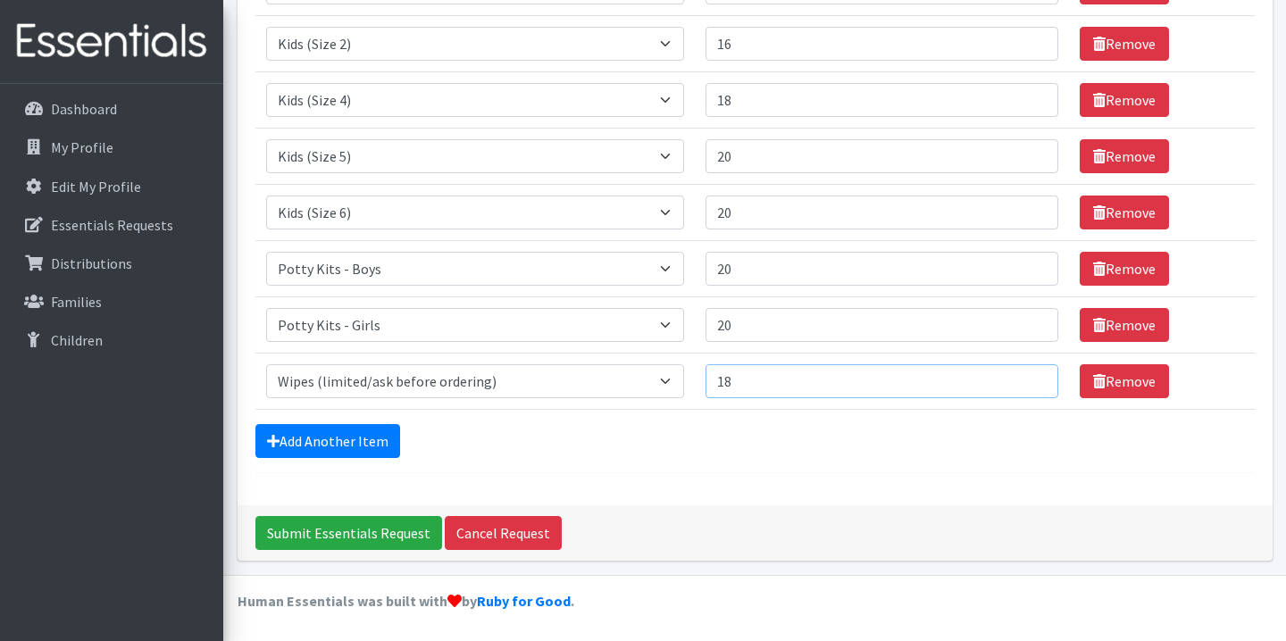
click at [1024, 379] on input "18" at bounding box center [882, 381] width 353 height 34
click at [1024, 379] on input "19" at bounding box center [882, 381] width 353 height 34
type input "20"
click at [1024, 379] on input "20" at bounding box center [882, 381] width 353 height 34
click at [142, 214] on link "Essentials Requests" at bounding box center [111, 225] width 209 height 36
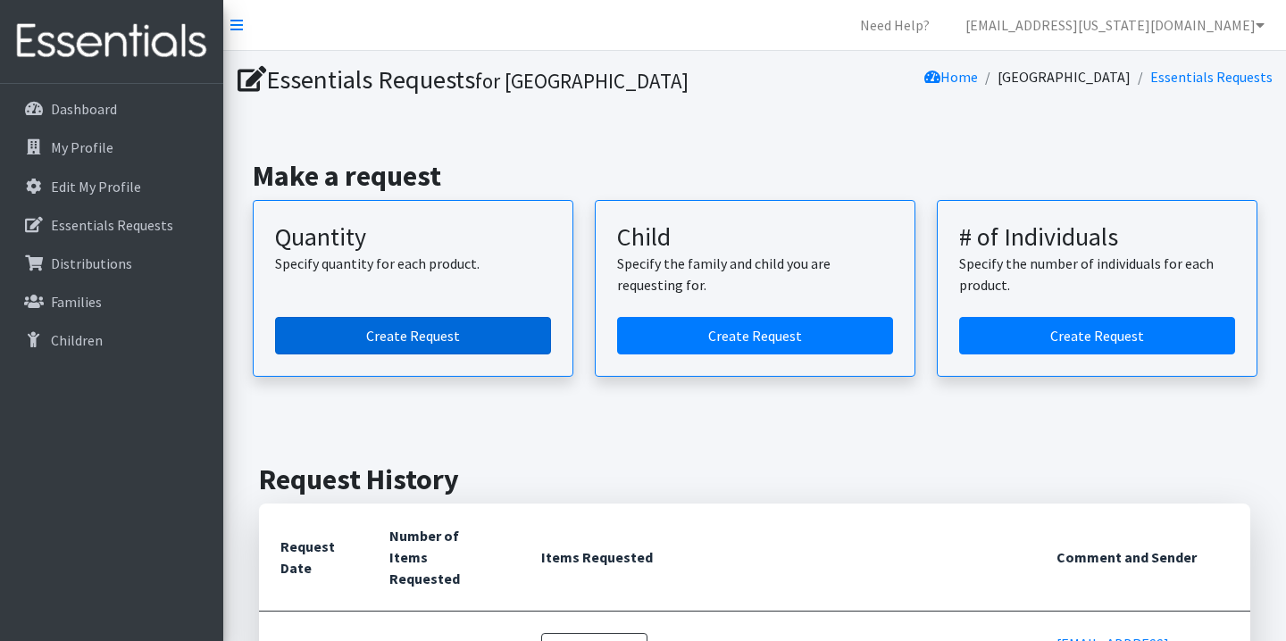
click at [369, 355] on link "Create Request" at bounding box center [413, 336] width 276 height 38
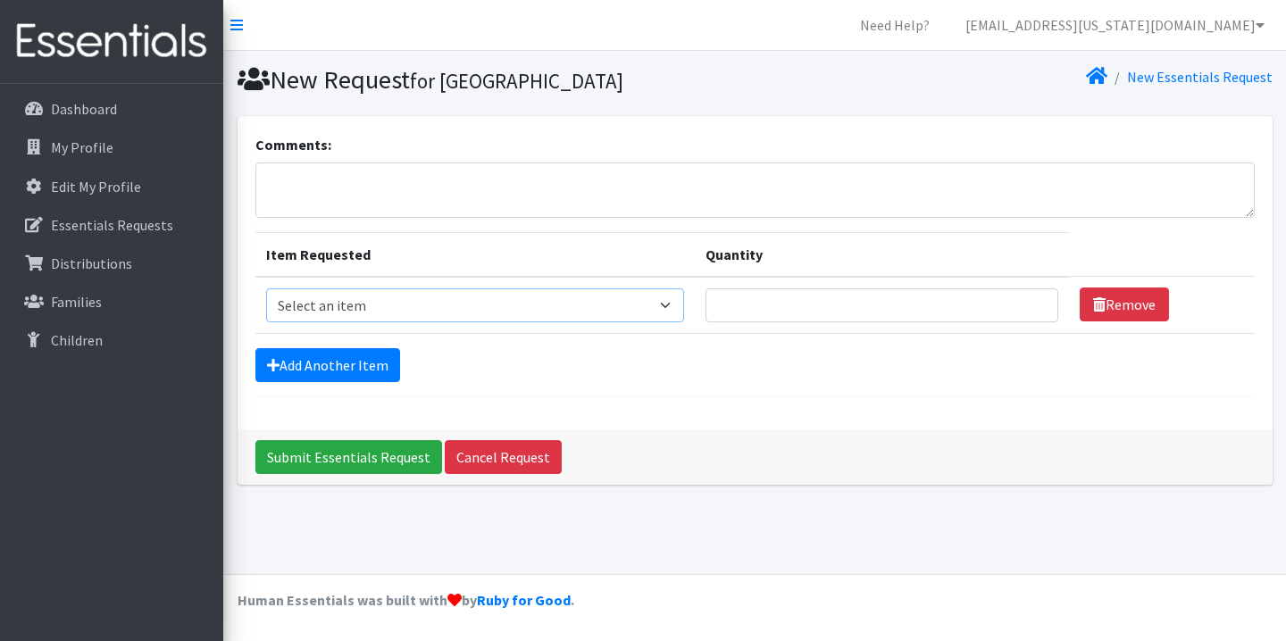
click at [357, 300] on select "Select an item Kids (Newborn) Kids (Preemie)** Limited Kids (Size 1) Kids (Size…" at bounding box center [475, 306] width 419 height 34
select select "1830"
click at [266, 289] on select "Select an item Kids (Newborn) Kids (Preemie)** Limited Kids (Size 1) Kids (Size…" at bounding box center [475, 306] width 419 height 34
click at [767, 306] on input "Quantity" at bounding box center [882, 306] width 353 height 34
click at [1026, 303] on input "1" at bounding box center [882, 306] width 353 height 34
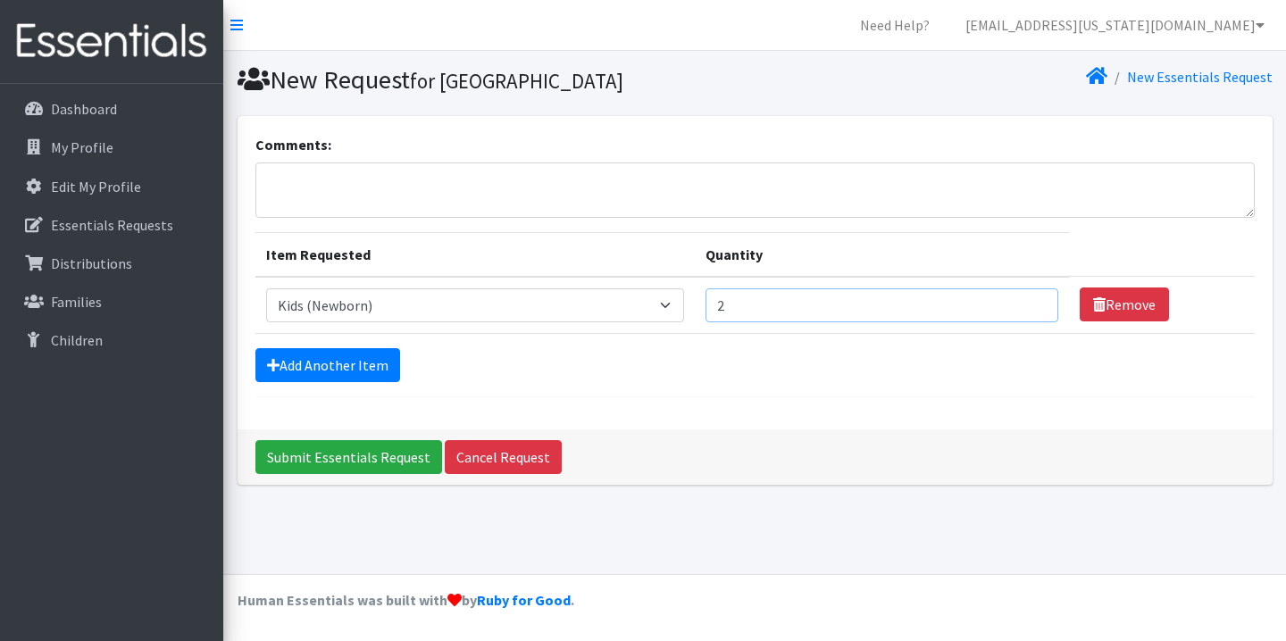
click at [1026, 303] on input "2" at bounding box center [882, 306] width 353 height 34
click at [1026, 303] on input "3" at bounding box center [882, 306] width 353 height 34
click at [1026, 303] on input "4" at bounding box center [882, 306] width 353 height 34
click at [1026, 303] on input "5" at bounding box center [882, 306] width 353 height 34
click at [1026, 303] on input "6" at bounding box center [882, 306] width 353 height 34
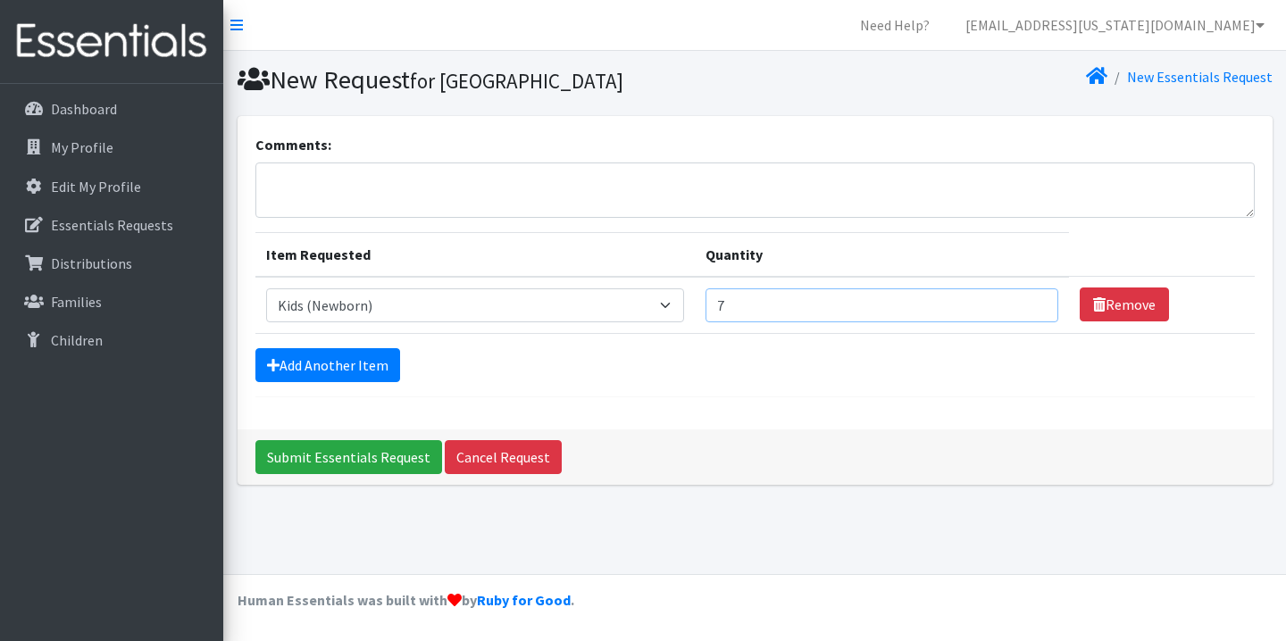
click at [1026, 303] on input "7" at bounding box center [882, 306] width 353 height 34
click at [1026, 303] on input "8" at bounding box center [882, 306] width 353 height 34
click at [1026, 303] on input "9" at bounding box center [882, 306] width 353 height 34
click at [1026, 303] on input "10" at bounding box center [882, 306] width 353 height 34
click at [1026, 303] on input "11" at bounding box center [882, 306] width 353 height 34
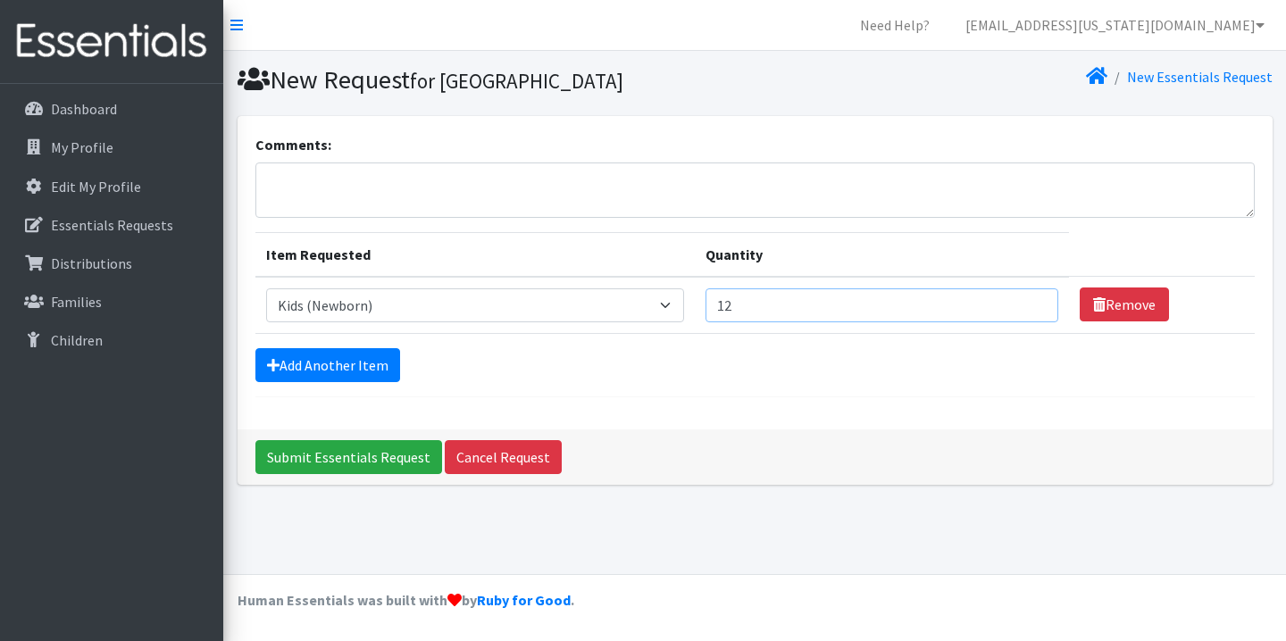
click at [1026, 303] on input "12" at bounding box center [882, 306] width 353 height 34
click at [1026, 303] on input "13" at bounding box center [882, 306] width 353 height 34
click at [1026, 303] on input "14" at bounding box center [882, 306] width 353 height 34
click at [1026, 303] on input "15" at bounding box center [882, 306] width 353 height 34
click at [1026, 303] on input "16" at bounding box center [882, 306] width 353 height 34
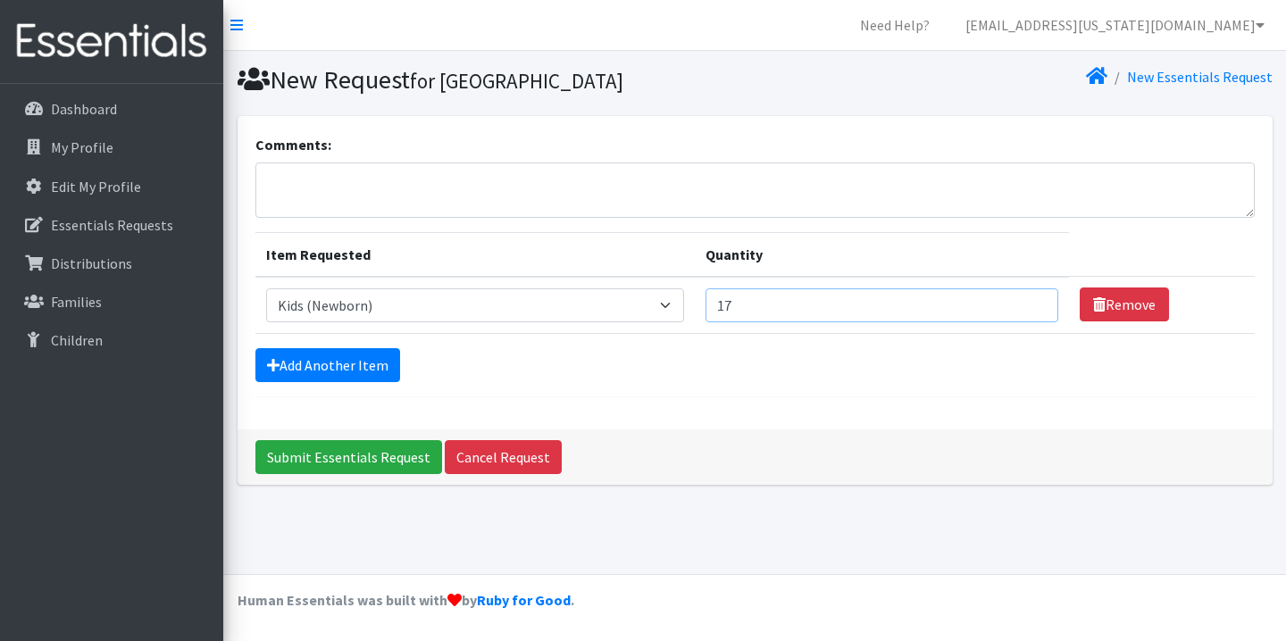
click at [1026, 303] on input "17" at bounding box center [882, 306] width 353 height 34
click at [1026, 303] on input "18" at bounding box center [882, 306] width 353 height 34
click at [1026, 303] on input "19" at bounding box center [882, 306] width 353 height 34
click at [1026, 303] on input "20" at bounding box center [882, 306] width 353 height 34
drag, startPoint x: 1026, startPoint y: 303, endPoint x: 586, endPoint y: 348, distance: 442.7
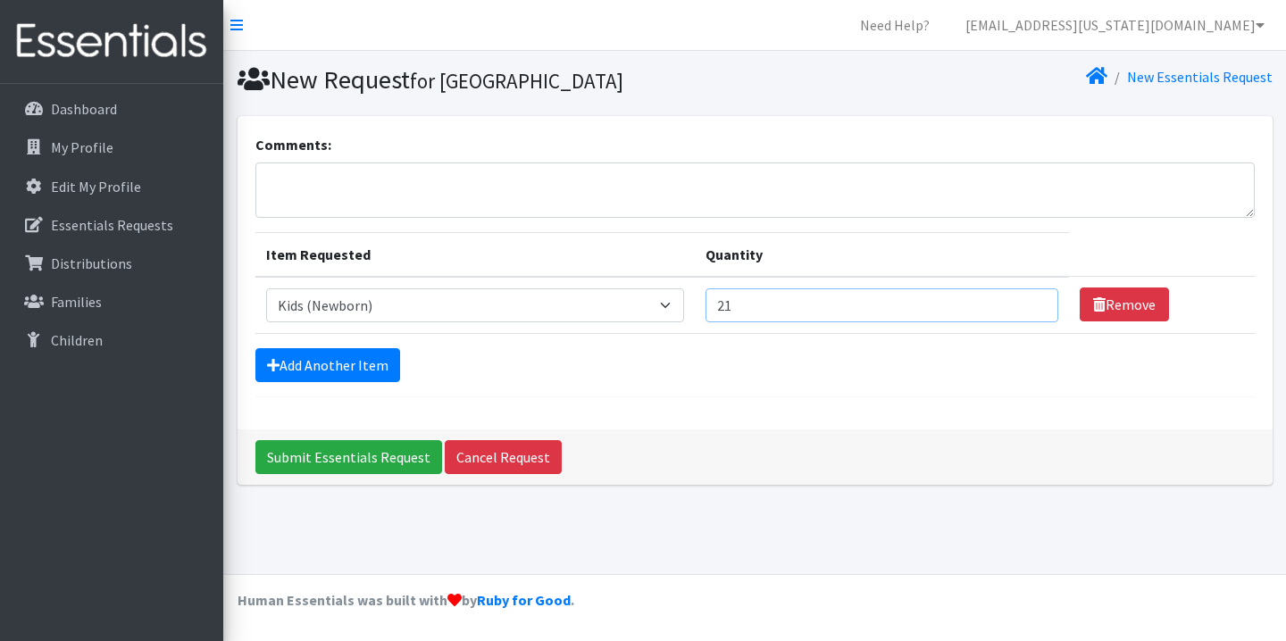
click at [997, 303] on input "21" at bounding box center [882, 306] width 353 height 34
type input "32"
click at [347, 357] on link "Add Another Item" at bounding box center [327, 365] width 145 height 34
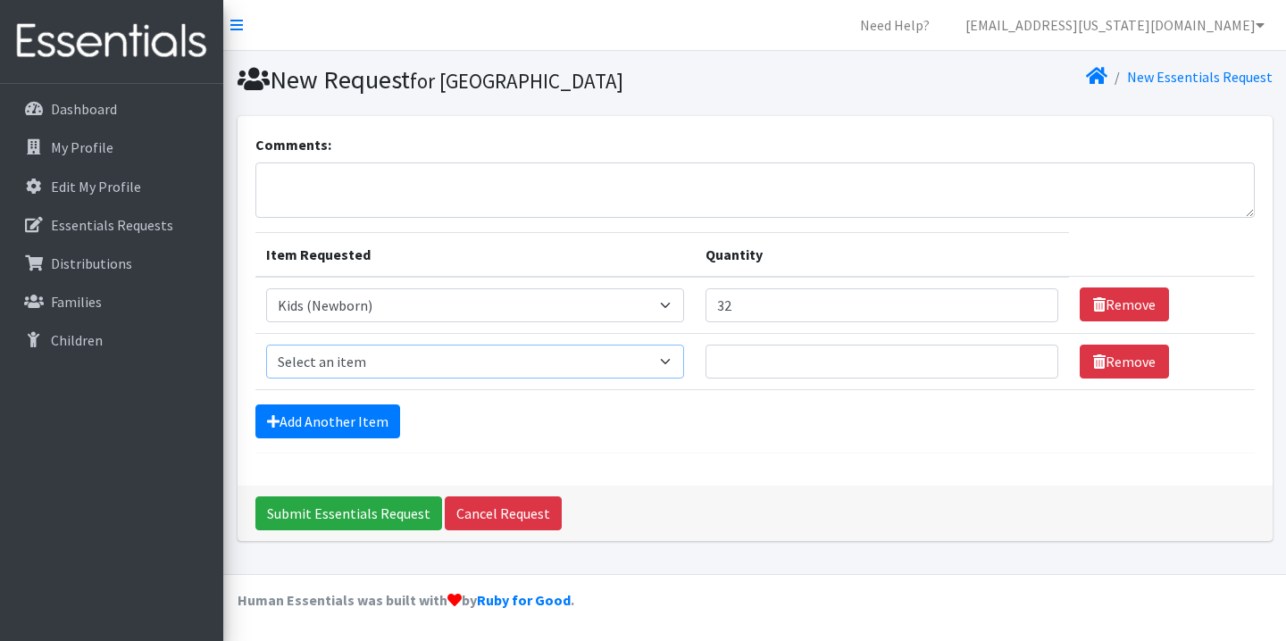
click at [371, 373] on select "Select an item Kids (Newborn) Kids (Preemie)** Limited Kids (Size 1) Kids (Size…" at bounding box center [475, 362] width 419 height 34
select select "1831"
click at [266, 345] on select "Select an item Kids (Newborn) Kids (Preemie)** Limited Kids (Size 1) Kids (Size…" at bounding box center [475, 362] width 419 height 34
click at [889, 310] on input "32" at bounding box center [882, 306] width 353 height 34
click at [1029, 313] on input "31" at bounding box center [882, 306] width 353 height 34
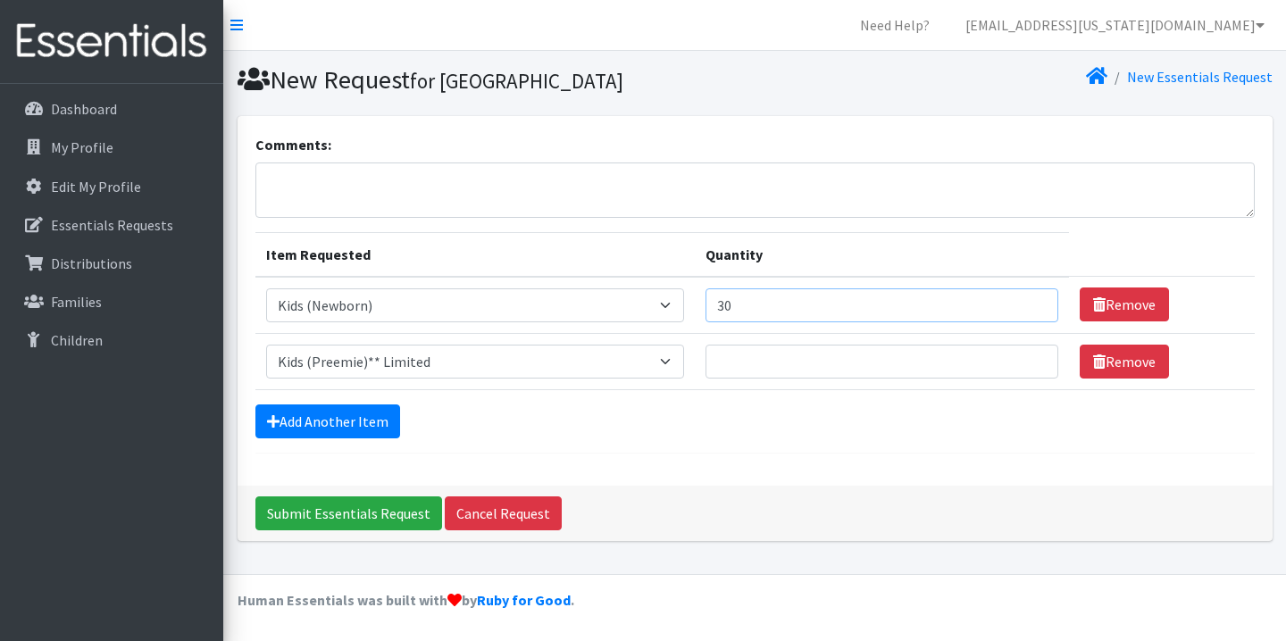
click at [1029, 313] on input "30" at bounding box center [882, 306] width 353 height 34
click at [1029, 313] on input "29" at bounding box center [882, 306] width 353 height 34
click at [1029, 313] on input "28" at bounding box center [882, 306] width 353 height 34
click at [1029, 313] on input "27" at bounding box center [882, 306] width 353 height 34
click at [1029, 313] on input "26" at bounding box center [882, 306] width 353 height 34
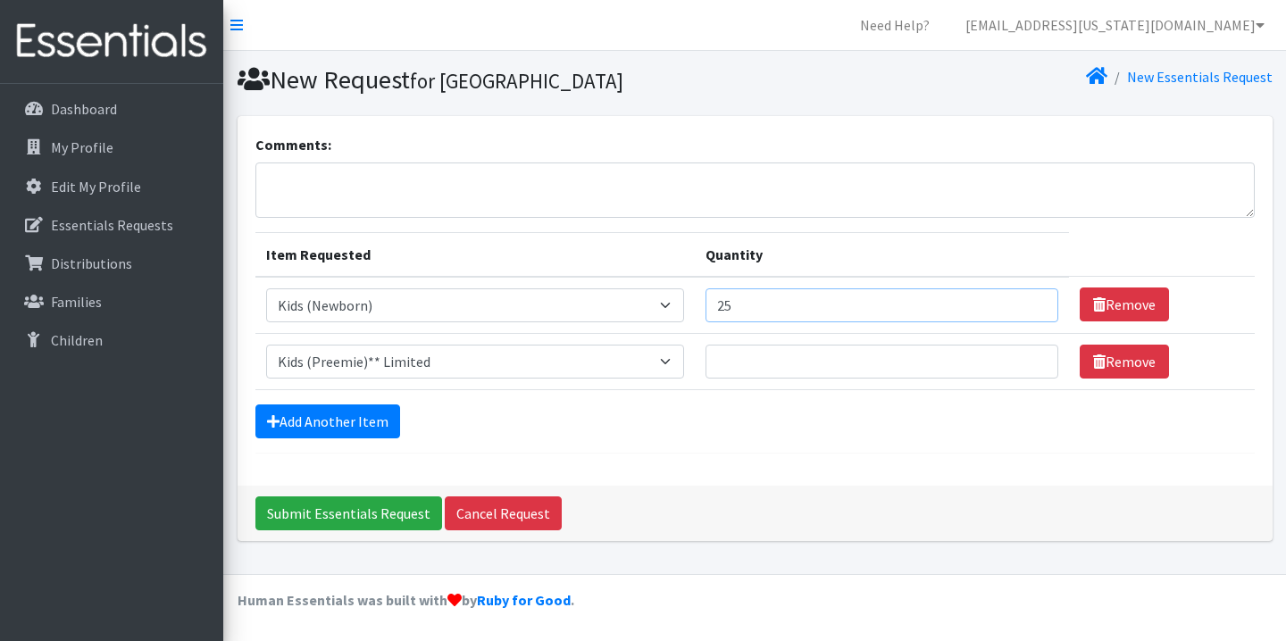
click at [1029, 313] on input "25" at bounding box center [882, 306] width 353 height 34
click at [1029, 313] on input "24" at bounding box center [882, 306] width 353 height 34
click at [1029, 313] on input "23" at bounding box center [882, 306] width 353 height 34
click at [1029, 313] on input "22" at bounding box center [882, 306] width 353 height 34
click at [1029, 313] on input "21" at bounding box center [882, 306] width 353 height 34
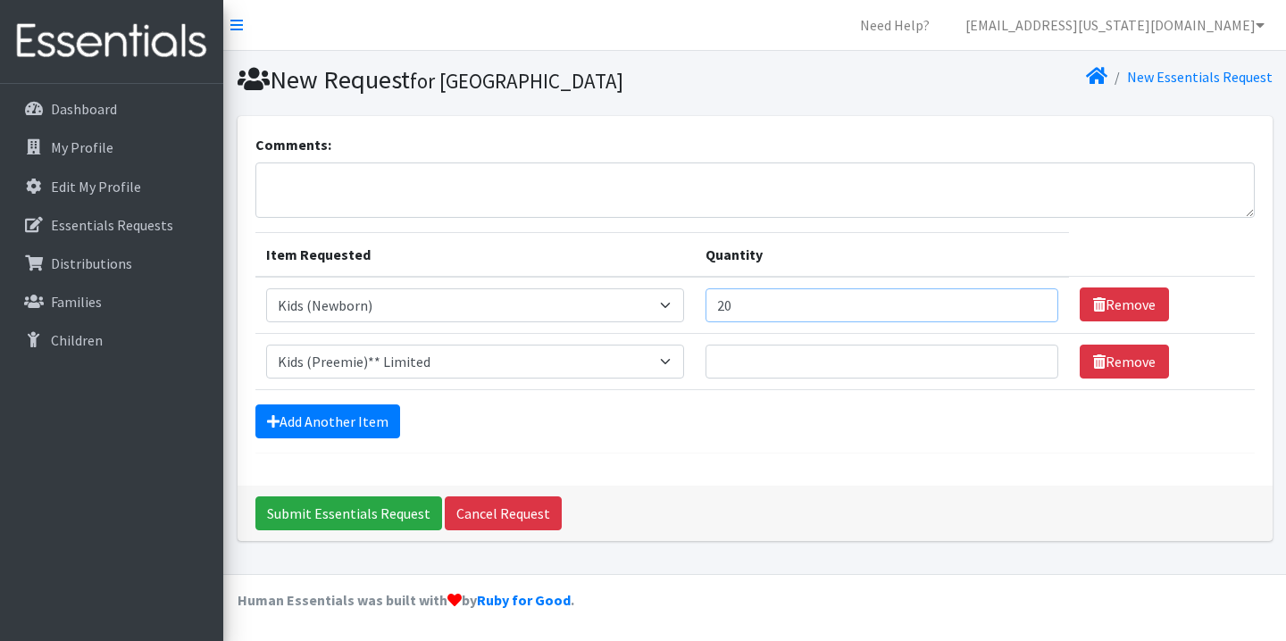
type input "20"
click at [1028, 313] on input "20" at bounding box center [882, 306] width 353 height 34
click at [878, 353] on input "Quantity" at bounding box center [882, 362] width 353 height 34
type input "20"
click at [290, 440] on form "Comments: Item Requested Quantity Item Requested Select an item Kids (Newborn) …" at bounding box center [755, 294] width 1000 height 320
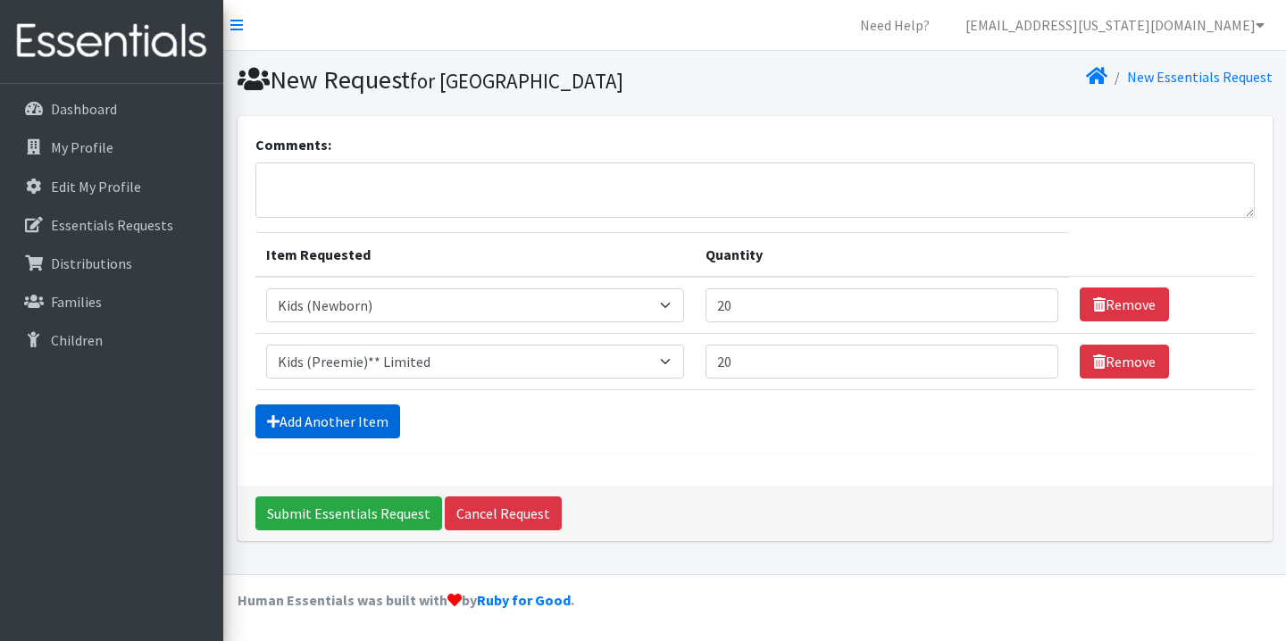
click at [290, 427] on link "Add Another Item" at bounding box center [327, 422] width 145 height 34
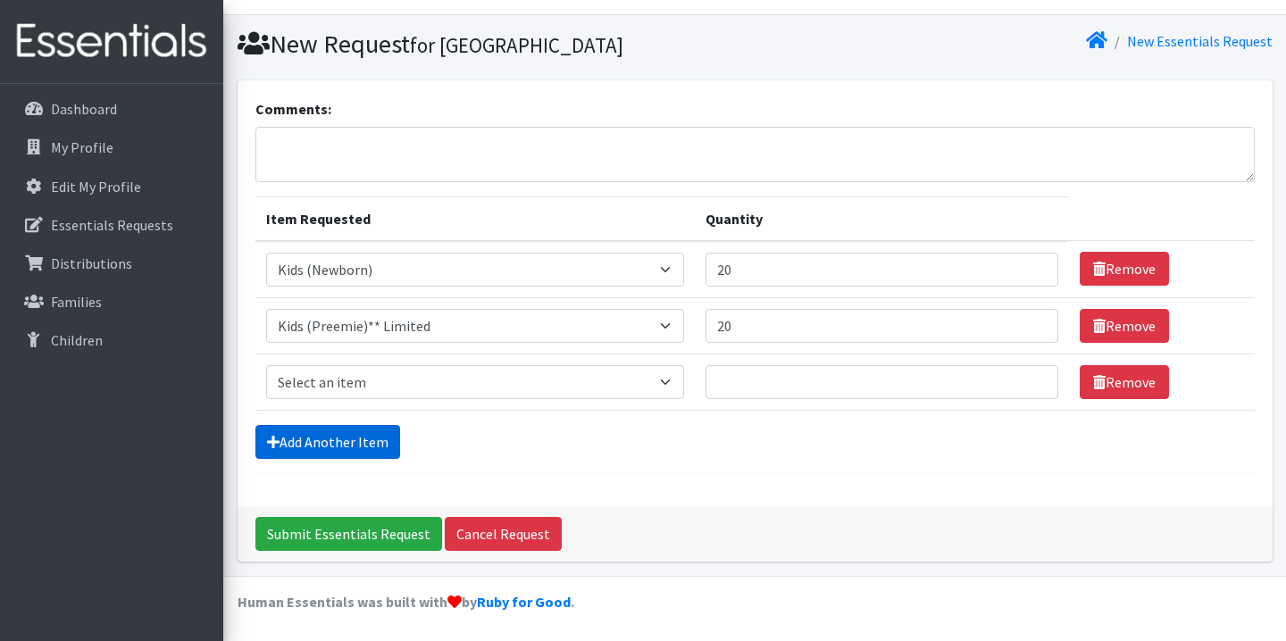
scroll to position [37, 0]
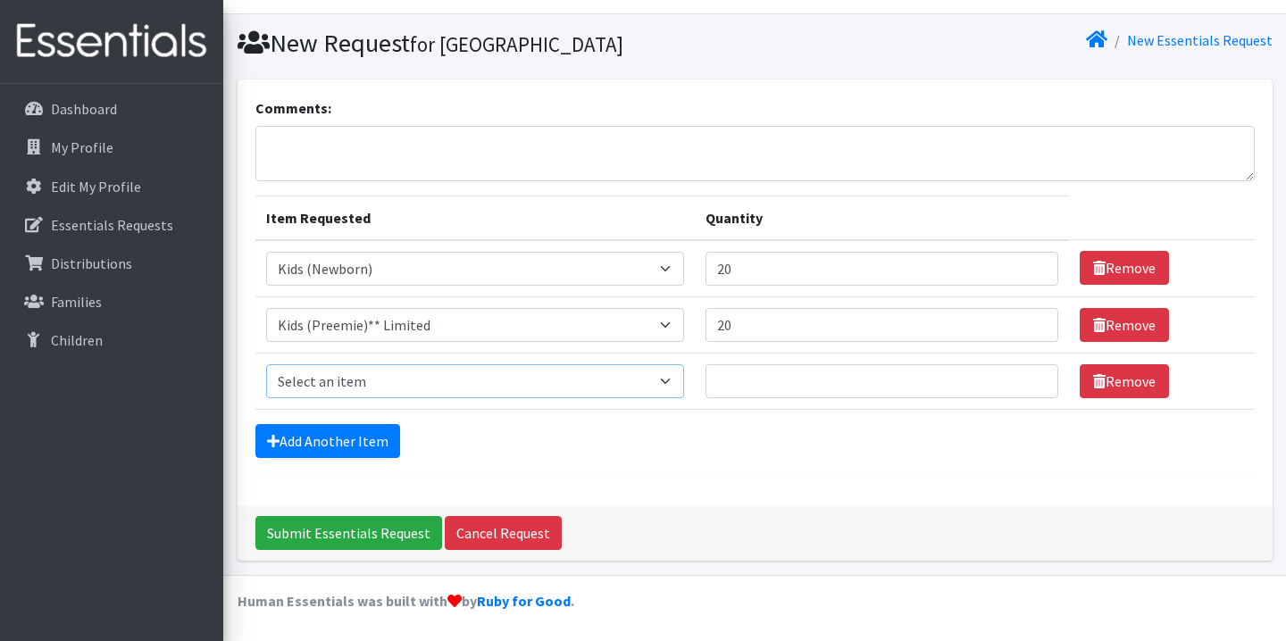
click at [496, 380] on select "Select an item Kids (Newborn) Kids (Preemie)** Limited Kids (Size 1) Kids (Size…" at bounding box center [475, 381] width 419 height 34
select select "1823"
click at [266, 364] on select "Select an item Kids (Newborn) Kids (Preemie)** Limited Kids (Size 1) Kids (Size…" at bounding box center [475, 381] width 419 height 34
click at [973, 381] on input "Quantity" at bounding box center [882, 381] width 353 height 34
type input "16"
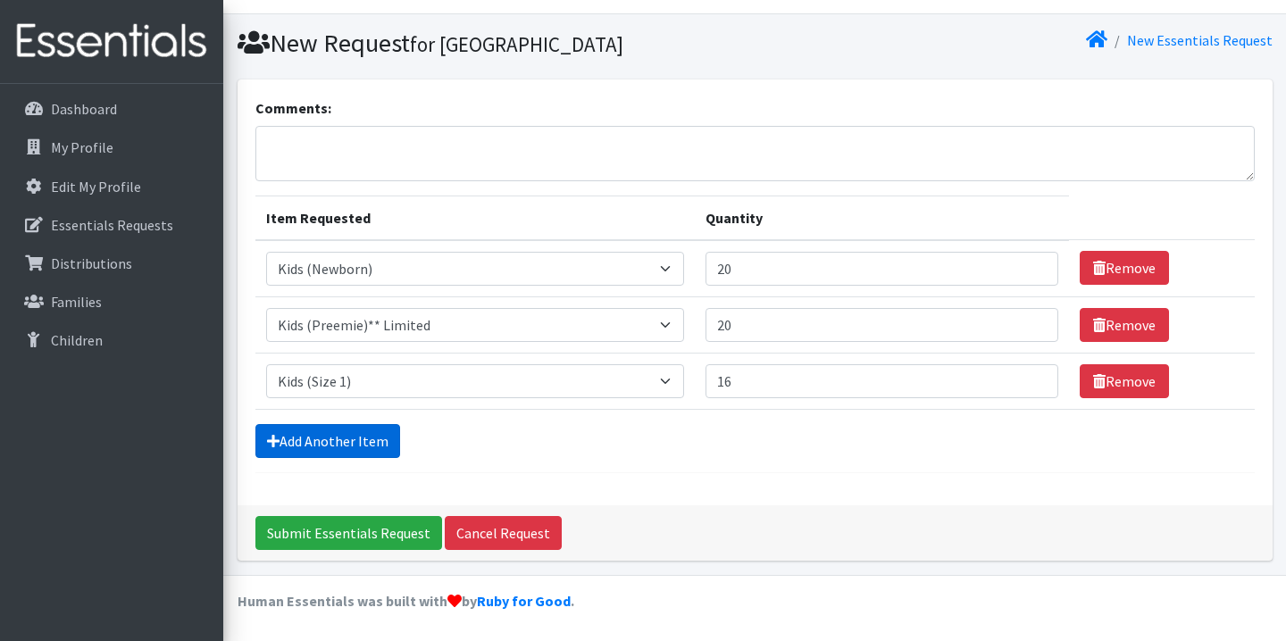
click at [364, 438] on link "Add Another Item" at bounding box center [327, 441] width 145 height 34
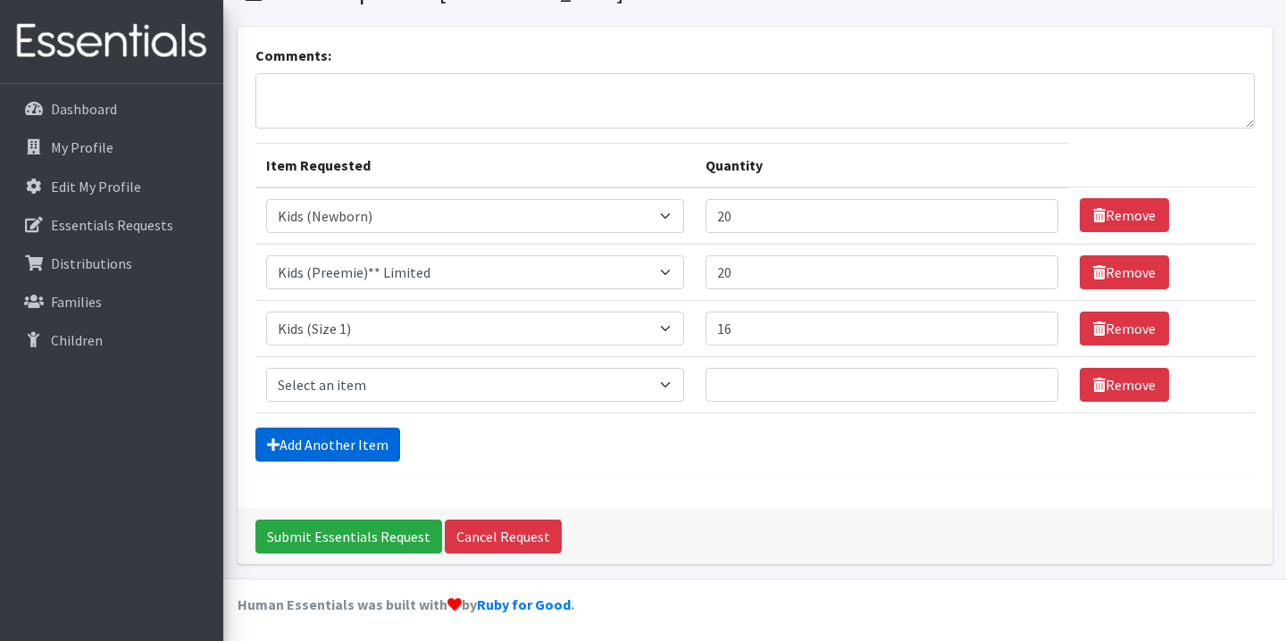
scroll to position [93, 0]
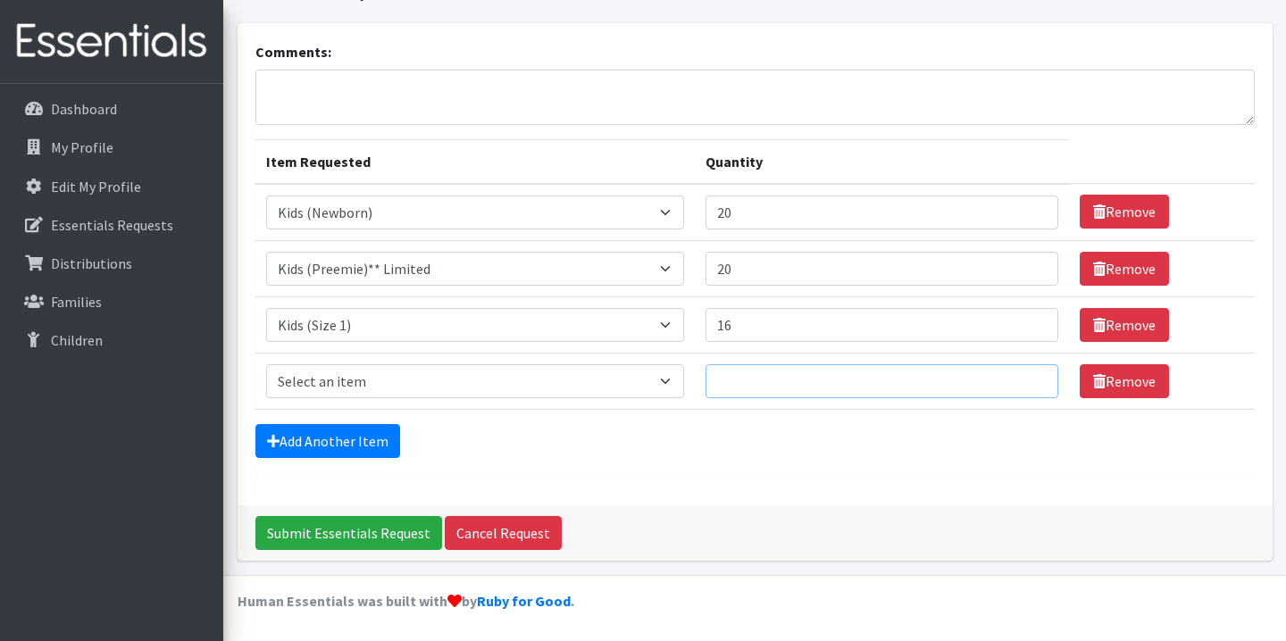
click at [744, 366] on input "Quantity" at bounding box center [882, 381] width 353 height 34
type input "16"
click at [364, 381] on select "Select an item Kids (Newborn) Kids (Preemie)** Limited Kids (Size 1) Kids (Size…" at bounding box center [475, 381] width 419 height 34
select select "1824"
click at [266, 364] on select "Select an item Kids (Newborn) Kids (Preemie)** Limited Kids (Size 1) Kids (Size…" at bounding box center [475, 381] width 419 height 34
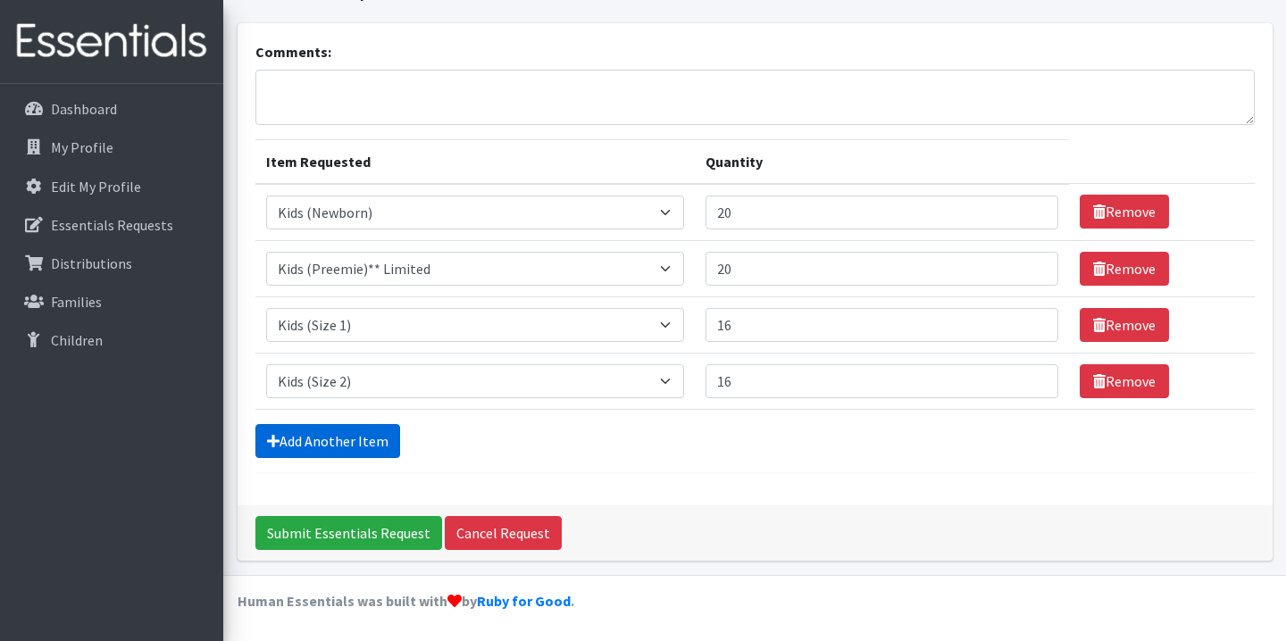
click at [366, 442] on link "Add Another Item" at bounding box center [327, 441] width 145 height 34
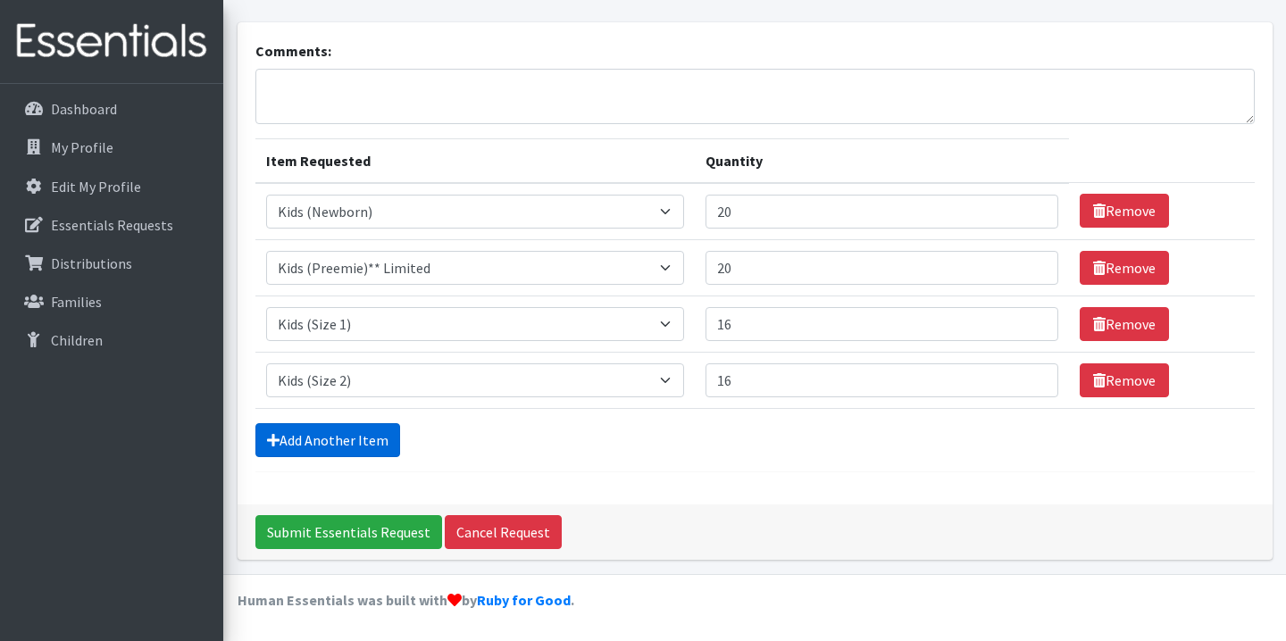
scroll to position [149, 0]
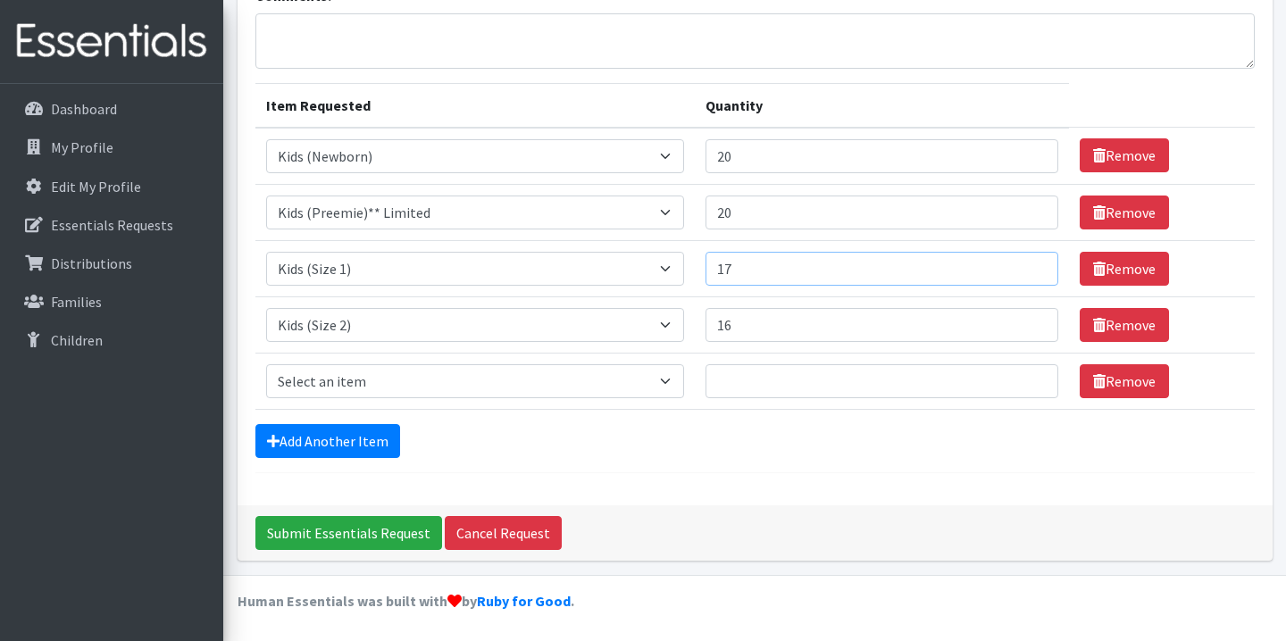
click at [1026, 265] on input "17" at bounding box center [882, 269] width 353 height 34
click at [1026, 265] on input "18" at bounding box center [882, 269] width 353 height 34
click at [1026, 265] on input "19" at bounding box center [882, 269] width 353 height 34
type input "20"
click at [1026, 265] on input "20" at bounding box center [882, 269] width 353 height 34
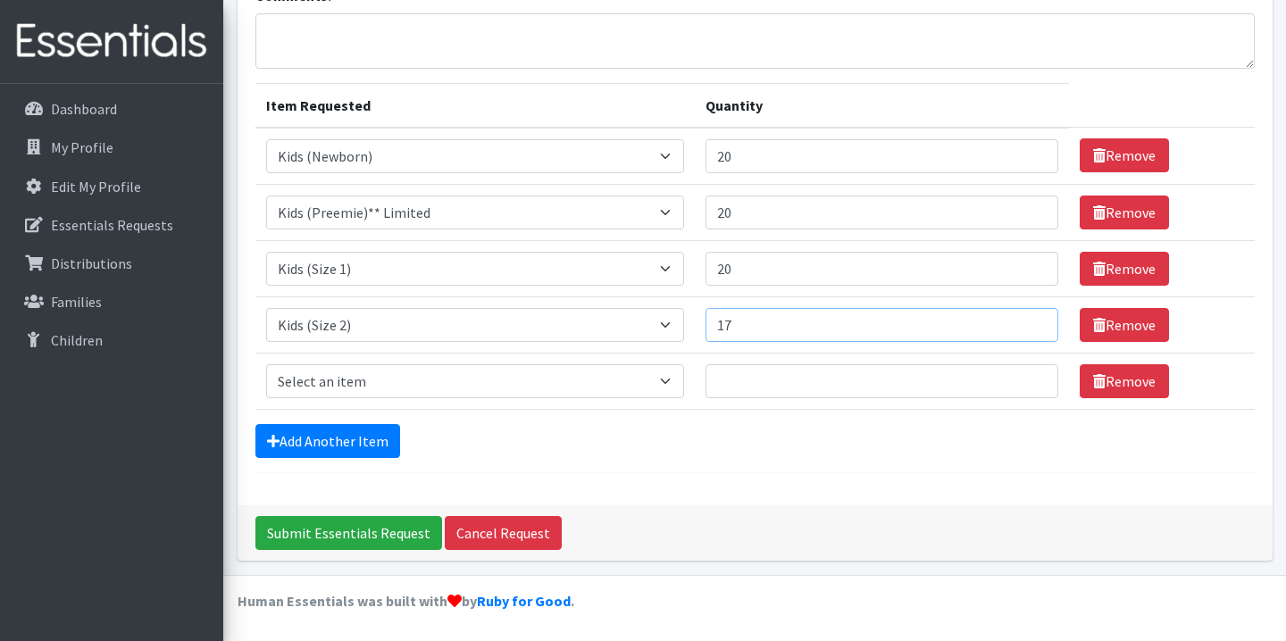
click at [1024, 319] on input "17" at bounding box center [882, 325] width 353 height 34
click at [1024, 319] on input "18" at bounding box center [882, 325] width 353 height 34
click at [1024, 319] on input "19" at bounding box center [882, 325] width 353 height 34
type input "20"
click at [1024, 319] on input "20" at bounding box center [882, 325] width 353 height 34
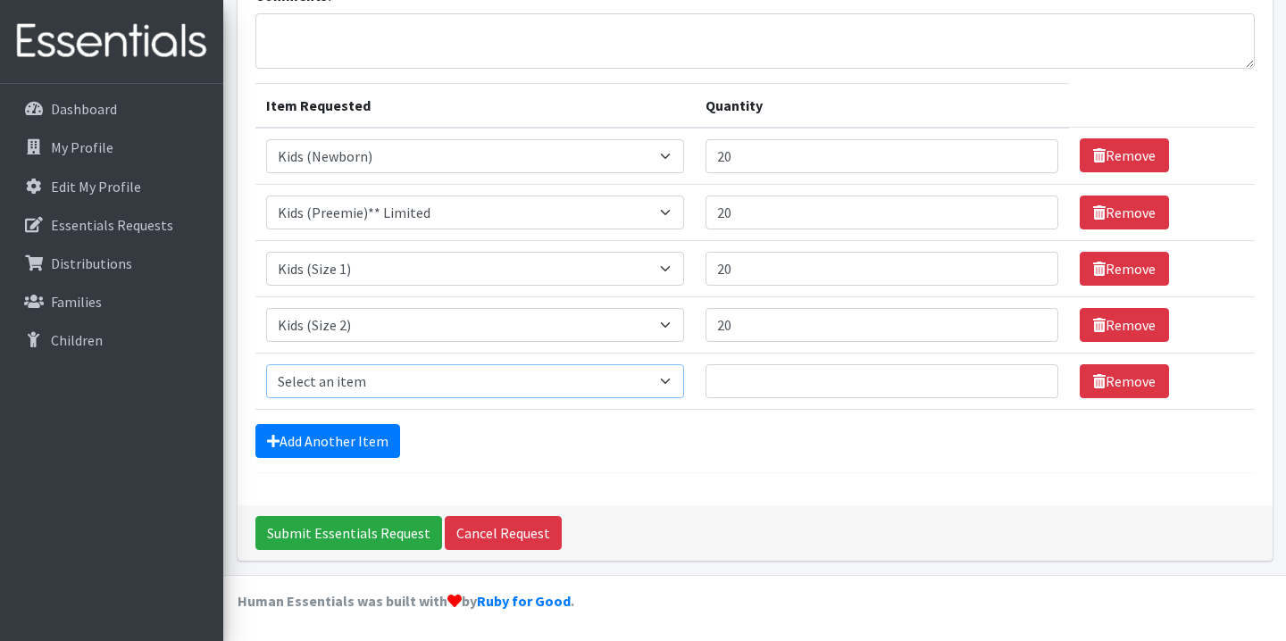
click at [494, 385] on select "Select an item Kids (Newborn) Kids (Preemie)** Limited Kids (Size 1) Kids (Size…" at bounding box center [475, 381] width 419 height 34
select select "1825"
click at [266, 364] on select "Select an item Kids (Newborn) Kids (Preemie)** Limited Kids (Size 1) Kids (Size…" at bounding box center [475, 381] width 419 height 34
click at [828, 385] on input "Quantity" at bounding box center [882, 381] width 353 height 34
type input "20"
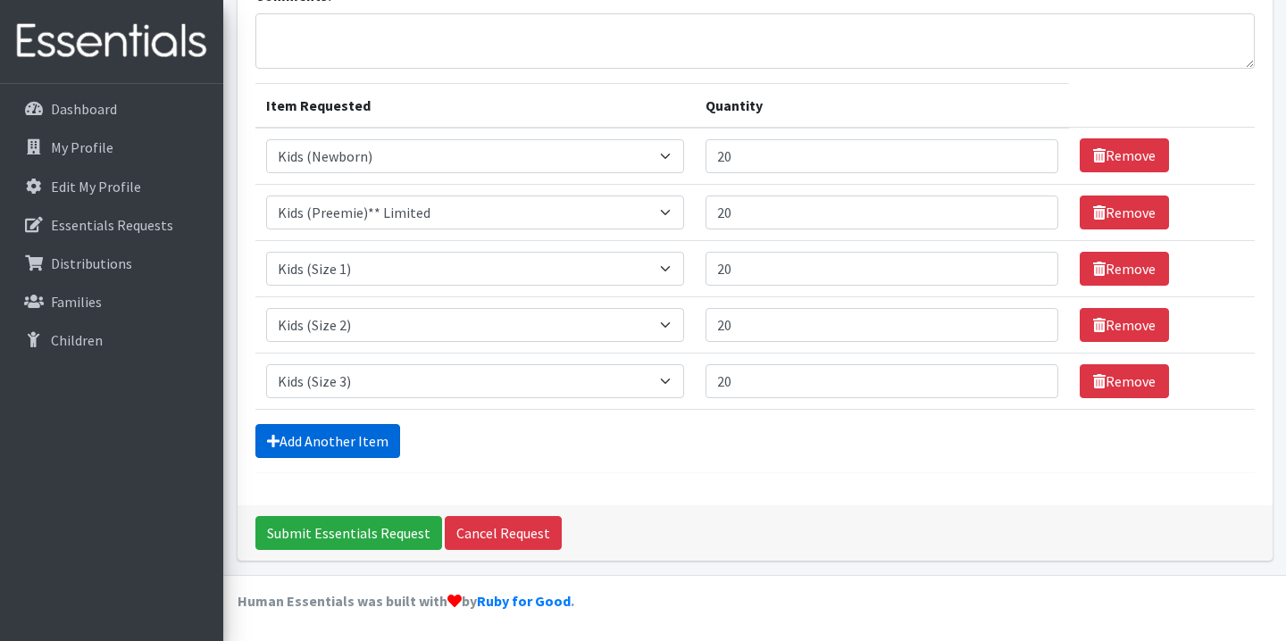
click at [348, 431] on link "Add Another Item" at bounding box center [327, 441] width 145 height 34
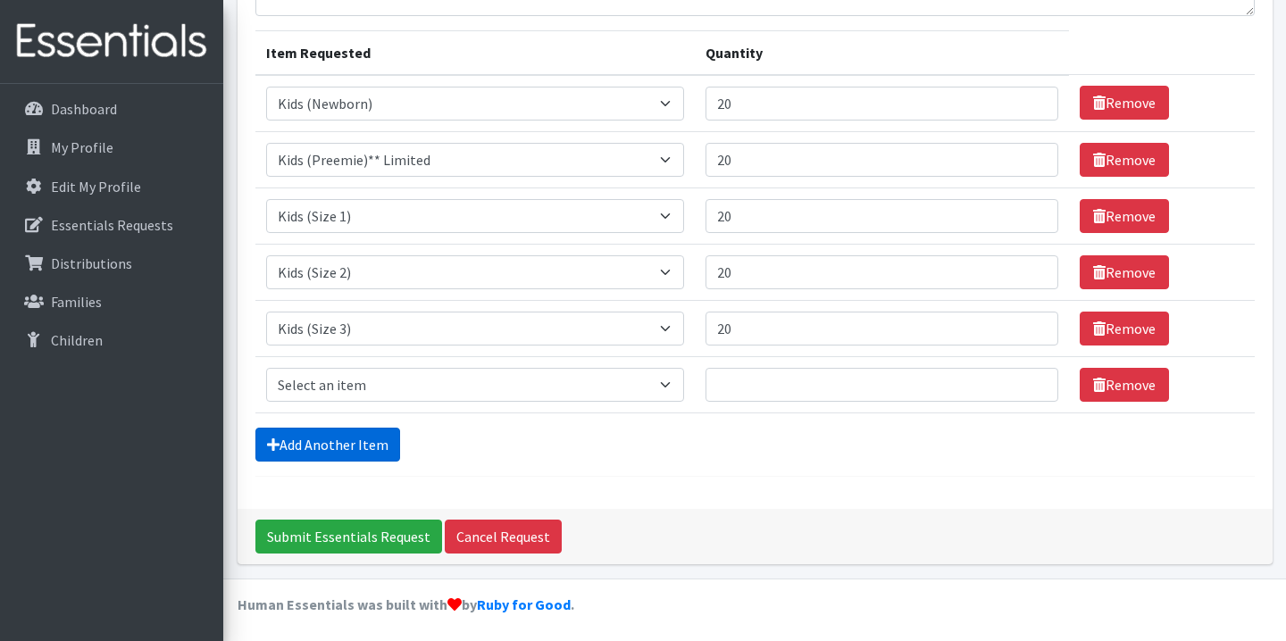
scroll to position [205, 0]
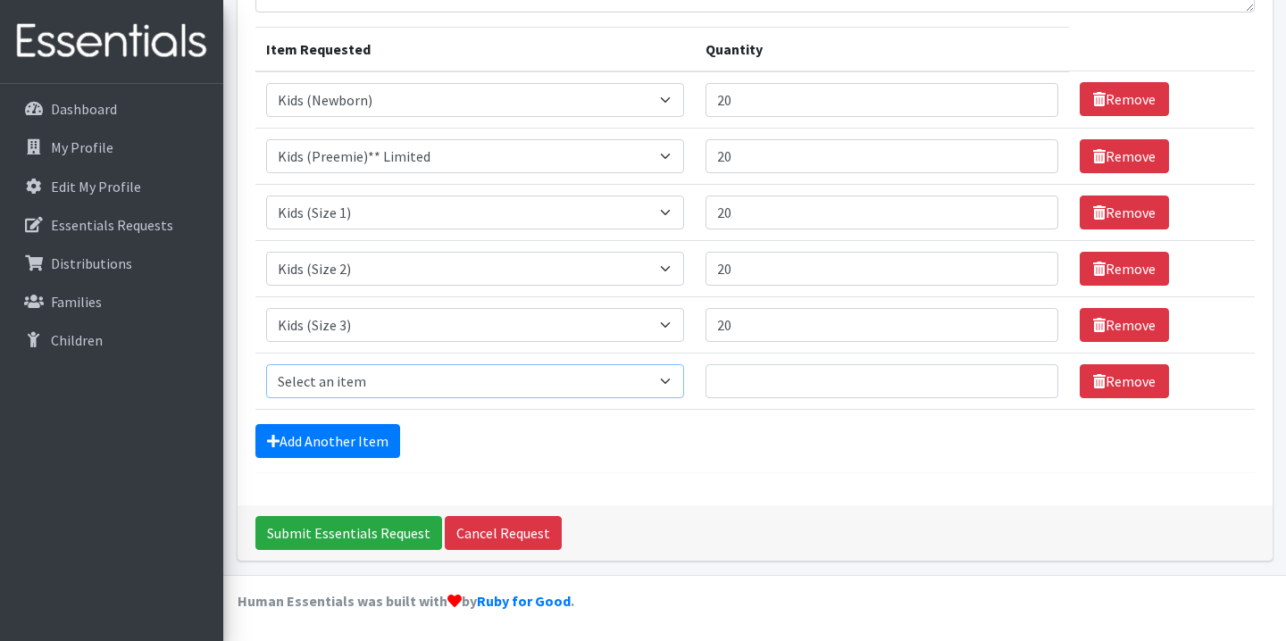
click at [381, 373] on select "Select an item Kids (Newborn) Kids (Preemie)** Limited Kids (Size 1) Kids (Size…" at bounding box center [475, 381] width 419 height 34
select select "1828"
click at [266, 364] on select "Select an item Kids (Newborn) Kids (Preemie)** Limited Kids (Size 1) Kids (Size…" at bounding box center [475, 381] width 419 height 34
click at [750, 376] on input "Quantity" at bounding box center [882, 381] width 353 height 34
type input "20"
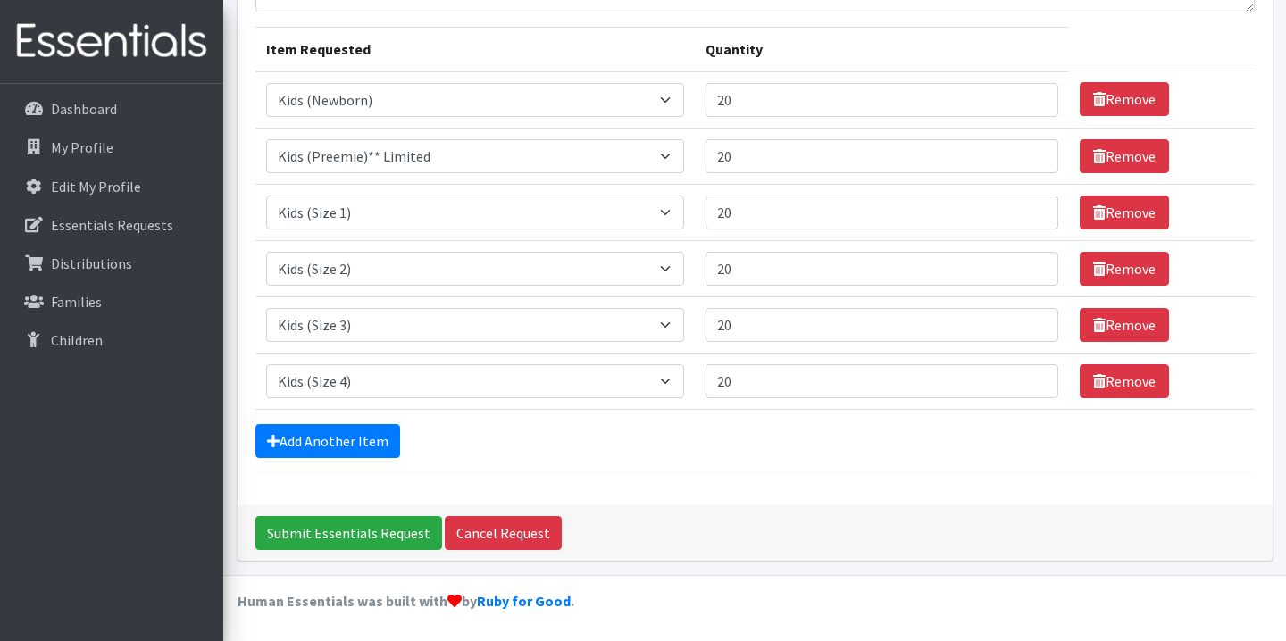
click at [347, 457] on form "Comments: Item Requested Quantity Item Requested Select an item Kids (Newborn) …" at bounding box center [755, 201] width 1000 height 545
click at [345, 432] on link "Add Another Item" at bounding box center [327, 441] width 145 height 34
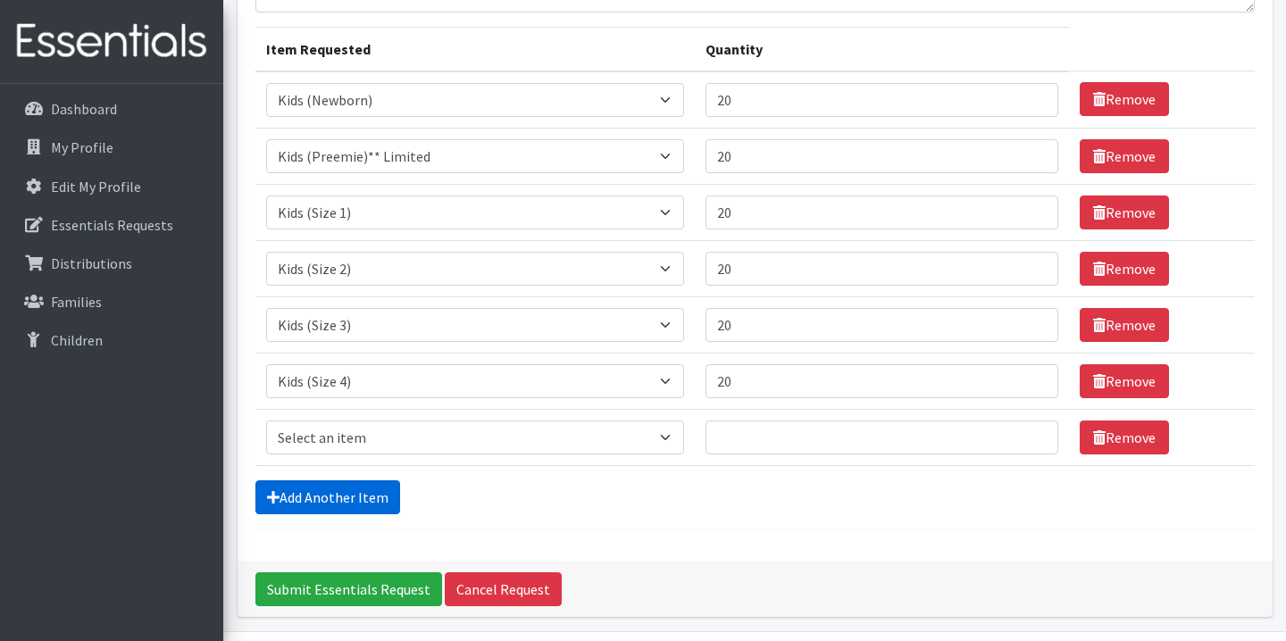
scroll to position [262, 0]
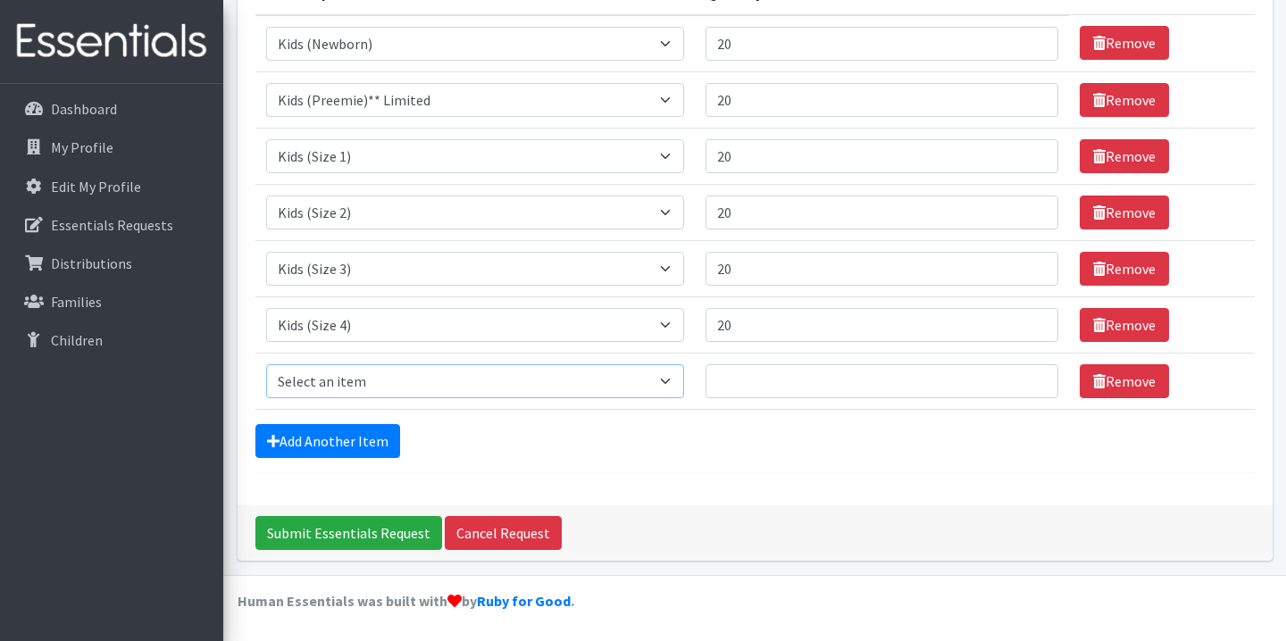
click at [367, 381] on select "Select an item Kids (Newborn) Kids (Preemie)** Limited Kids (Size 1) Kids (Size…" at bounding box center [475, 381] width 419 height 34
select select "1832"
click at [266, 364] on select "Select an item Kids (Newborn) Kids (Preemie)** Limited Kids (Size 1) Kids (Size…" at bounding box center [475, 381] width 419 height 34
click at [379, 439] on link "Add Another Item" at bounding box center [327, 441] width 145 height 34
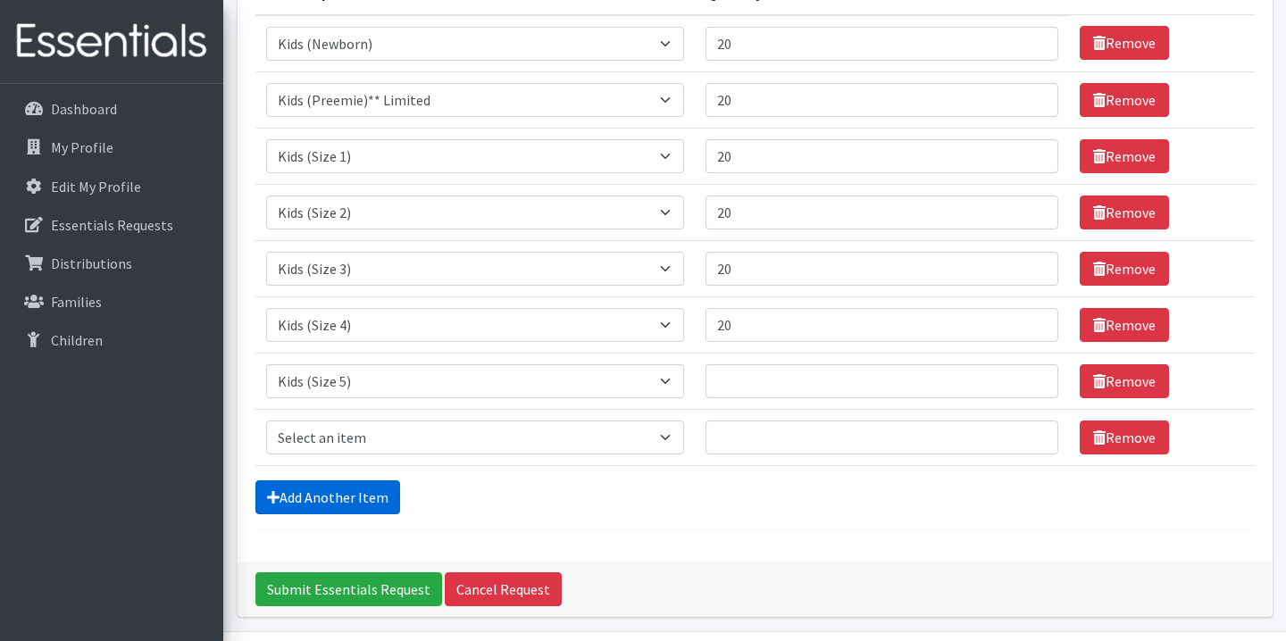
scroll to position [318, 0]
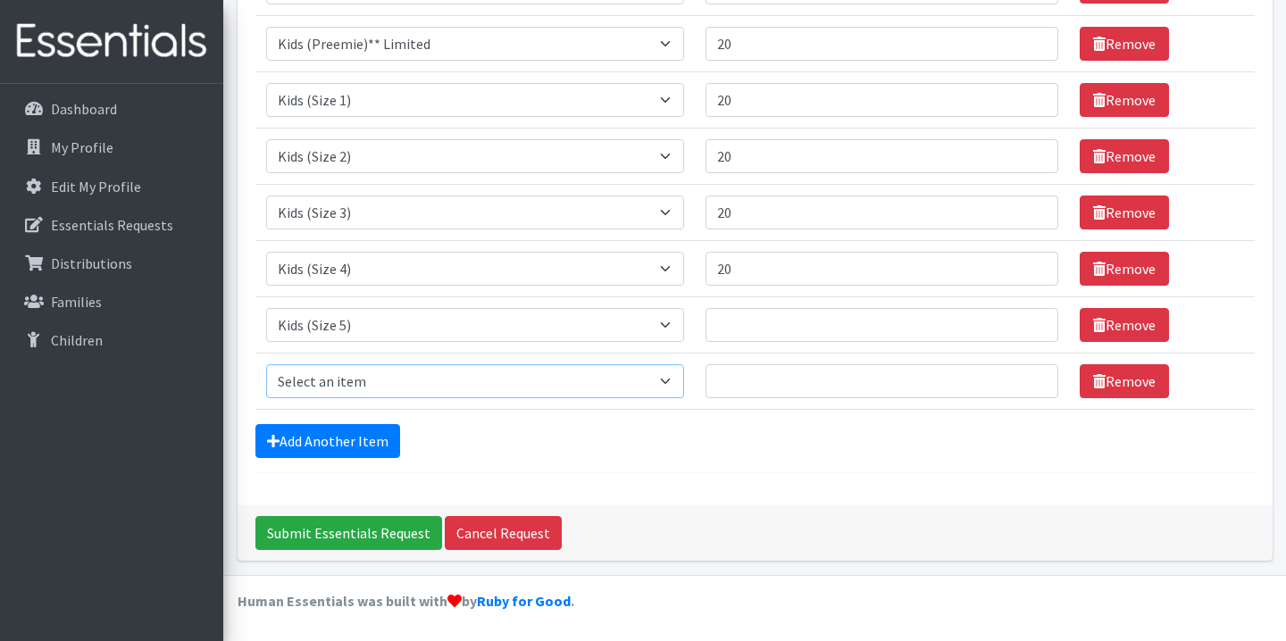
click at [356, 374] on select "Select an item Kids (Newborn) Kids (Preemie)** Limited Kids (Size 1) Kids (Size…" at bounding box center [475, 381] width 419 height 34
select select "1834"
click at [266, 364] on select "Select an item Kids (Newborn) Kids (Preemie)** Limited Kids (Size 1) Kids (Size…" at bounding box center [475, 381] width 419 height 34
click at [361, 444] on link "Add Another Item" at bounding box center [327, 441] width 145 height 34
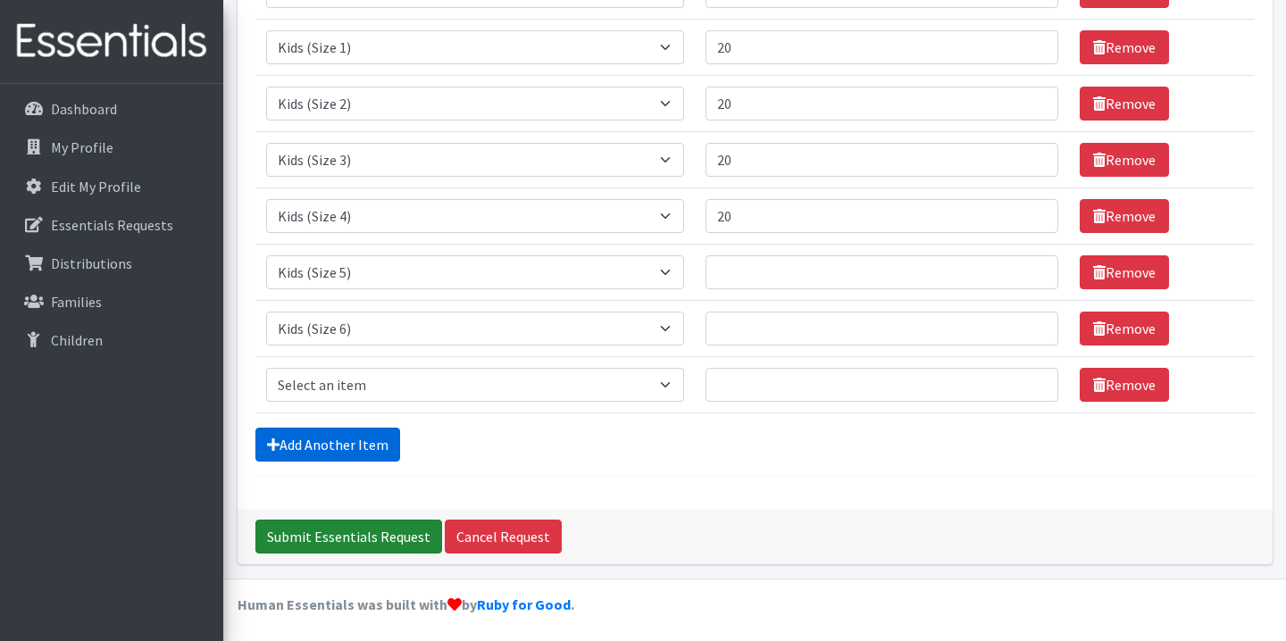
scroll to position [374, 0]
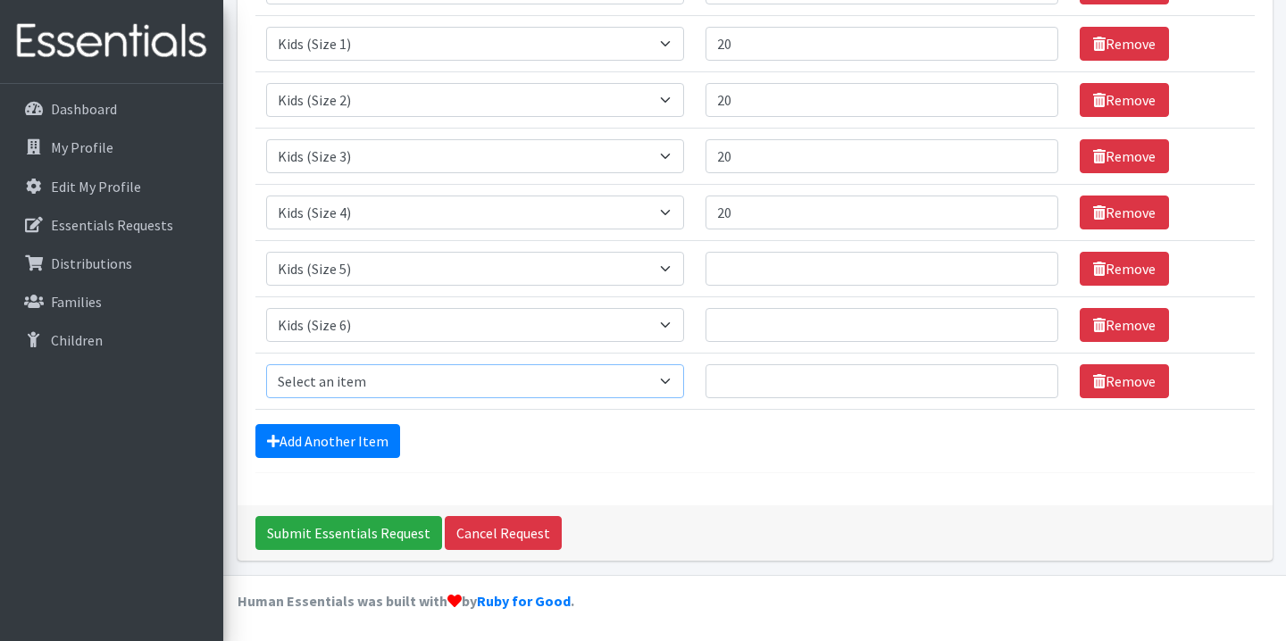
click at [369, 387] on select "Select an item Kids (Newborn) Kids (Preemie)** Limited Kids (Size 1) Kids (Size…" at bounding box center [475, 381] width 419 height 34
select select "7519"
click at [266, 364] on select "Select an item Kids (Newborn) Kids (Preemie)** Limited Kids (Size 1) Kids (Size…" at bounding box center [475, 381] width 419 height 34
click at [348, 442] on link "Add Another Item" at bounding box center [327, 441] width 145 height 34
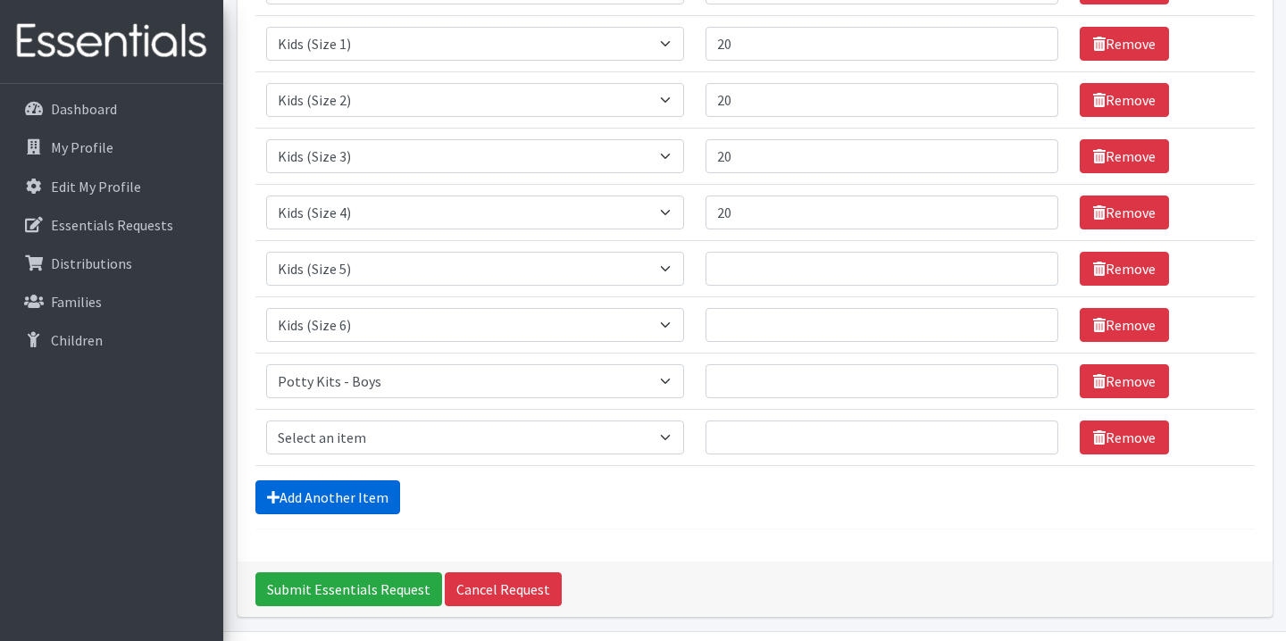
scroll to position [431, 0]
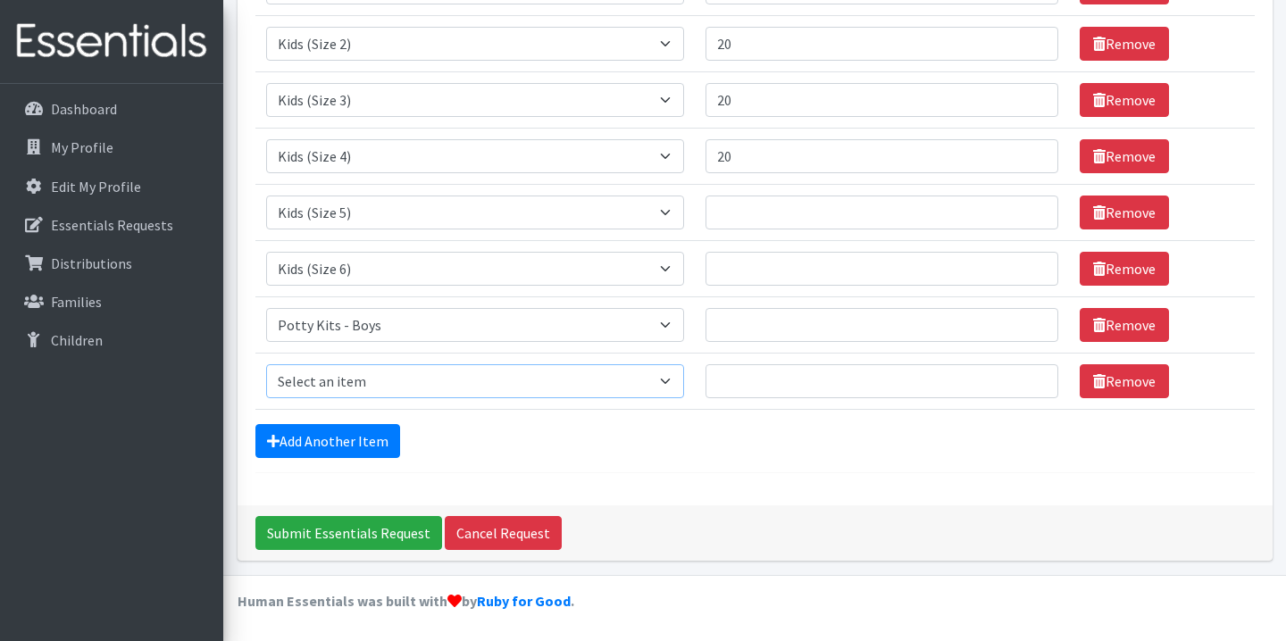
click at [381, 397] on select "Select an item Kids (Newborn) Kids (Preemie)** Limited Kids (Size 1) Kids (Size…" at bounding box center [475, 381] width 419 height 34
select select "7518"
click at [266, 364] on select "Select an item Kids (Newborn) Kids (Preemie)** Limited Kids (Size 1) Kids (Size…" at bounding box center [475, 381] width 419 height 34
click at [360, 434] on link "Add Another Item" at bounding box center [327, 441] width 145 height 34
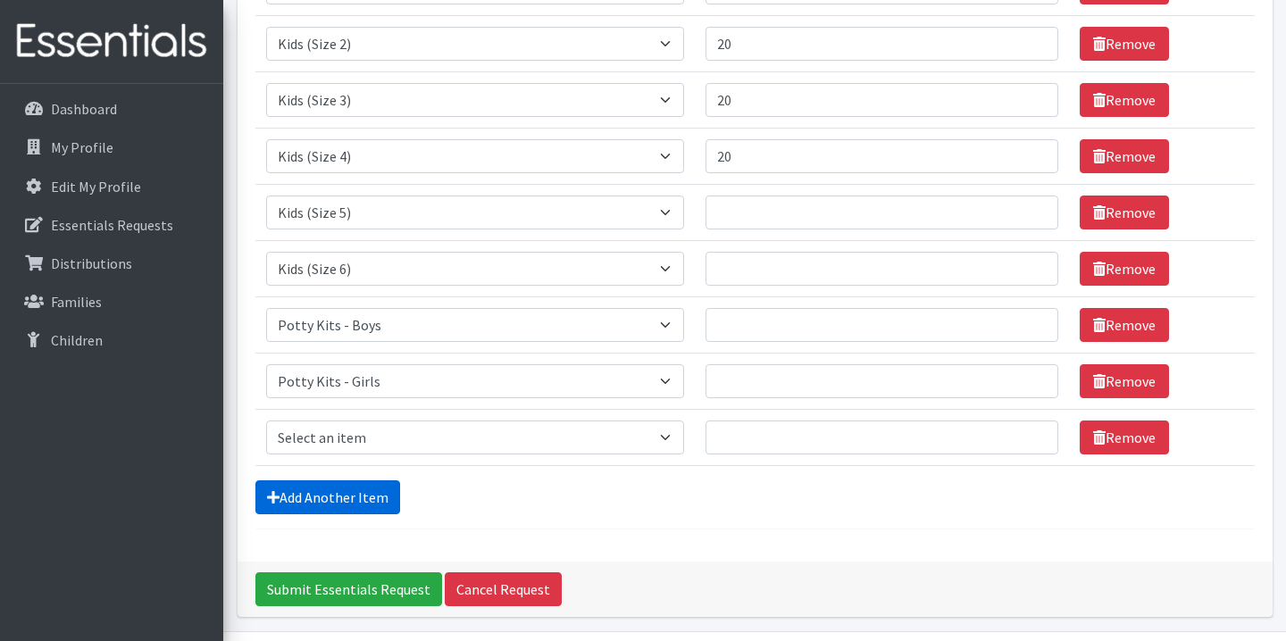
scroll to position [487, 0]
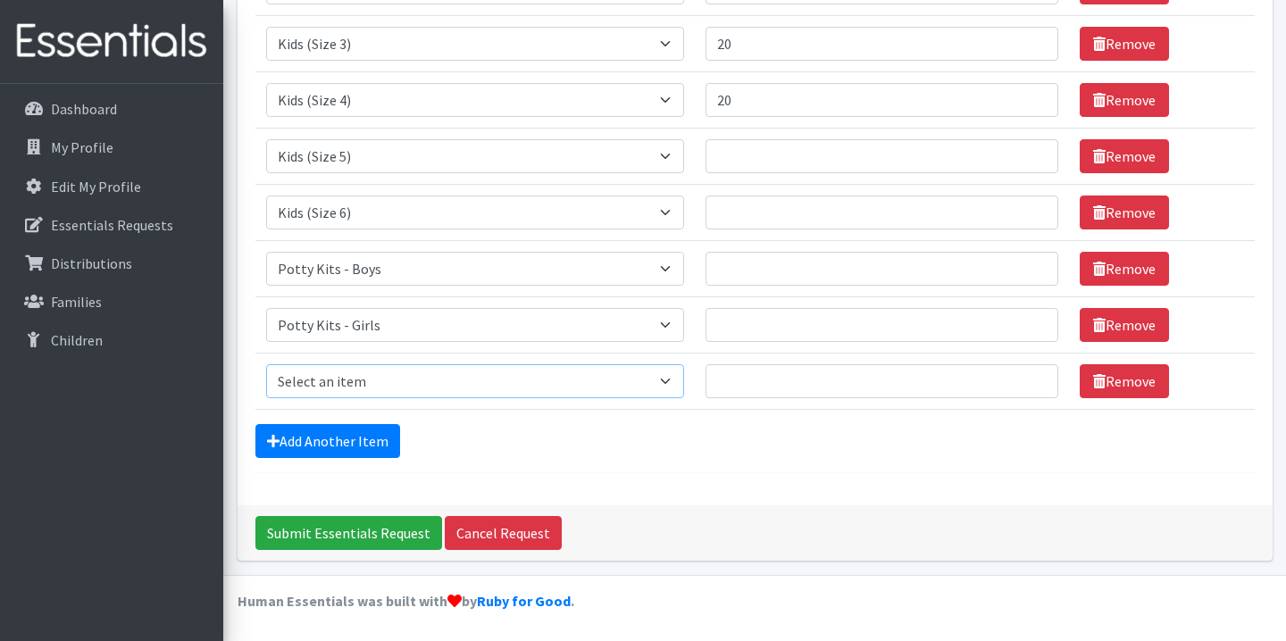
click at [376, 391] on select "Select an item Kids (Newborn) Kids (Preemie)** Limited Kids (Size 1) Kids (Size…" at bounding box center [475, 381] width 419 height 34
select select "1833"
click at [266, 364] on select "Select an item Kids (Newborn) Kids (Preemie)** Limited Kids (Size 1) Kids (Size…" at bounding box center [475, 381] width 419 height 34
click at [783, 159] on input "Quantity" at bounding box center [882, 156] width 353 height 34
type input "20"
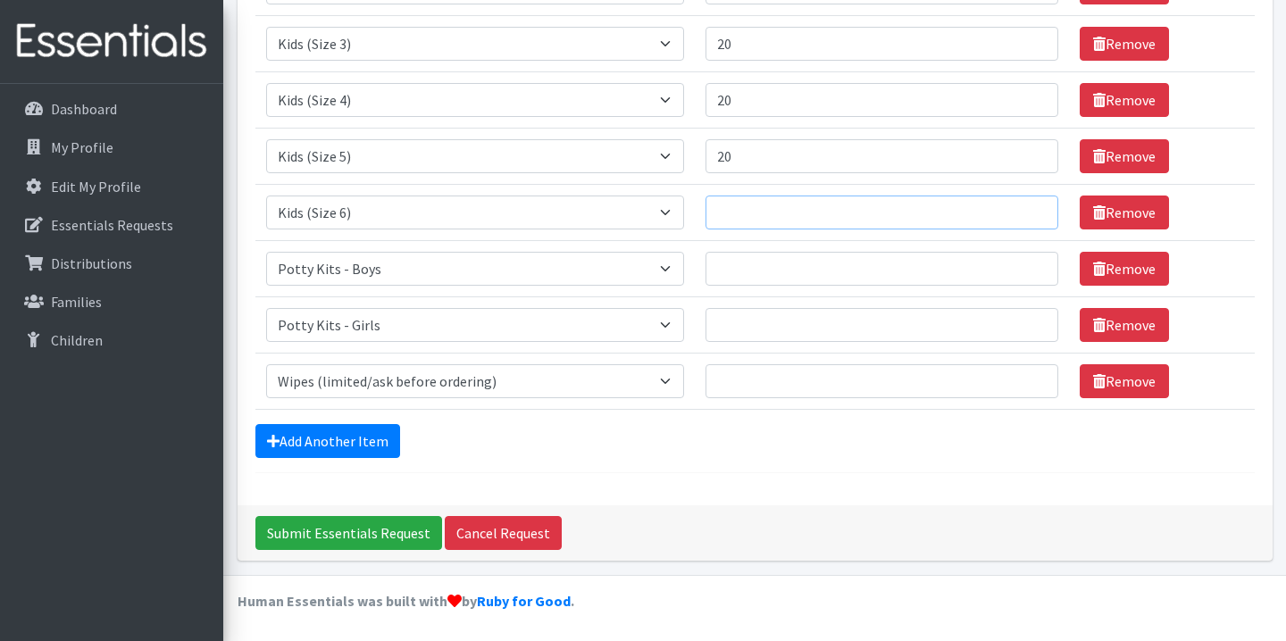
click at [766, 213] on input "Quantity" at bounding box center [882, 213] width 353 height 34
type input "20"
click at [758, 255] on input "Quantity" at bounding box center [882, 269] width 353 height 34
click at [767, 322] on input "Quantity" at bounding box center [882, 325] width 353 height 34
drag, startPoint x: 773, startPoint y: 280, endPoint x: 733, endPoint y: 278, distance: 40.2
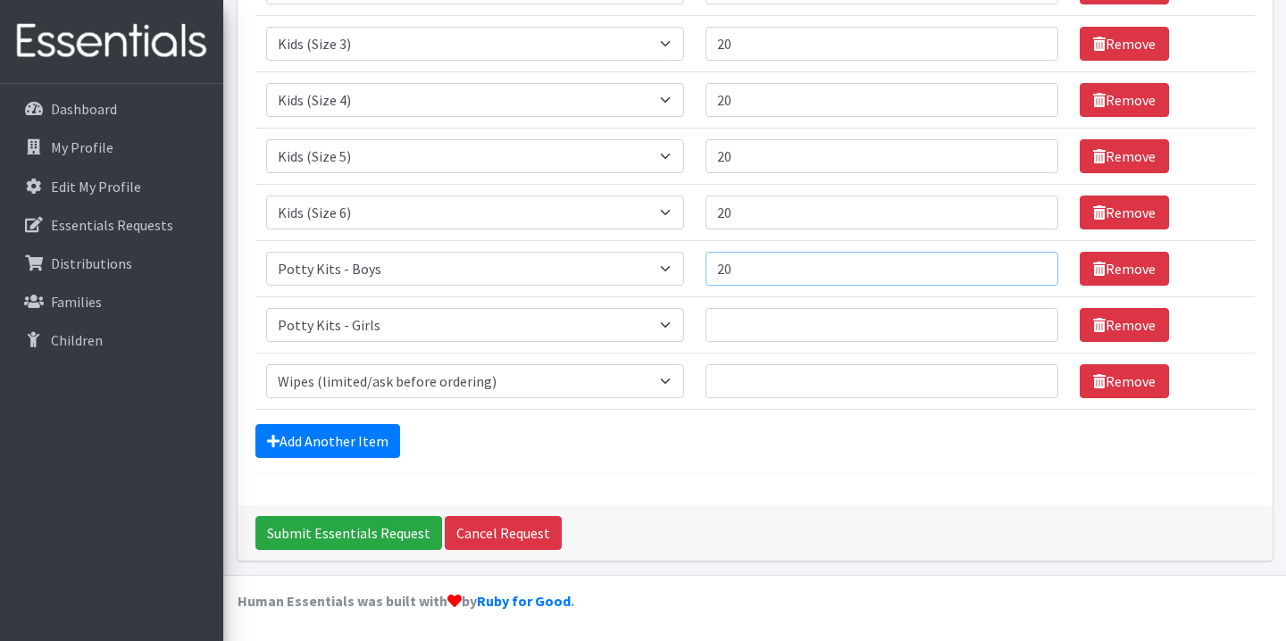
click at [733, 278] on input "20" at bounding box center [882, 269] width 353 height 34
type input "2"
type input "15"
click at [794, 308] on input "Quantity" at bounding box center [882, 325] width 353 height 34
type input "15"
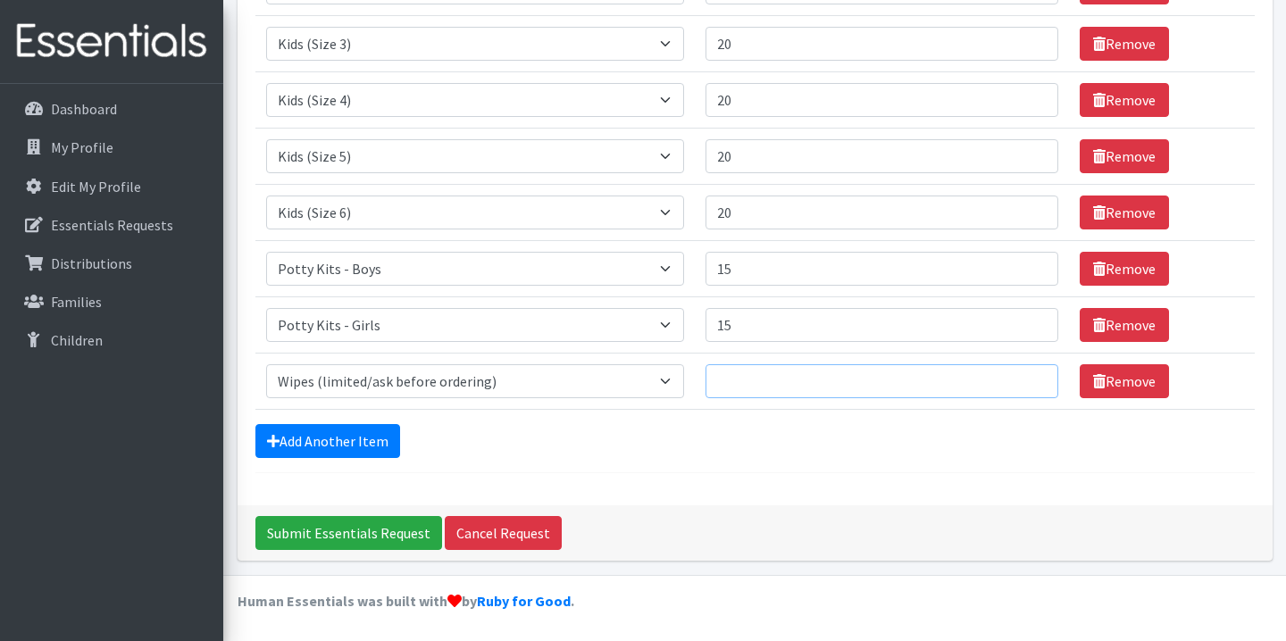
click at [816, 372] on input "Quantity" at bounding box center [882, 381] width 353 height 34
type input "20"
drag, startPoint x: 791, startPoint y: 272, endPoint x: 706, endPoint y: 269, distance: 84.9
click at [706, 269] on tr "Item Requested Select an item Kids (Newborn) Kids (Preemie)** Limited Kids (Siz…" at bounding box center [755, 268] width 1000 height 56
type input "20"
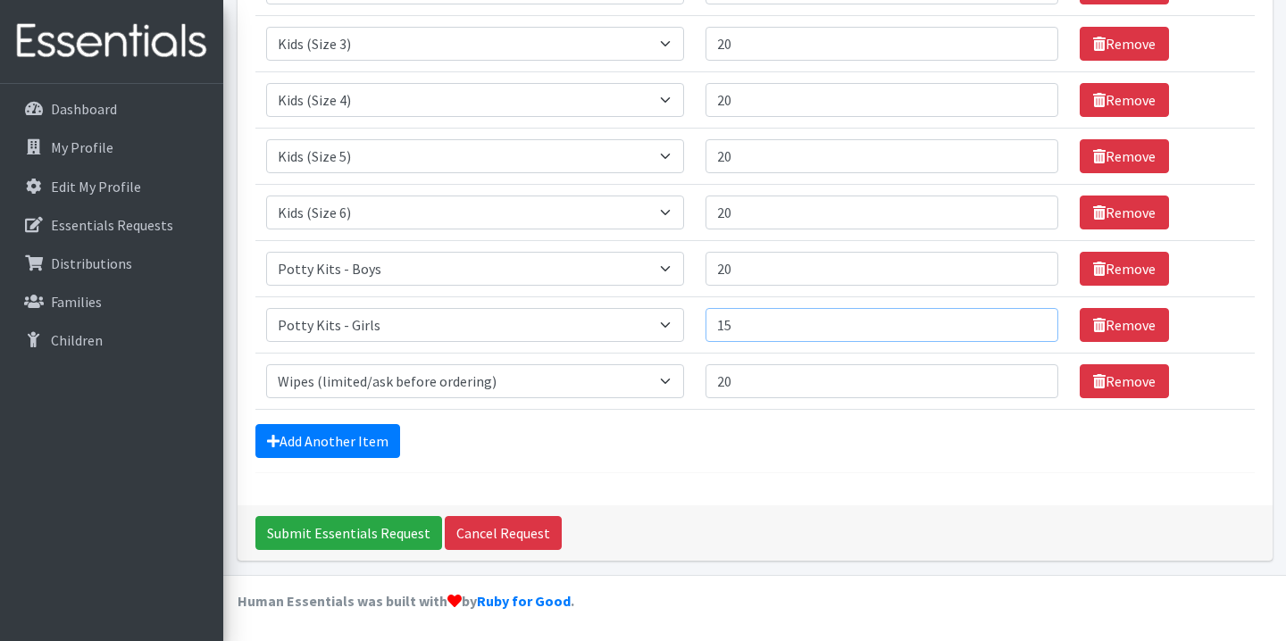
drag, startPoint x: 787, startPoint y: 325, endPoint x: 697, endPoint y: 325, distance: 90.2
click at [697, 325] on tr "Item Requested Select an item Kids (Newborn) Kids (Preemie)** Limited Kids (Siz…" at bounding box center [755, 325] width 1000 height 56
type input "20"
click at [674, 457] on form "Comments: Item Requested Quantity Item Requested Select an item Kids (Newborn) …" at bounding box center [755, 60] width 1000 height 826
drag, startPoint x: 766, startPoint y: 389, endPoint x: 712, endPoint y: 389, distance: 54.5
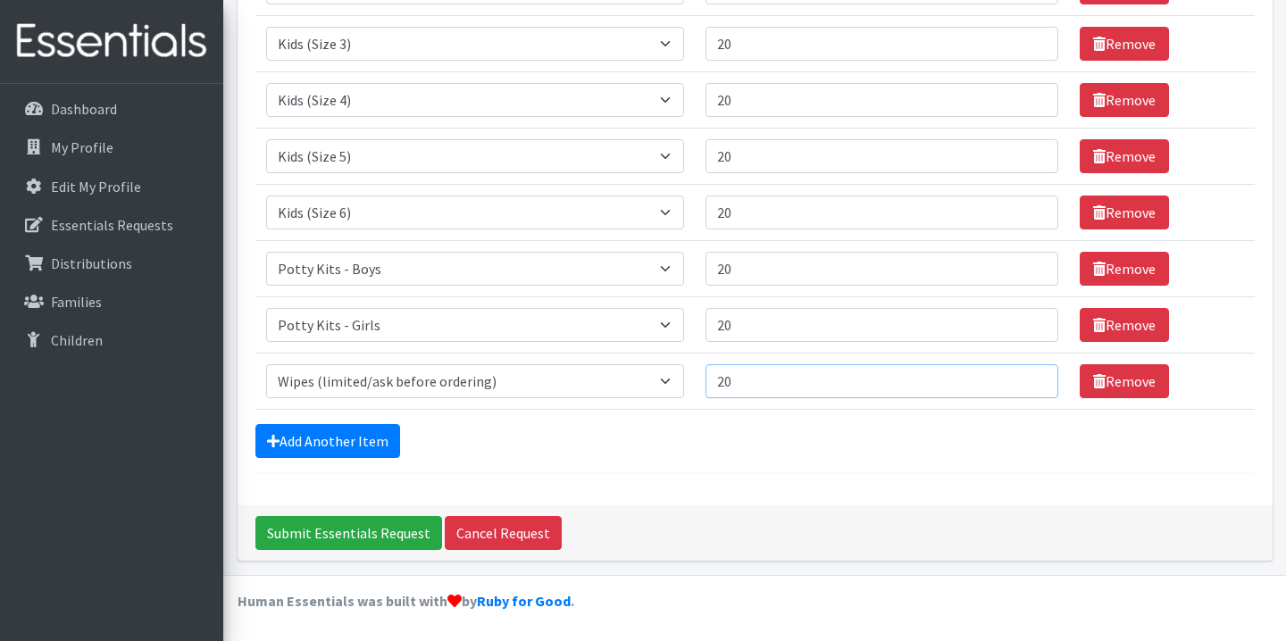
click at [712, 389] on tr "Item Requested Select an item Kids (Newborn) Kids (Preemie)** Limited Kids (Siz…" at bounding box center [755, 381] width 1000 height 56
type input "1"
type input "10"
click at [342, 532] on input "Submit Essentials Request" at bounding box center [348, 533] width 187 height 34
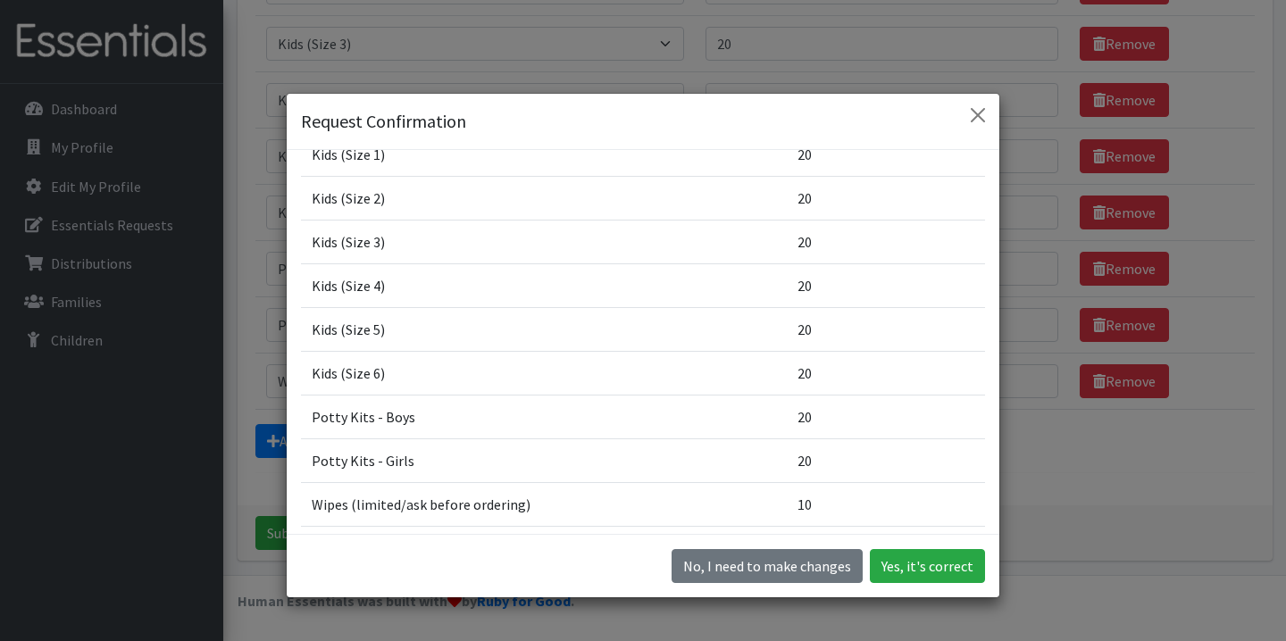
scroll to position [247, 0]
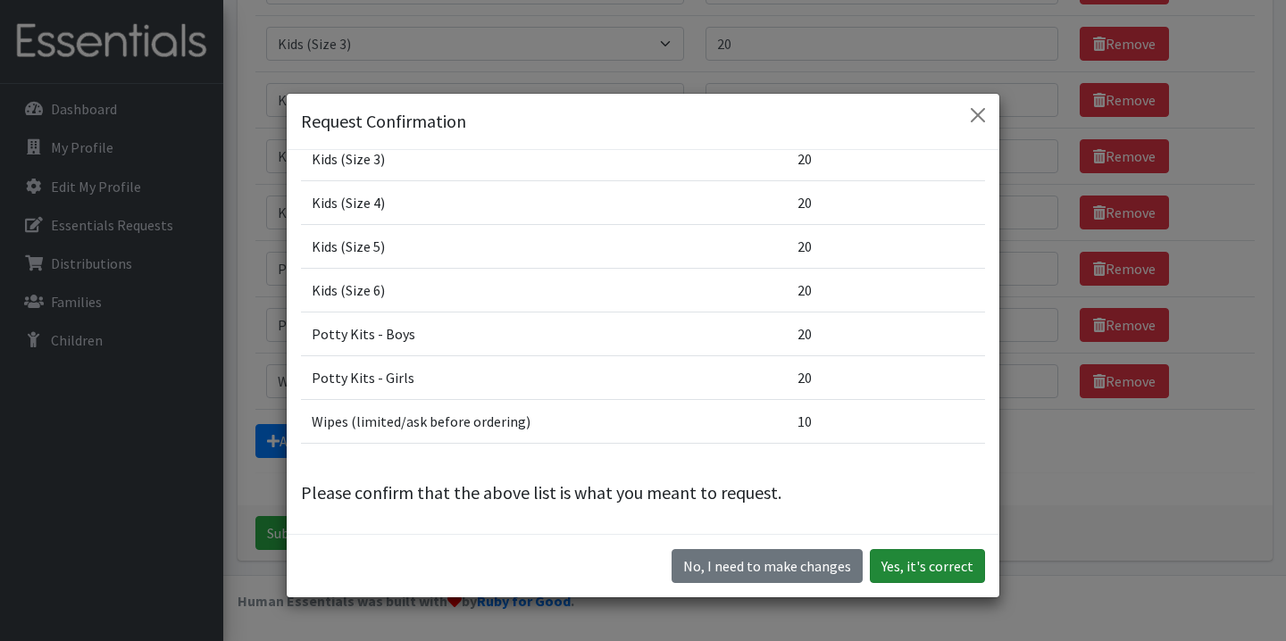
click at [926, 563] on button "Yes, it's correct" at bounding box center [927, 566] width 115 height 34
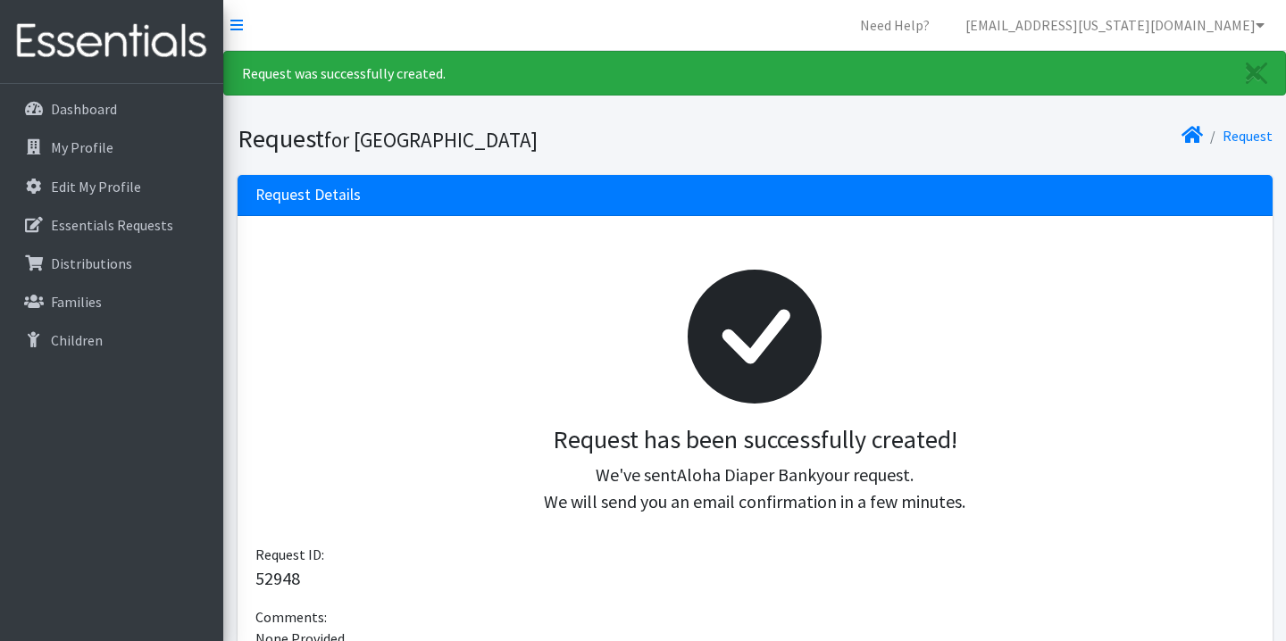
click at [445, 469] on p "We've sent Aloha Diaper Bank your request. We will send you an email confirmati…" at bounding box center [755, 489] width 971 height 54
click at [1256, 69] on icon "Close" at bounding box center [1253, 73] width 15 height 21
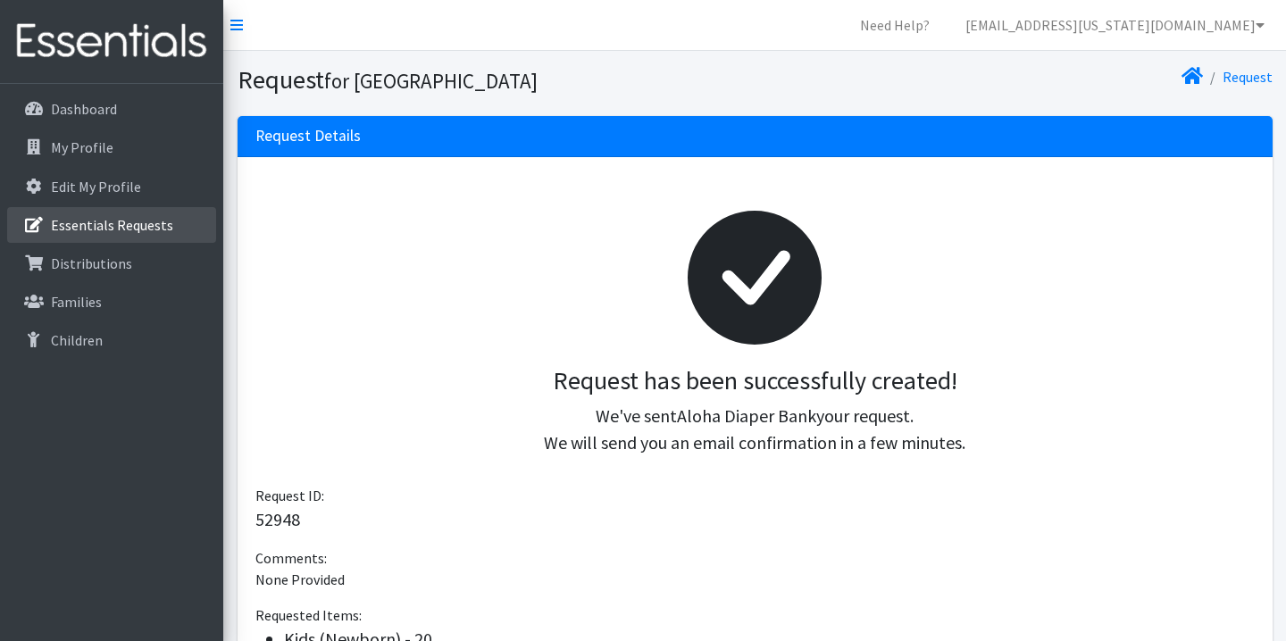
click at [120, 220] on p "Essentials Requests" at bounding box center [112, 225] width 122 height 18
